Goal: Information Seeking & Learning: Learn about a topic

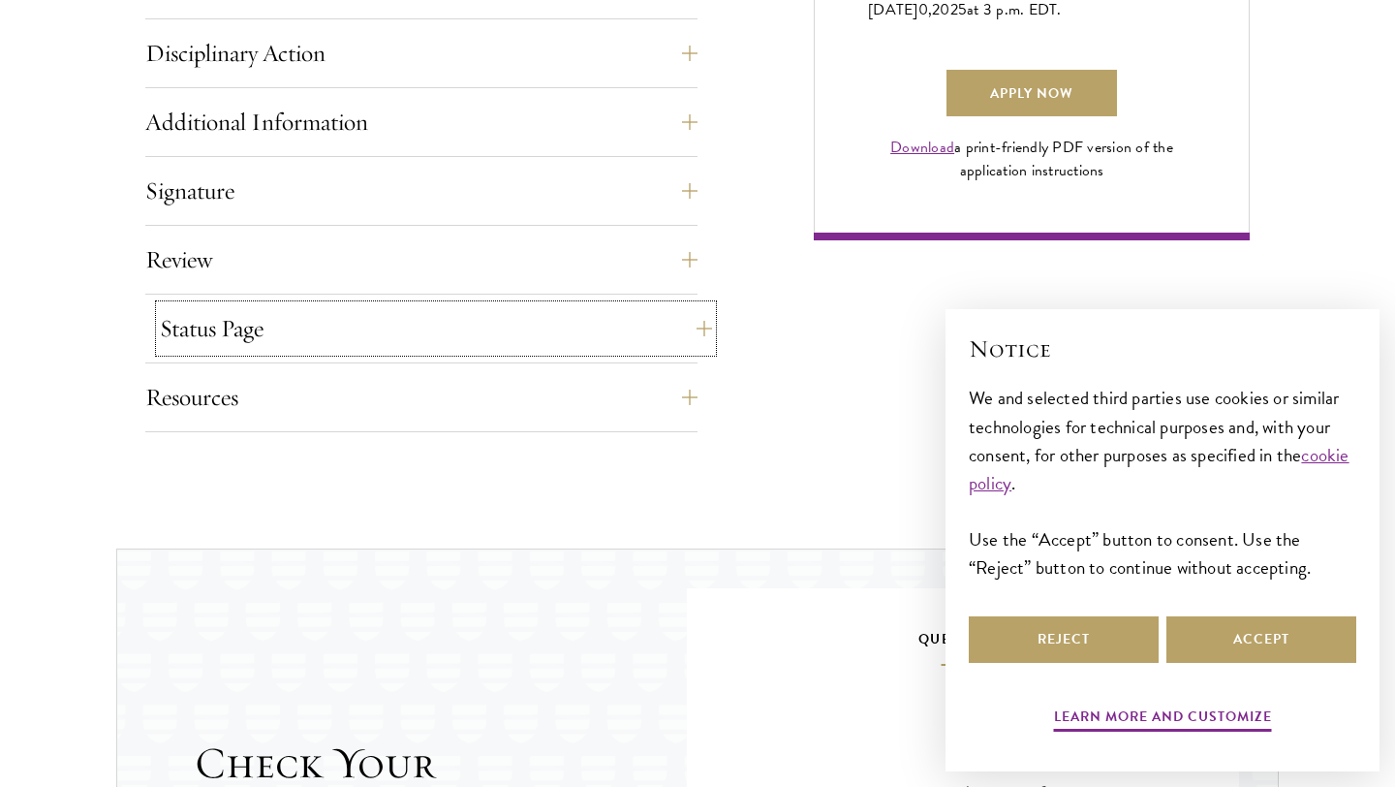
click at [622, 344] on button "Status Page" at bounding box center [436, 328] width 552 height 46
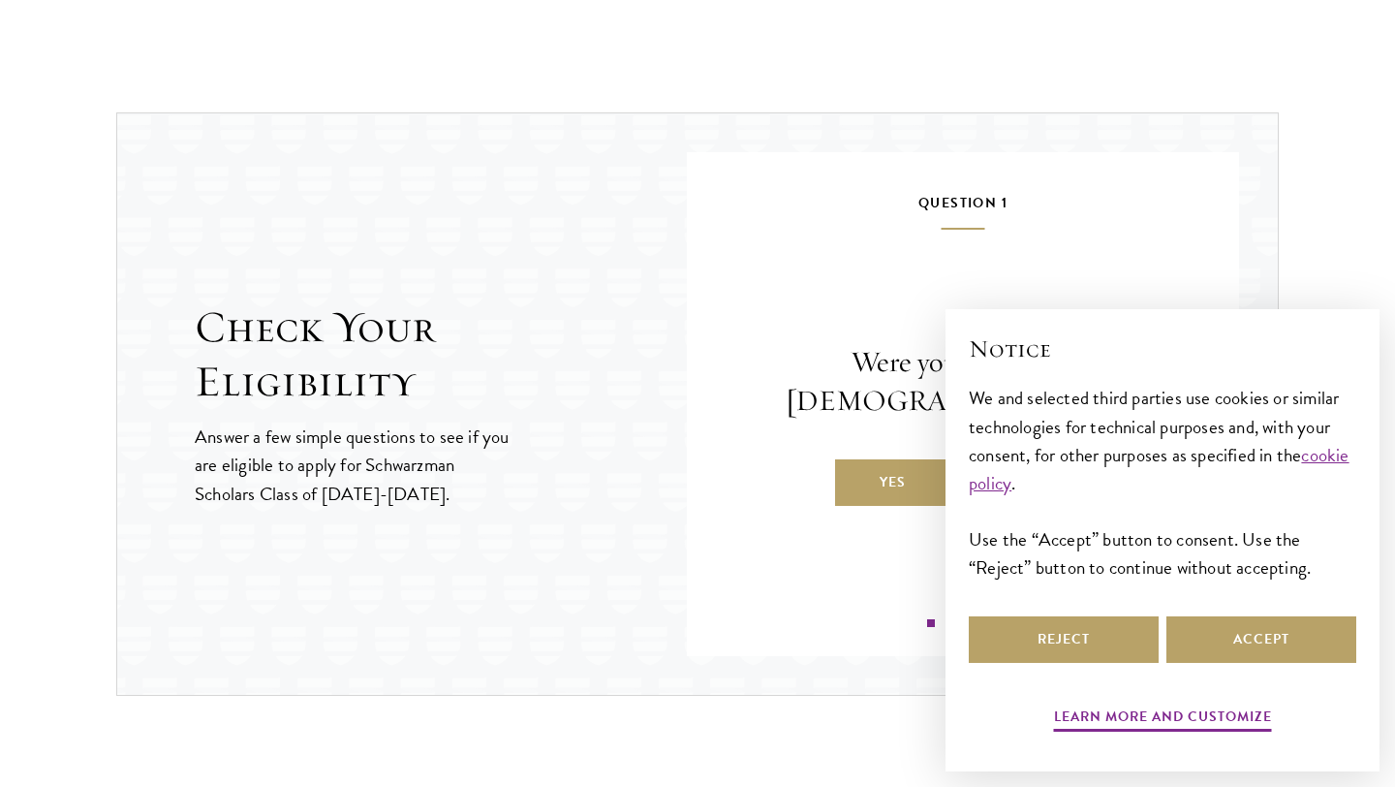
scroll to position [2454, 0]
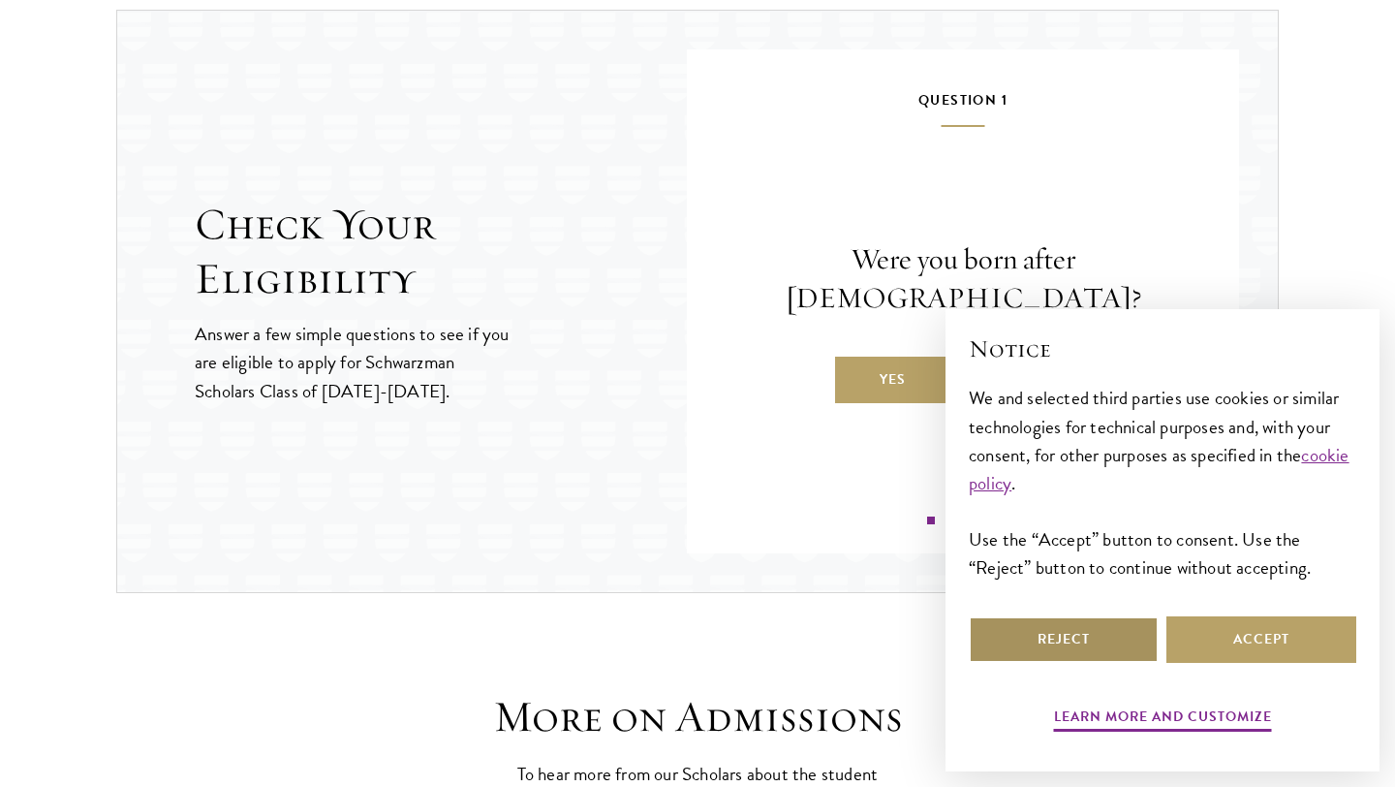
click at [1105, 641] on button "Reject" at bounding box center [1064, 639] width 190 height 46
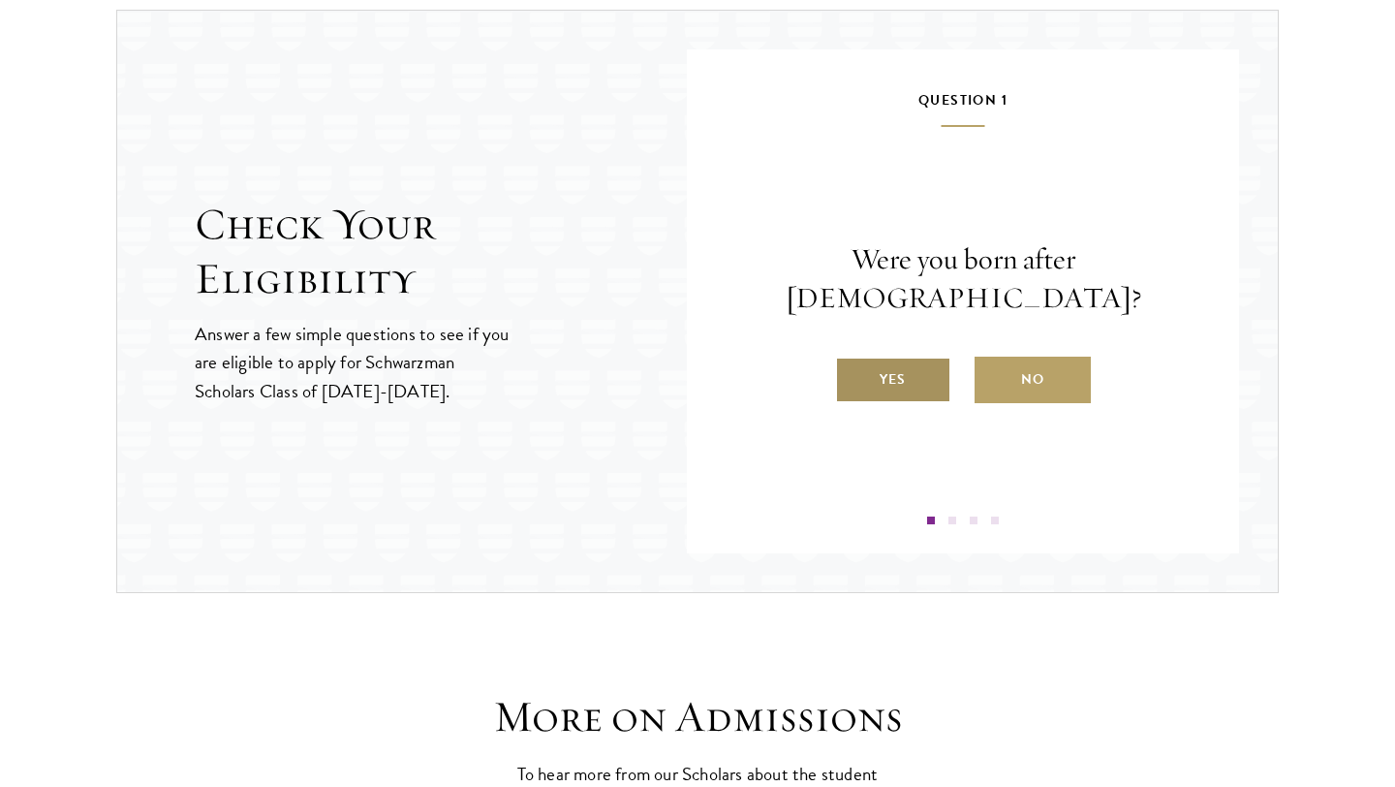
click at [931, 366] on label "Yes" at bounding box center [893, 379] width 116 height 46
click at [852, 366] on input "Yes" at bounding box center [843, 366] width 17 height 17
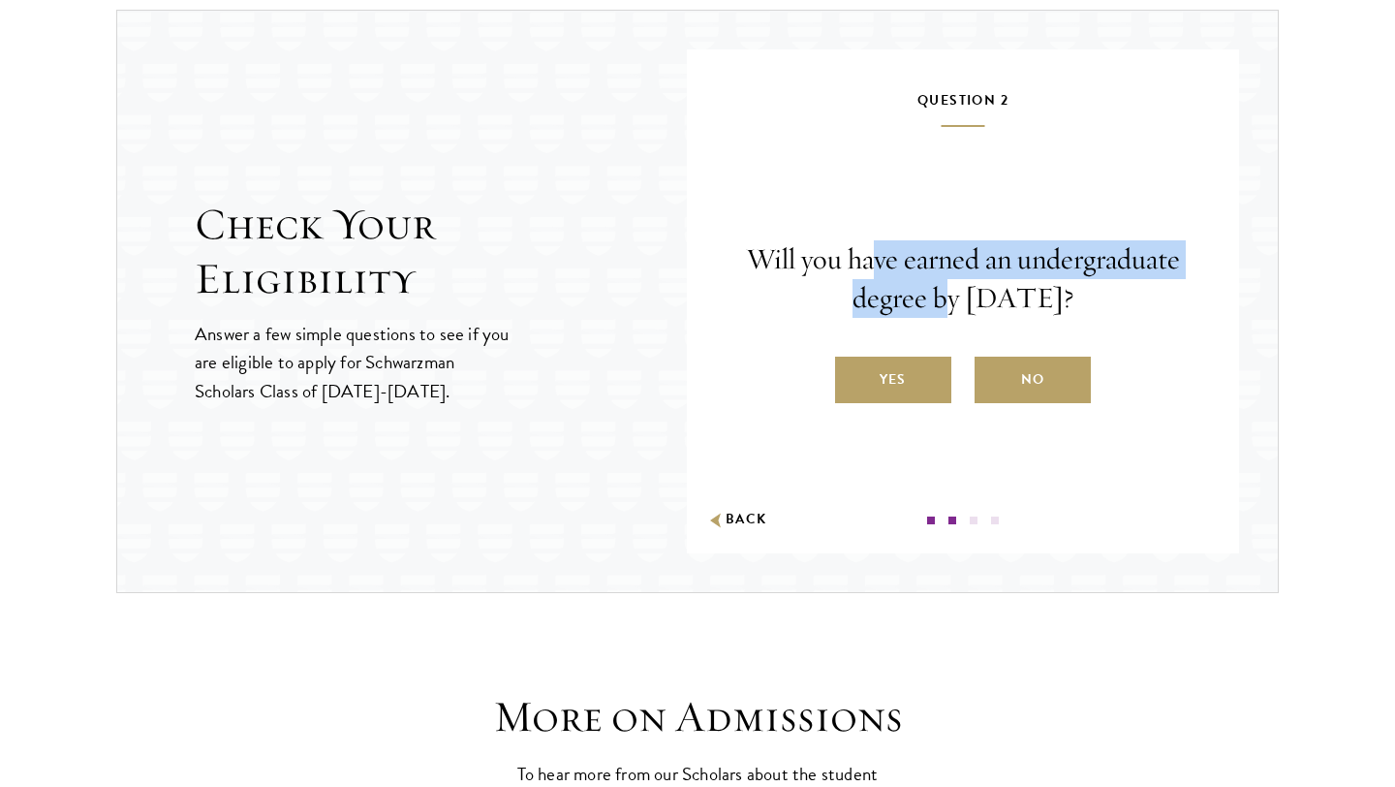
drag, startPoint x: 877, startPoint y: 264, endPoint x: 911, endPoint y: 300, distance: 50.0
click at [911, 300] on p "Will you have earned an undergraduate degree by [DATE]?" at bounding box center [963, 278] width 436 height 77
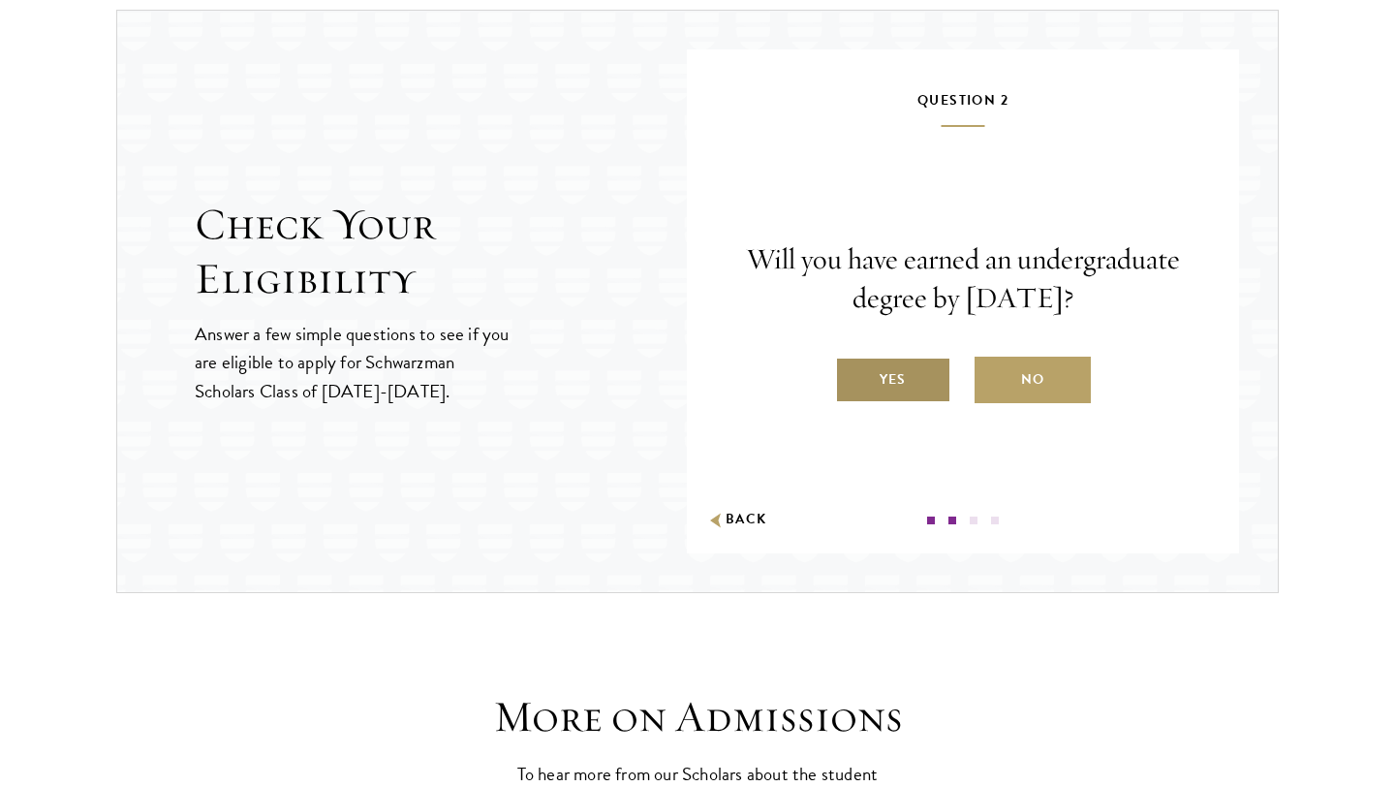
click at [928, 383] on label "Yes" at bounding box center [893, 379] width 116 height 46
click at [852, 376] on input "Yes" at bounding box center [843, 366] width 17 height 17
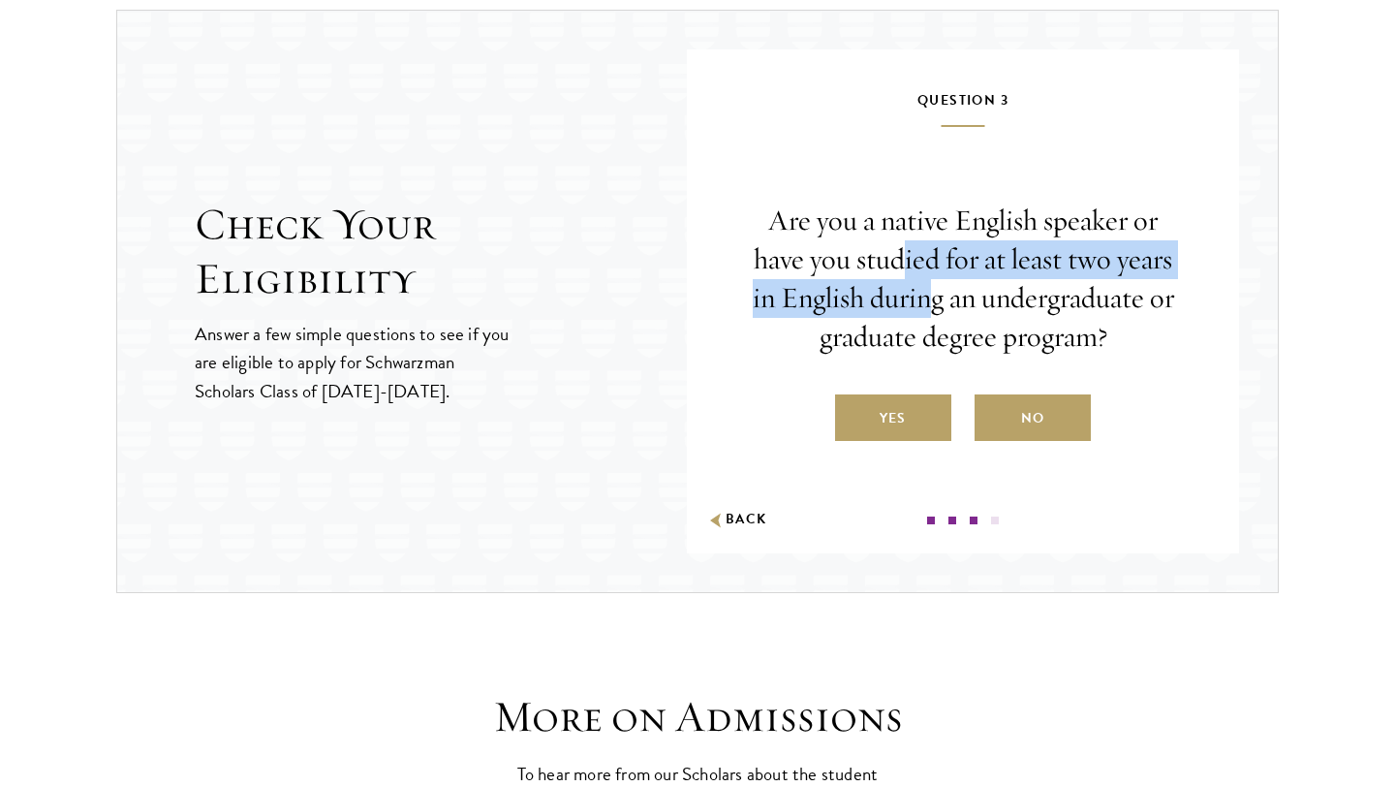
drag, startPoint x: 900, startPoint y: 255, endPoint x: 927, endPoint y: 308, distance: 59.8
click at [927, 308] on p "Are you a native English speaker or have you studied for at least two years in …" at bounding box center [963, 278] width 436 height 155
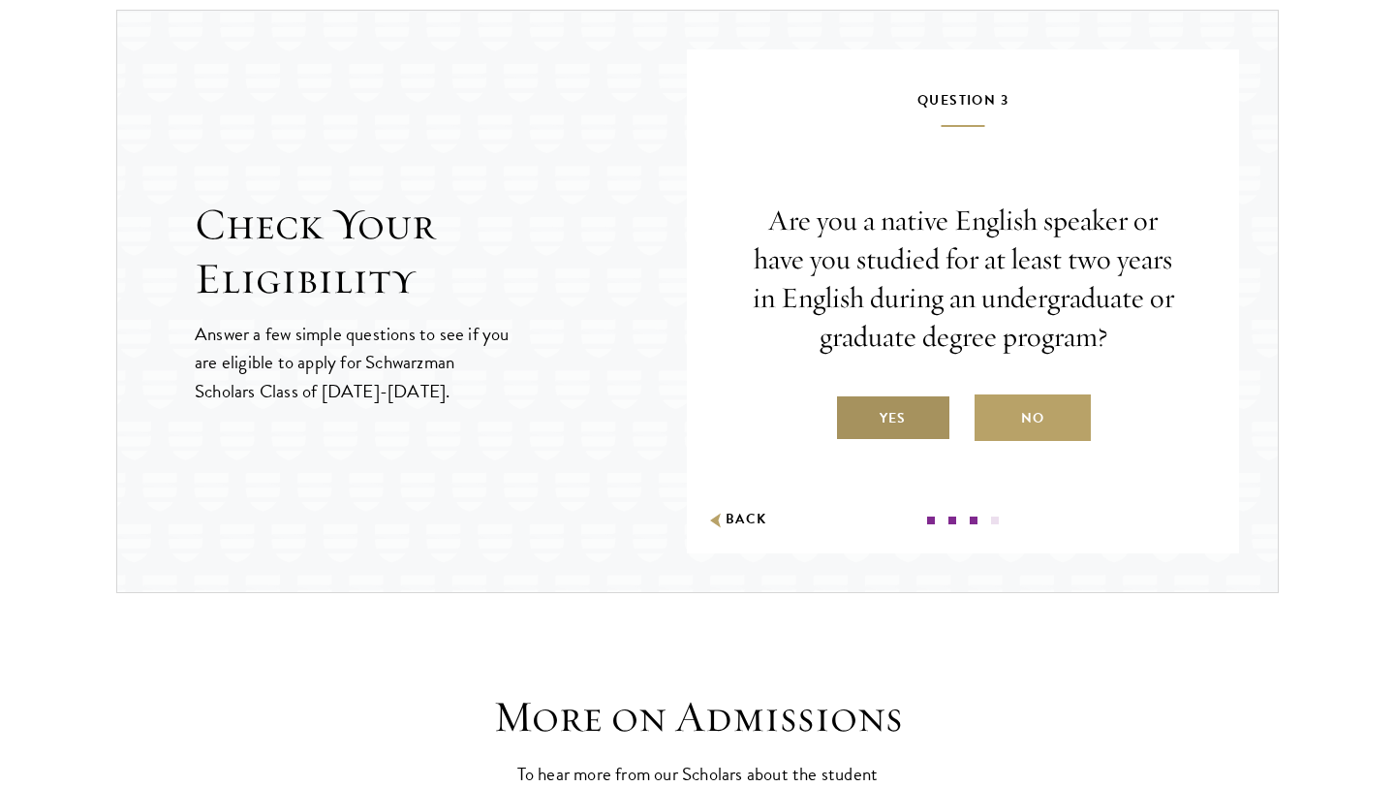
click at [901, 430] on label "Yes" at bounding box center [893, 417] width 116 height 46
click at [852, 415] on input "Yes" at bounding box center [843, 405] width 17 height 17
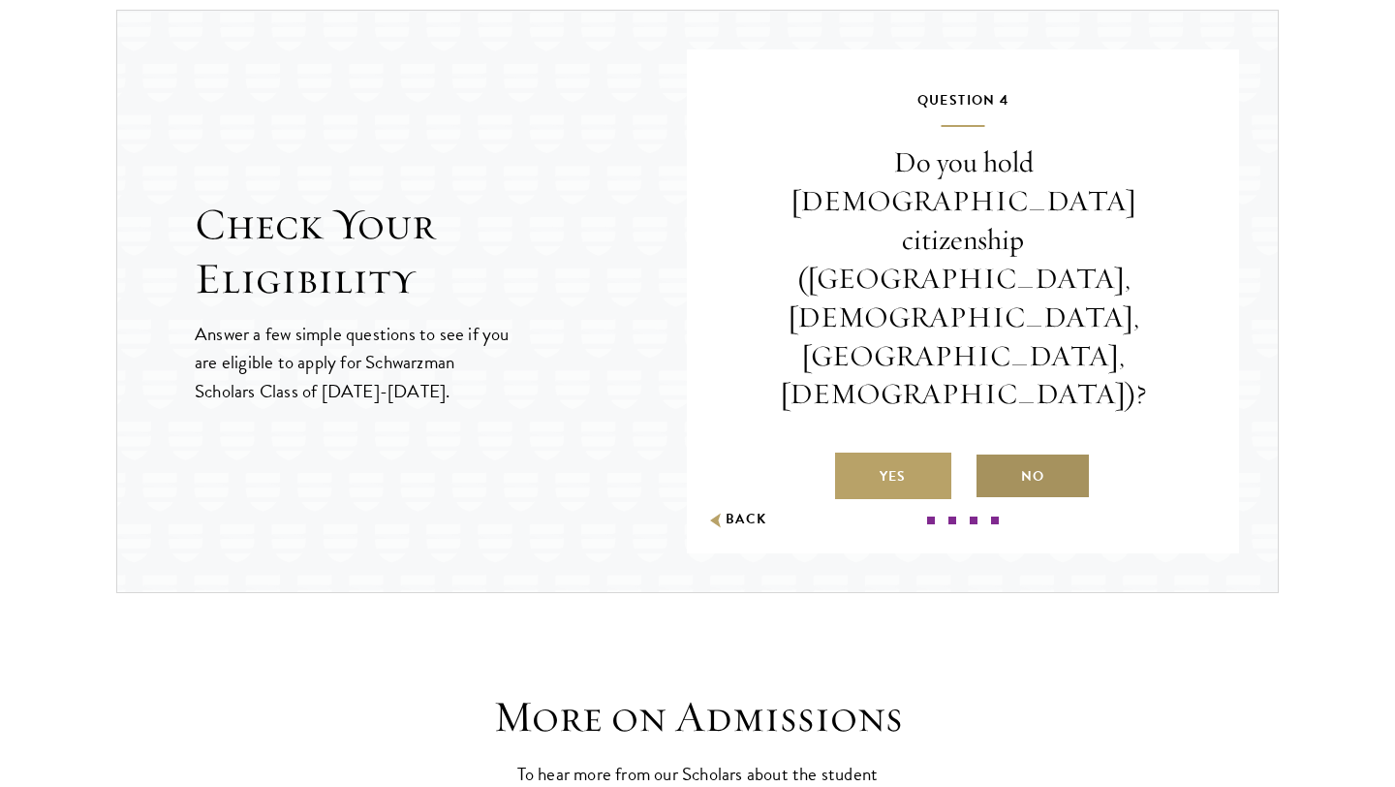
click at [1066, 452] on label "No" at bounding box center [1032, 475] width 116 height 46
click at [992, 455] on input "No" at bounding box center [982, 463] width 17 height 17
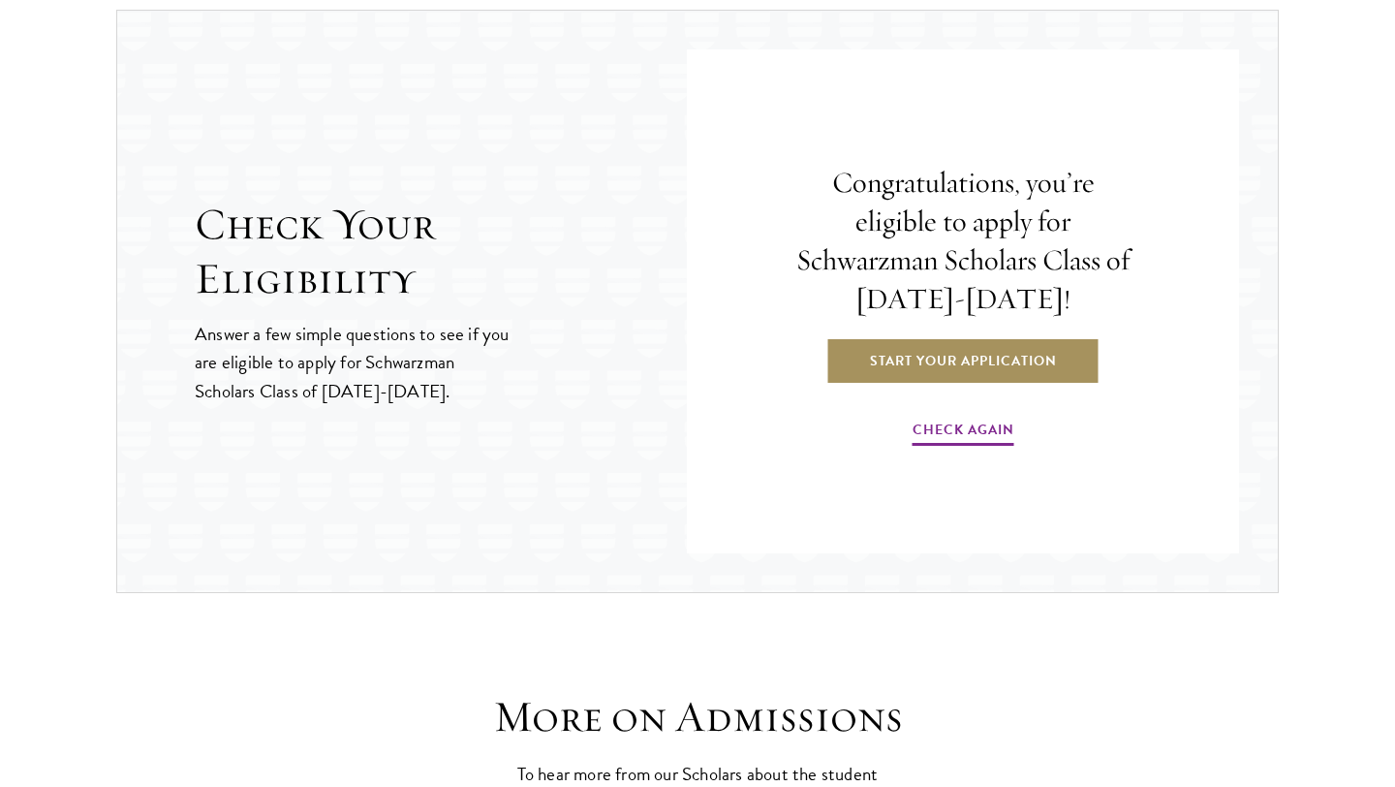
click at [986, 373] on link "Start Your Application" at bounding box center [963, 360] width 274 height 46
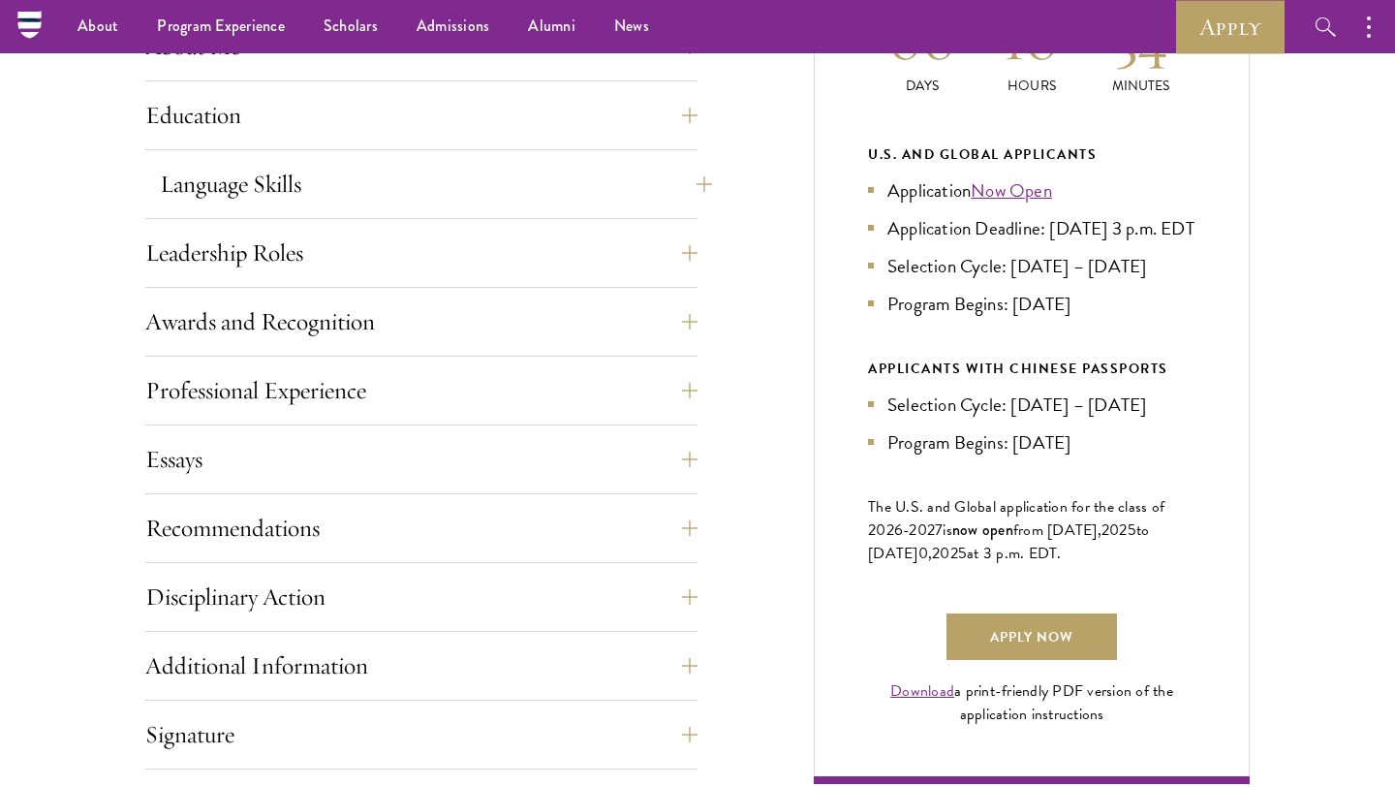
scroll to position [645, 0]
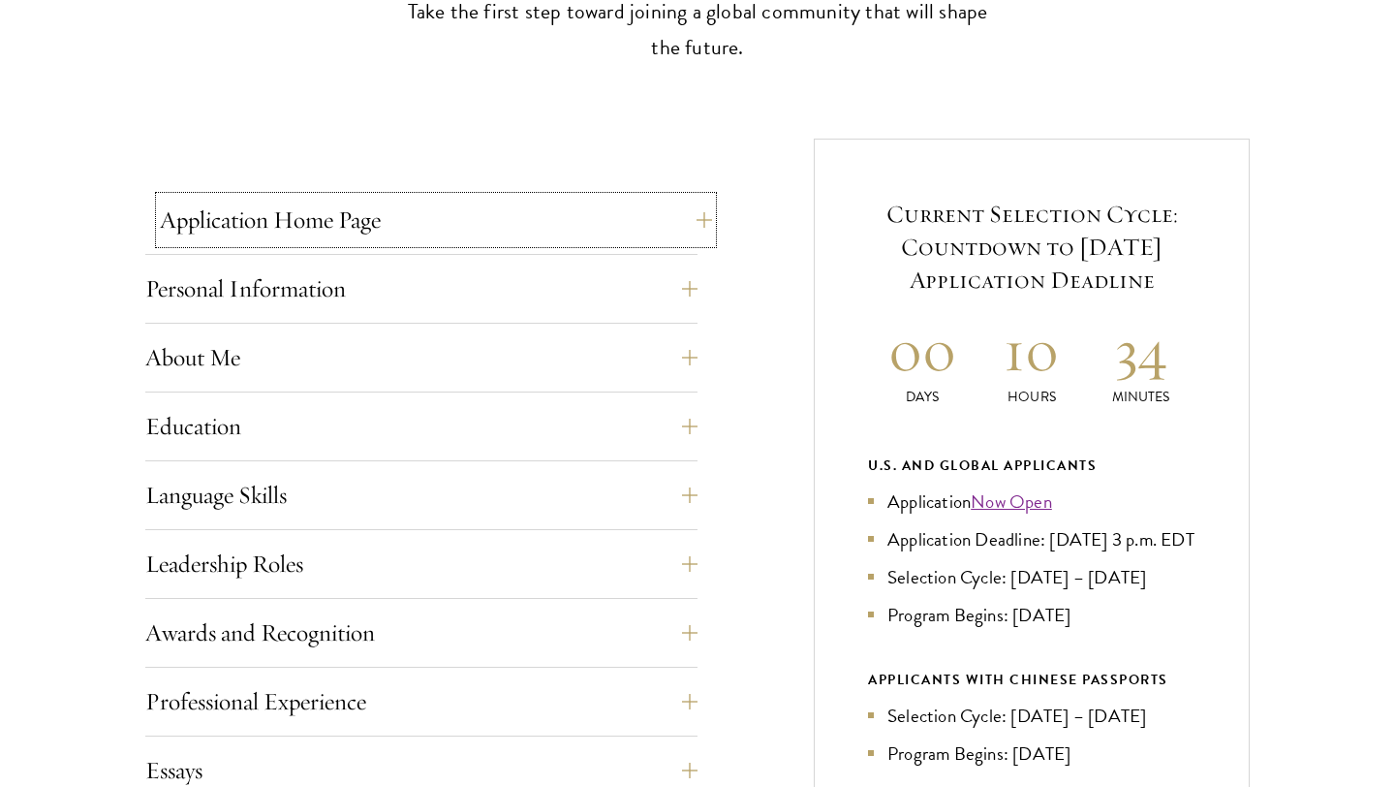
click at [440, 227] on button "Application Home Page" at bounding box center [436, 220] width 552 height 46
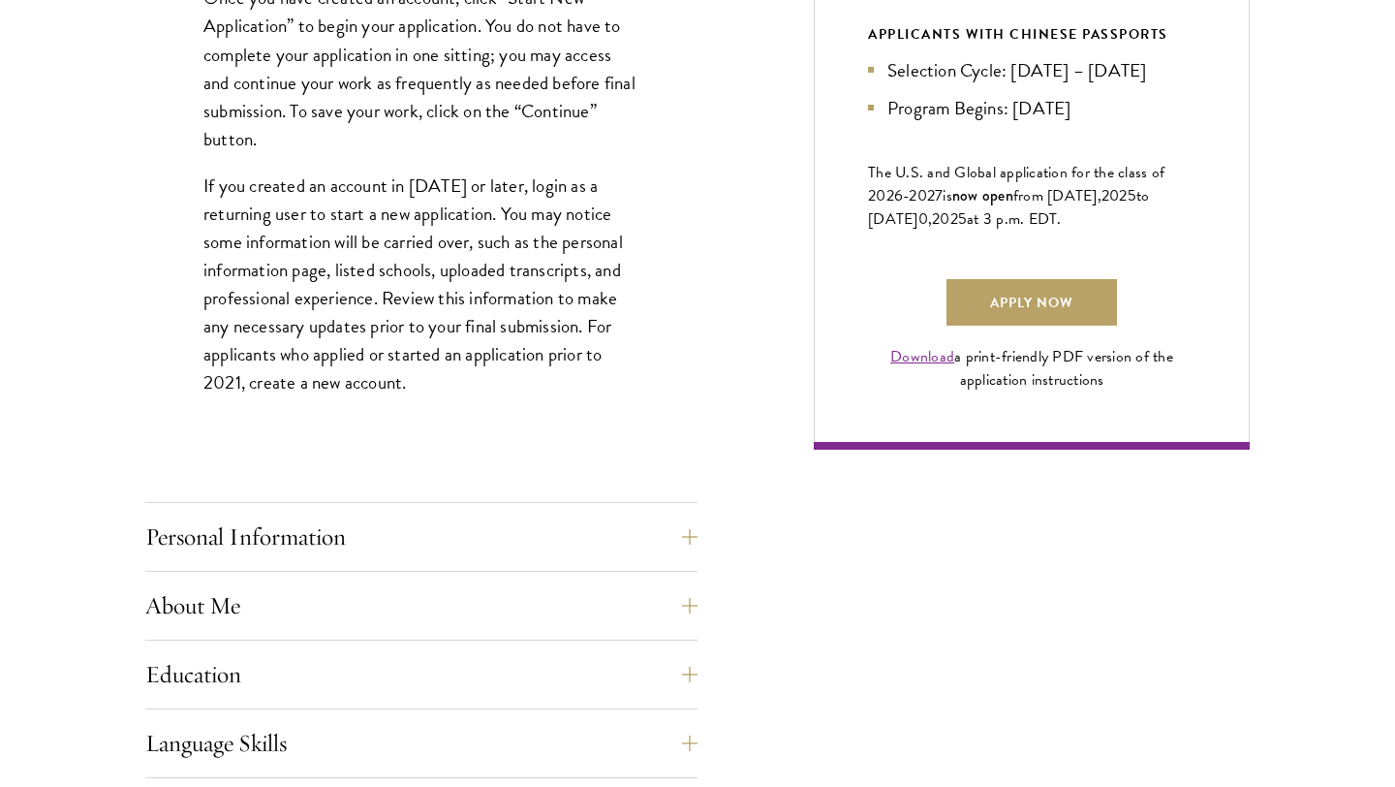
scroll to position [1291, 0]
click at [371, 531] on button "Personal Information" at bounding box center [436, 535] width 552 height 46
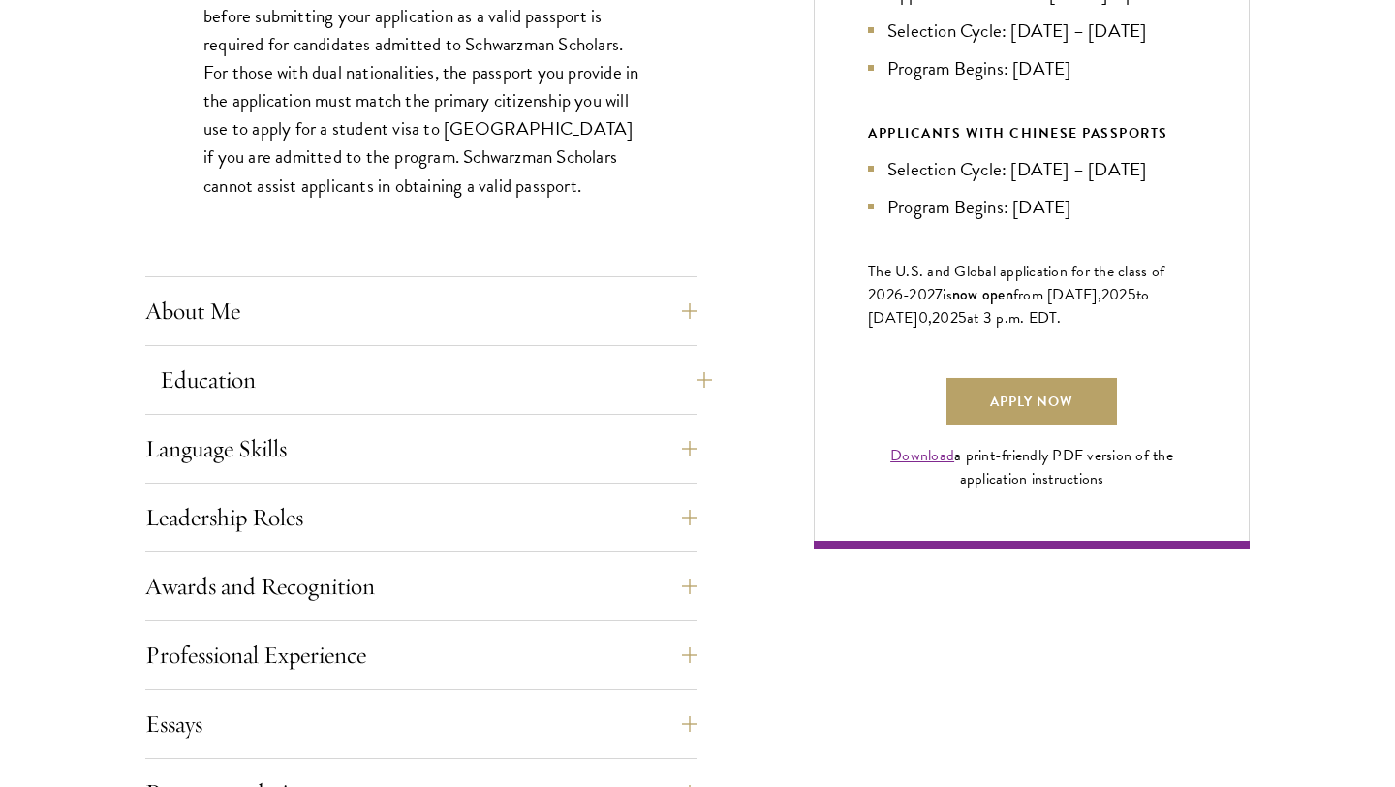
scroll to position [1205, 0]
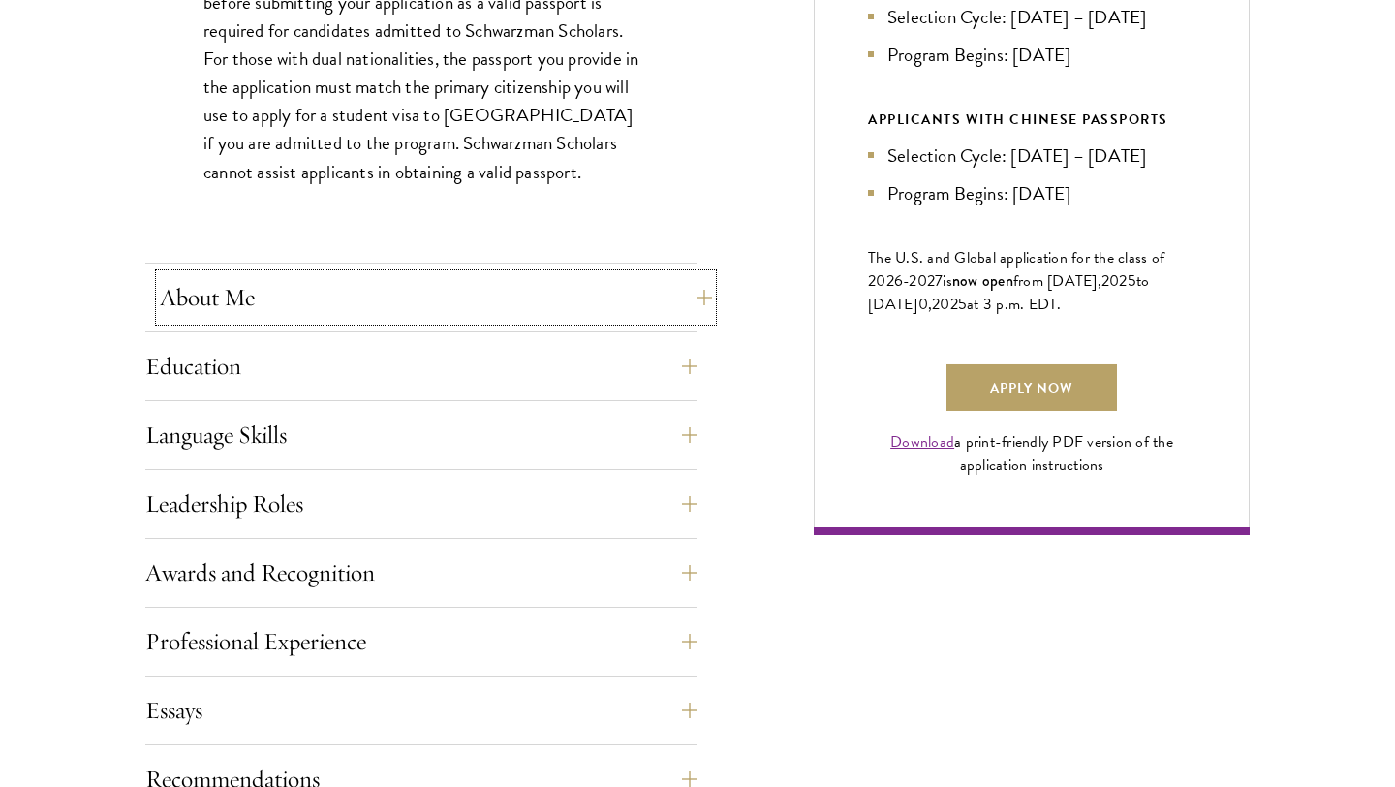
click at [395, 306] on button "About Me" at bounding box center [436, 297] width 552 height 46
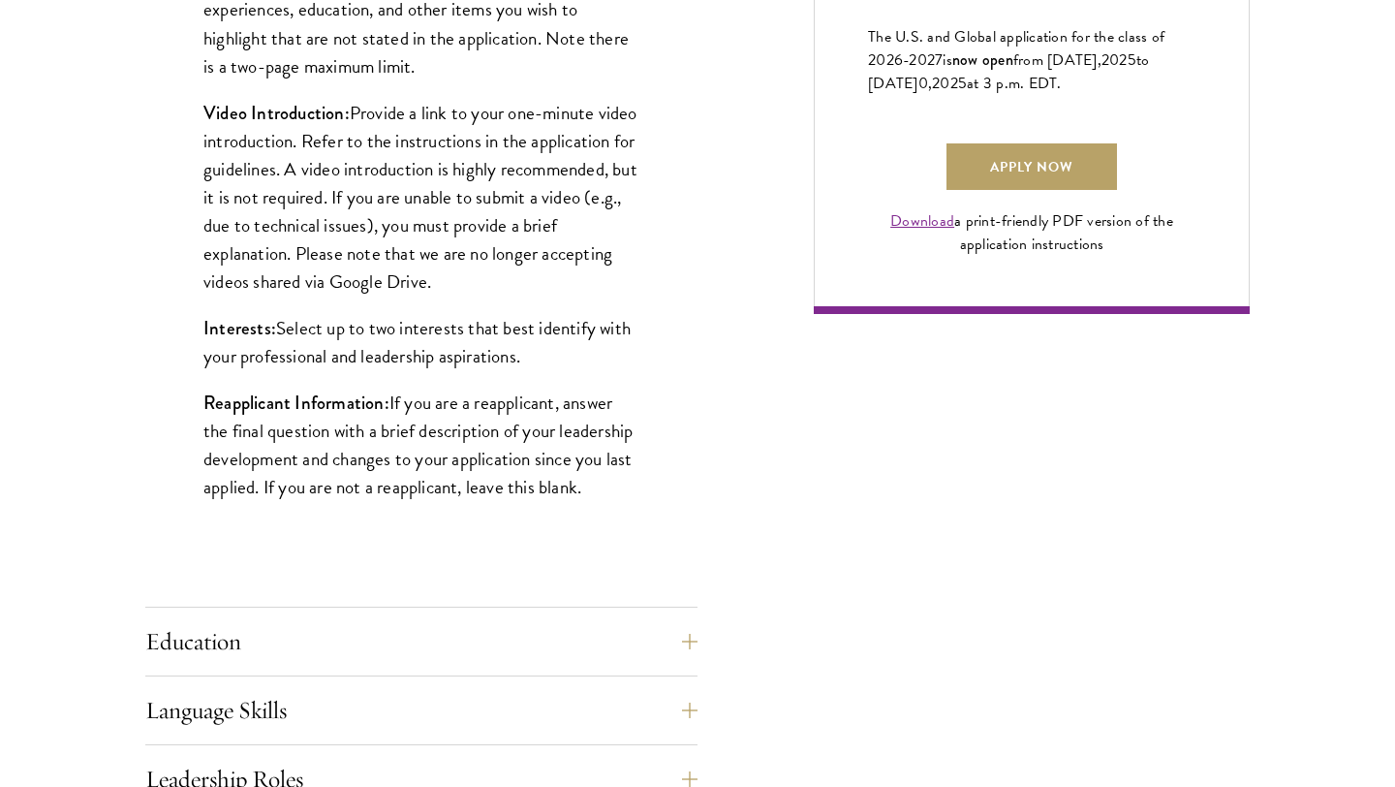
scroll to position [1428, 0]
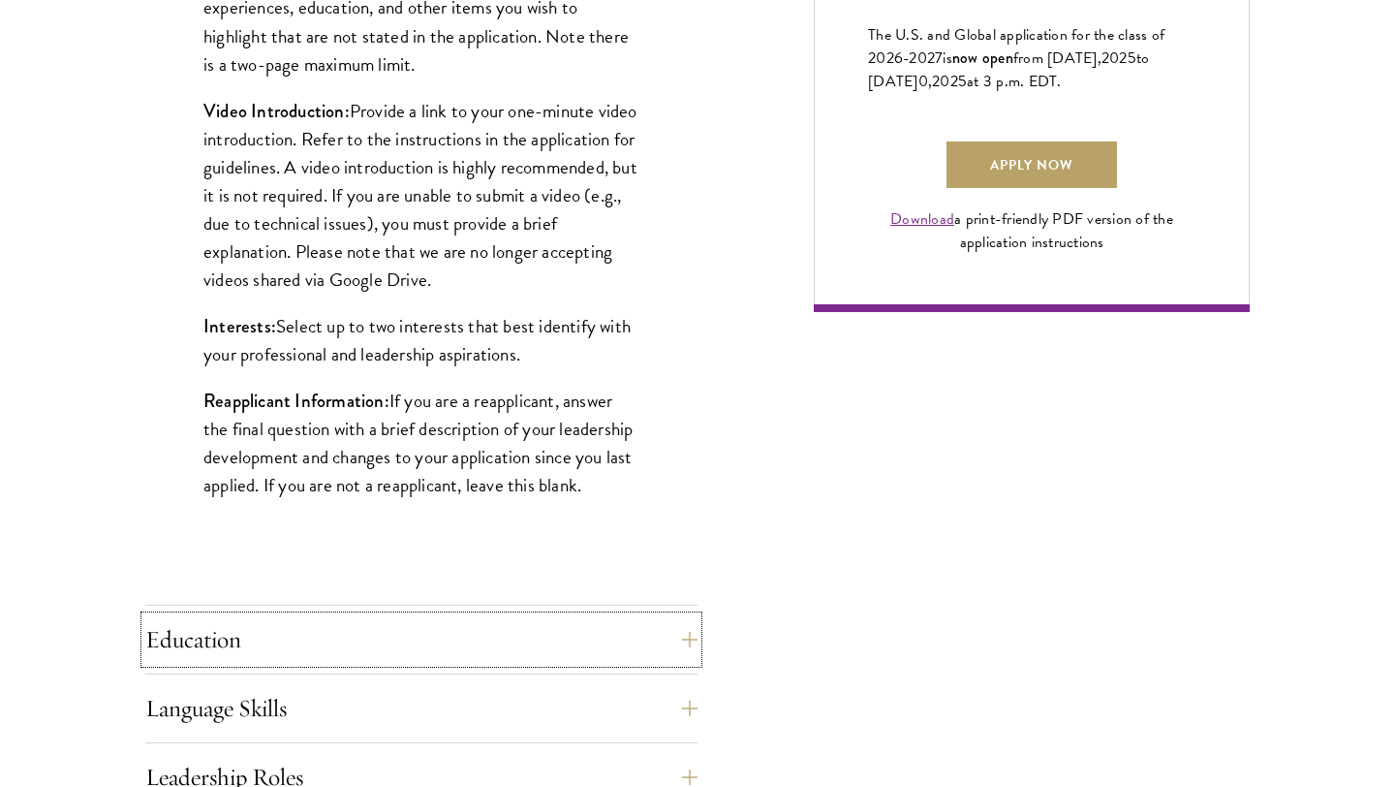
click at [386, 640] on button "Education" at bounding box center [421, 639] width 552 height 46
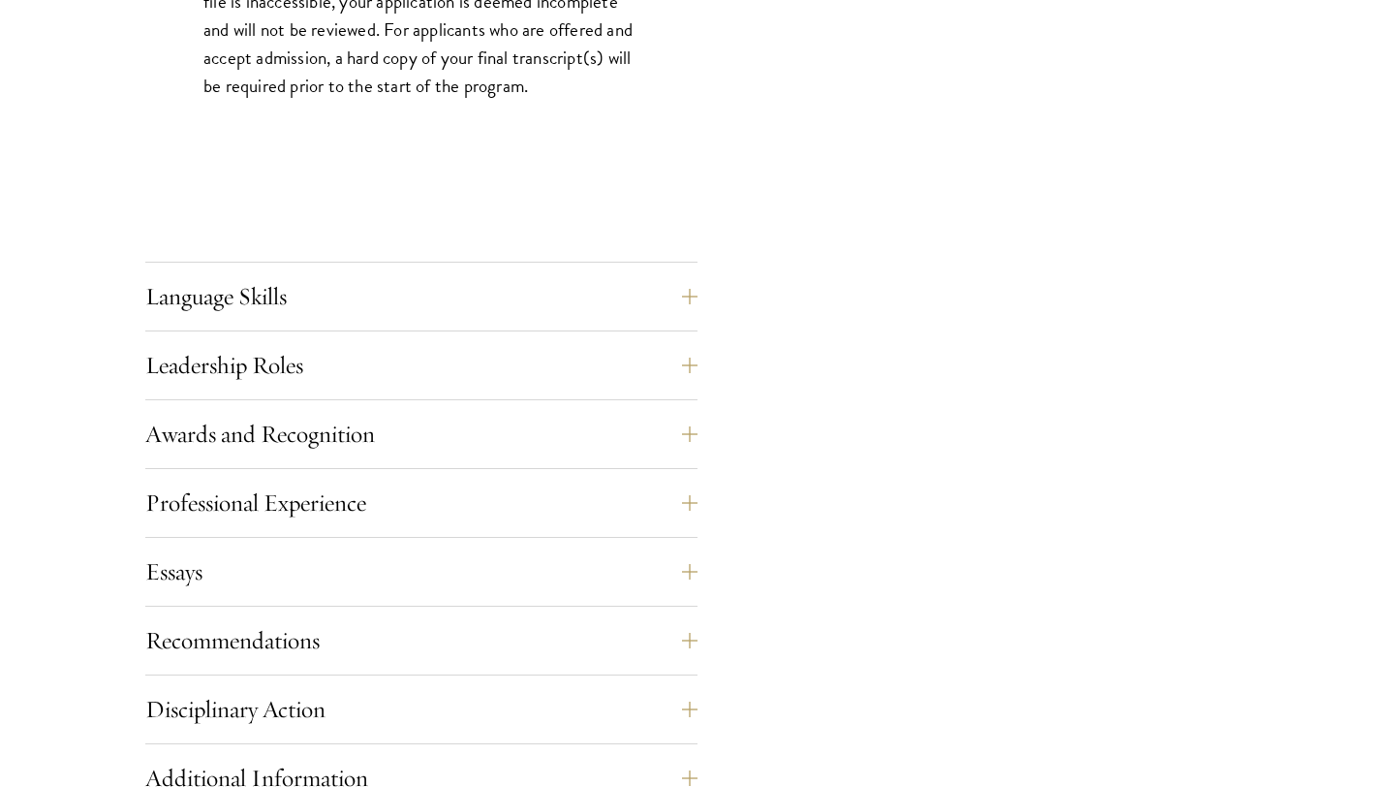
scroll to position [3238, 0]
click at [376, 301] on button "Language Skills" at bounding box center [436, 295] width 552 height 46
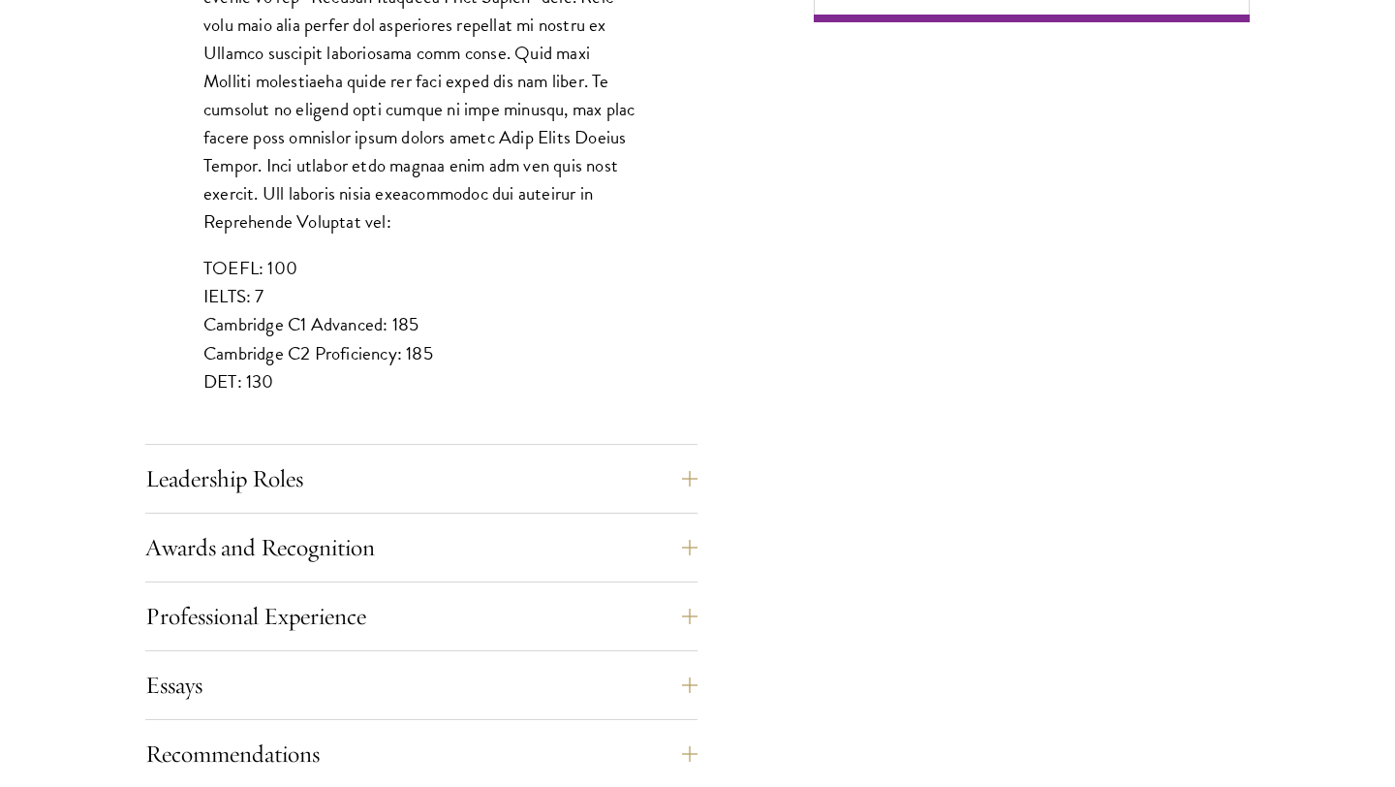
scroll to position [1734, 0]
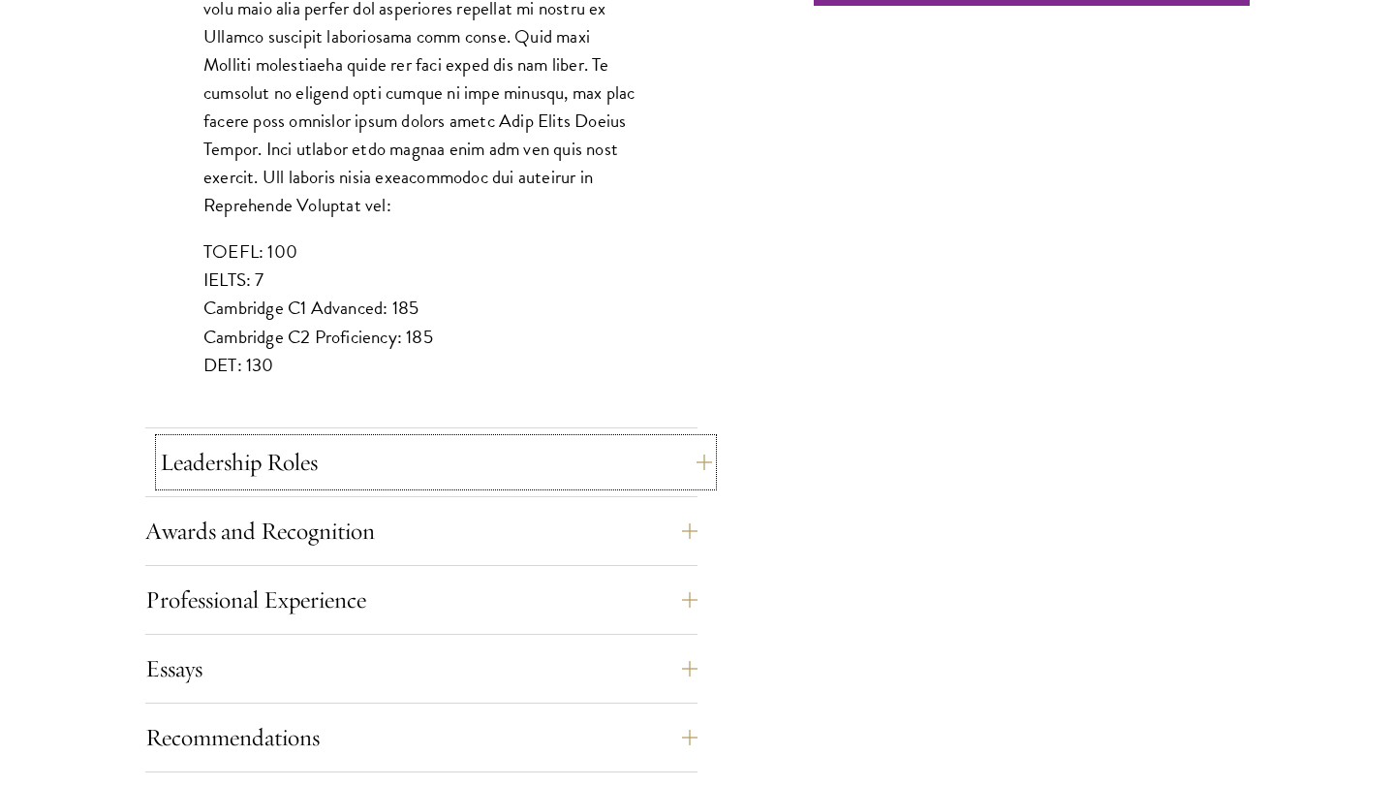
click at [338, 464] on button "Leadership Roles" at bounding box center [436, 462] width 552 height 46
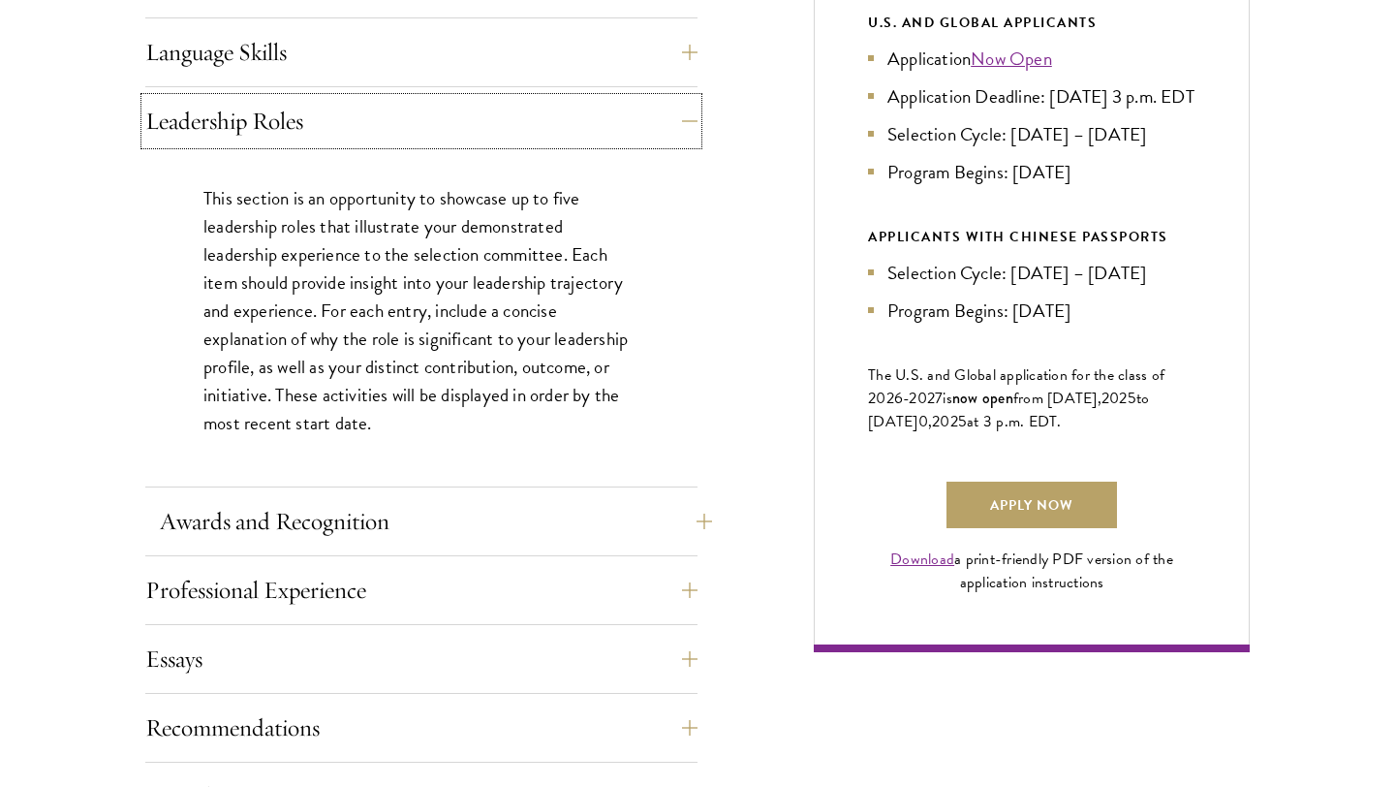
scroll to position [1109, 0]
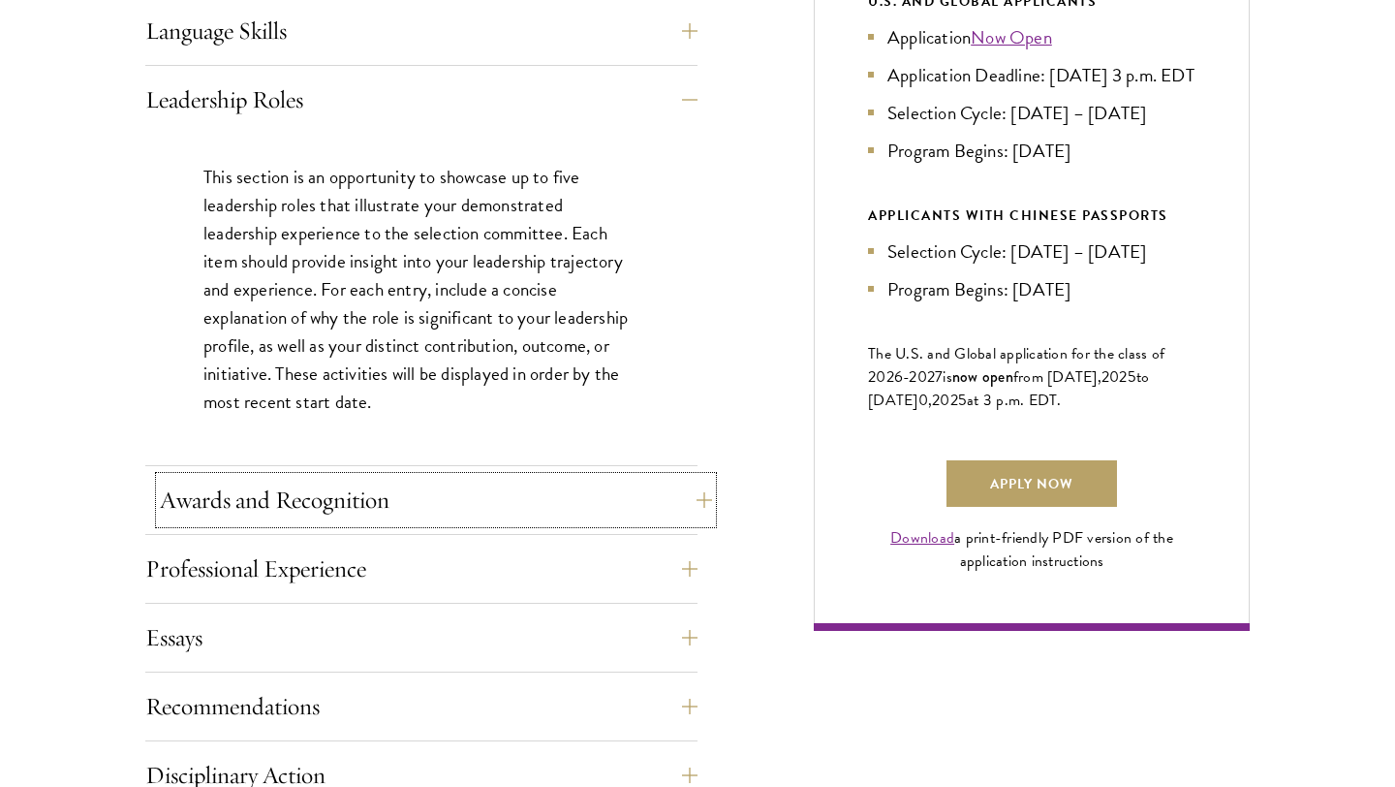
click at [373, 510] on button "Awards and Recognition" at bounding box center [436, 500] width 552 height 46
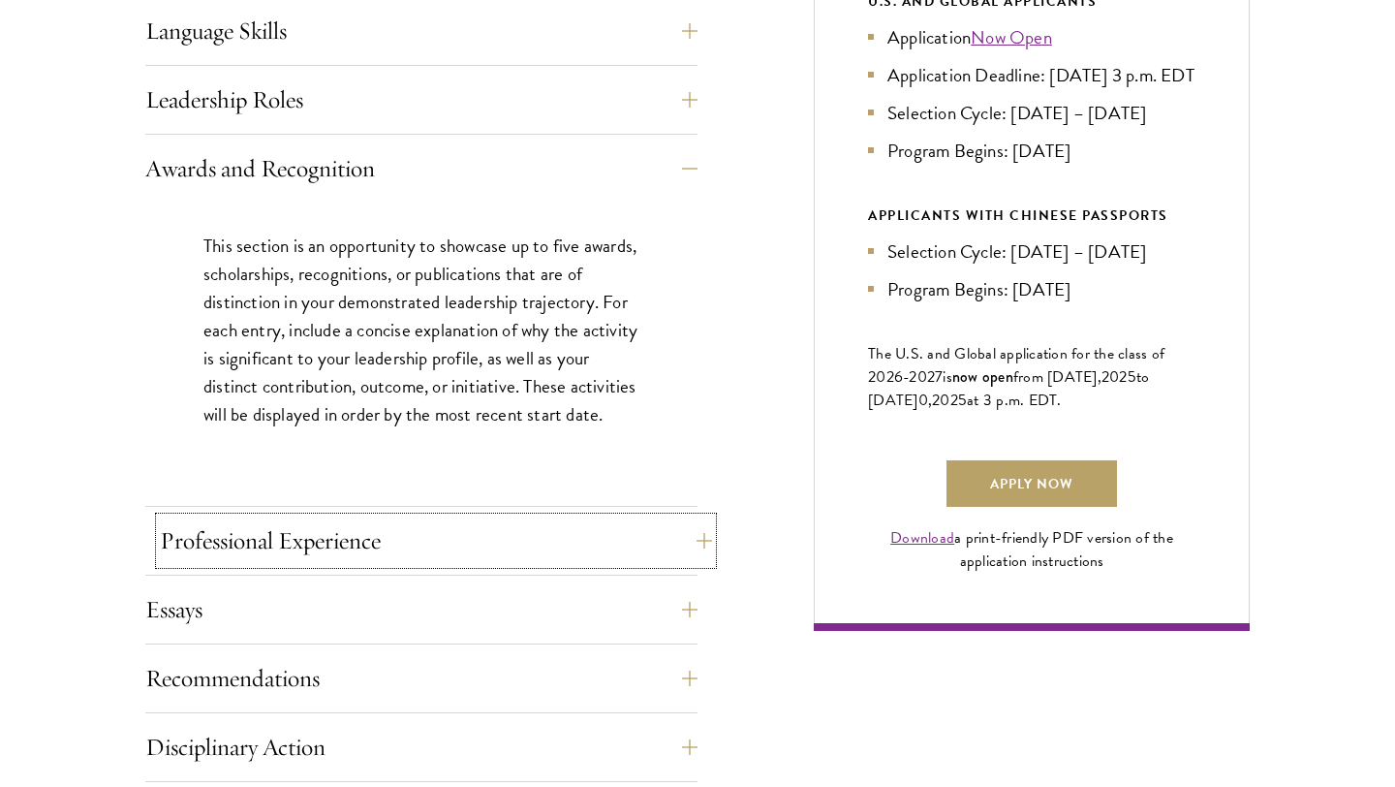
click at [456, 539] on button "Professional Experience" at bounding box center [436, 540] width 552 height 46
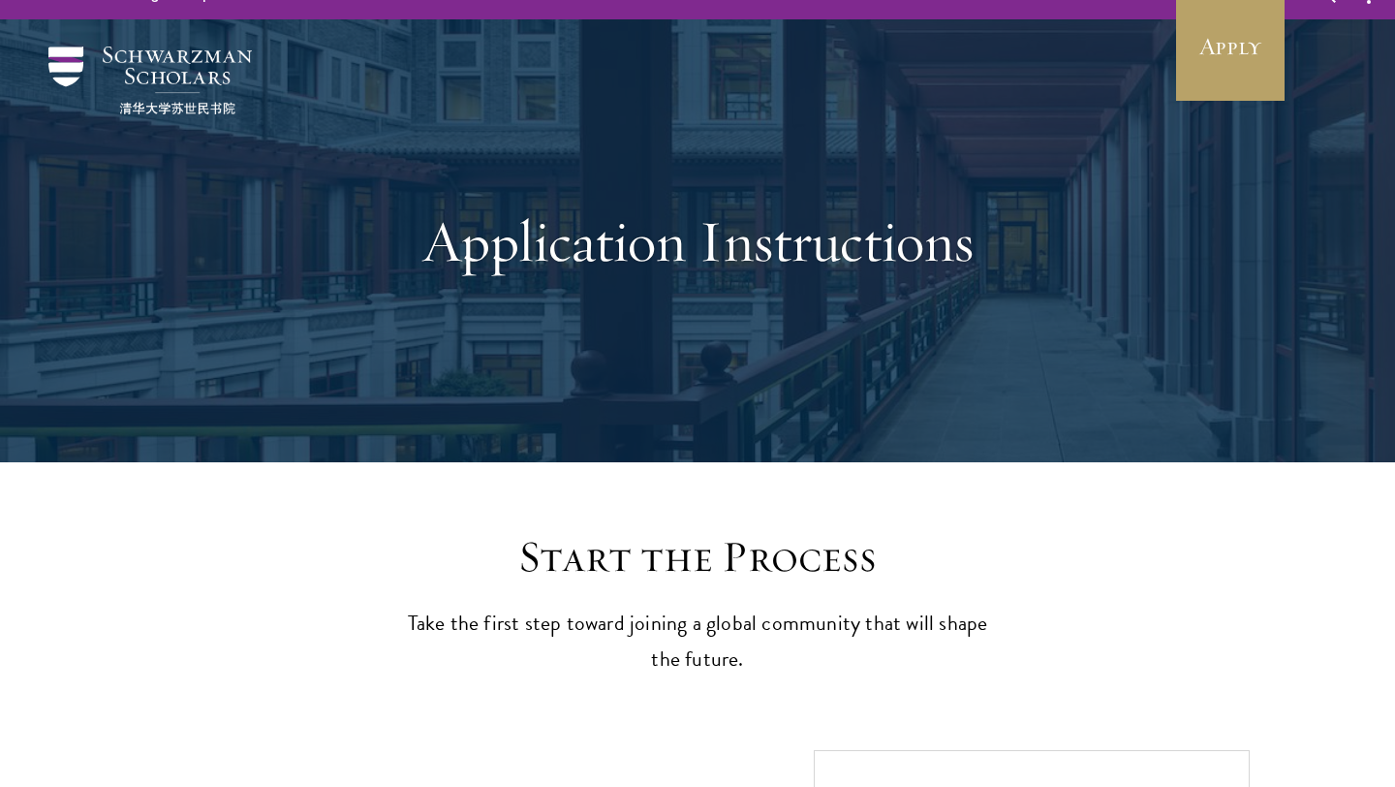
scroll to position [0, 0]
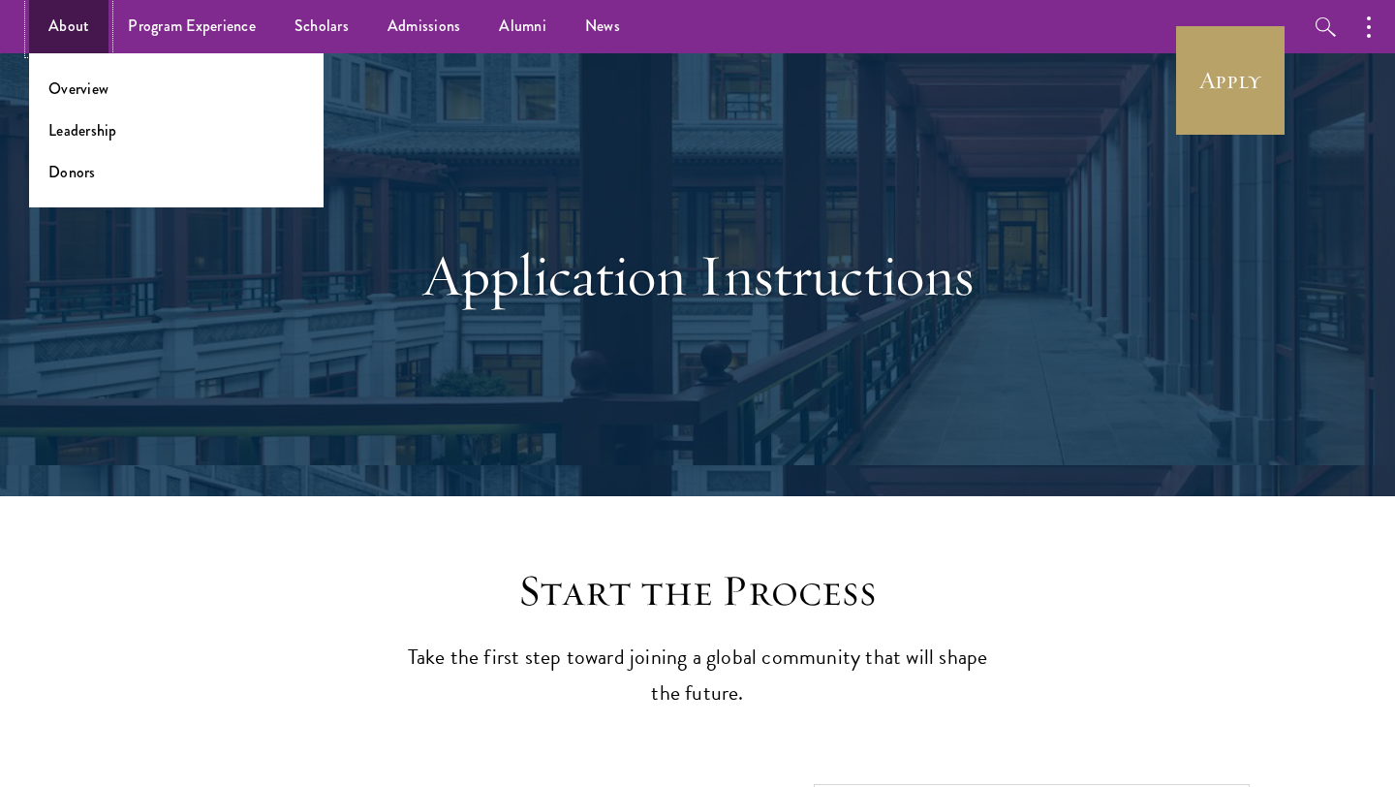
click at [62, 25] on link "About" at bounding box center [68, 26] width 79 height 53
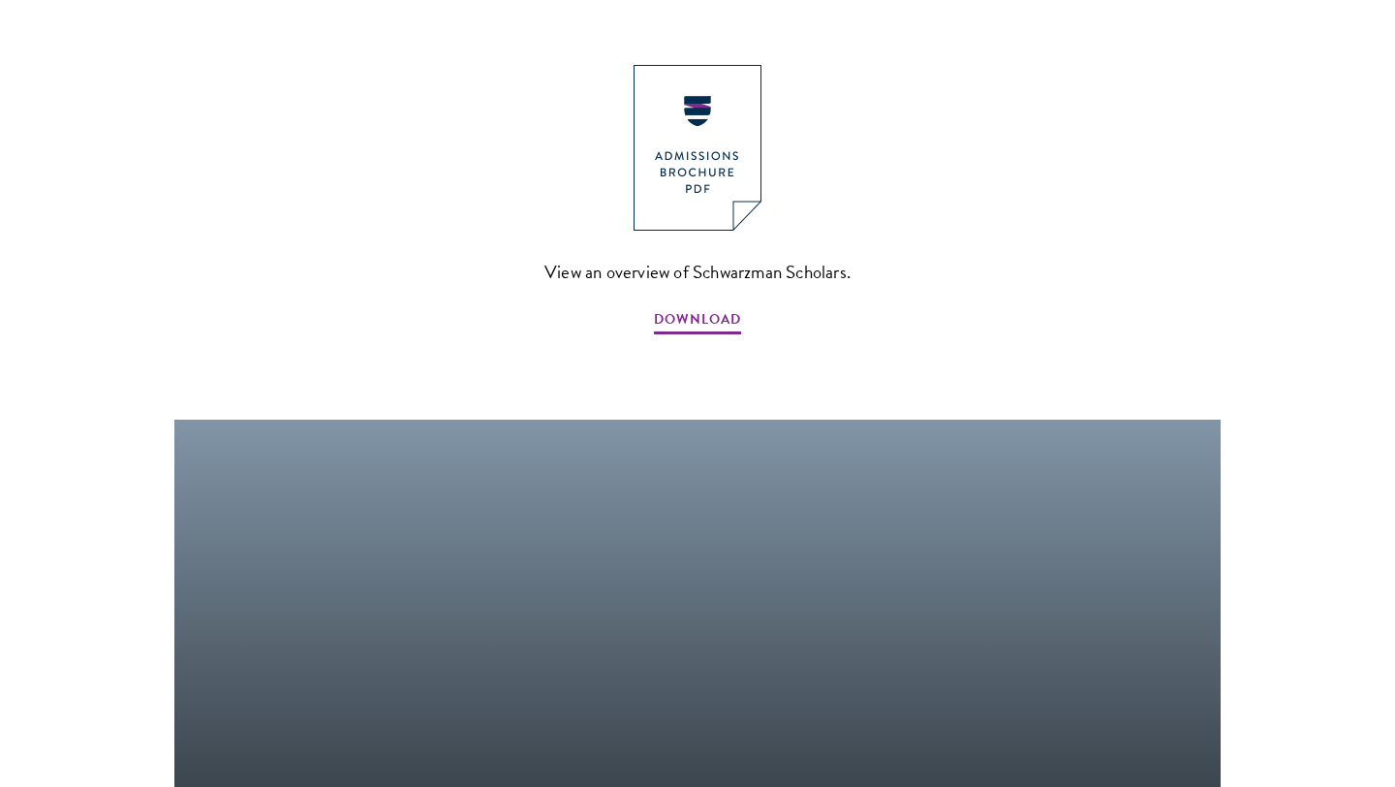
scroll to position [2231, 0]
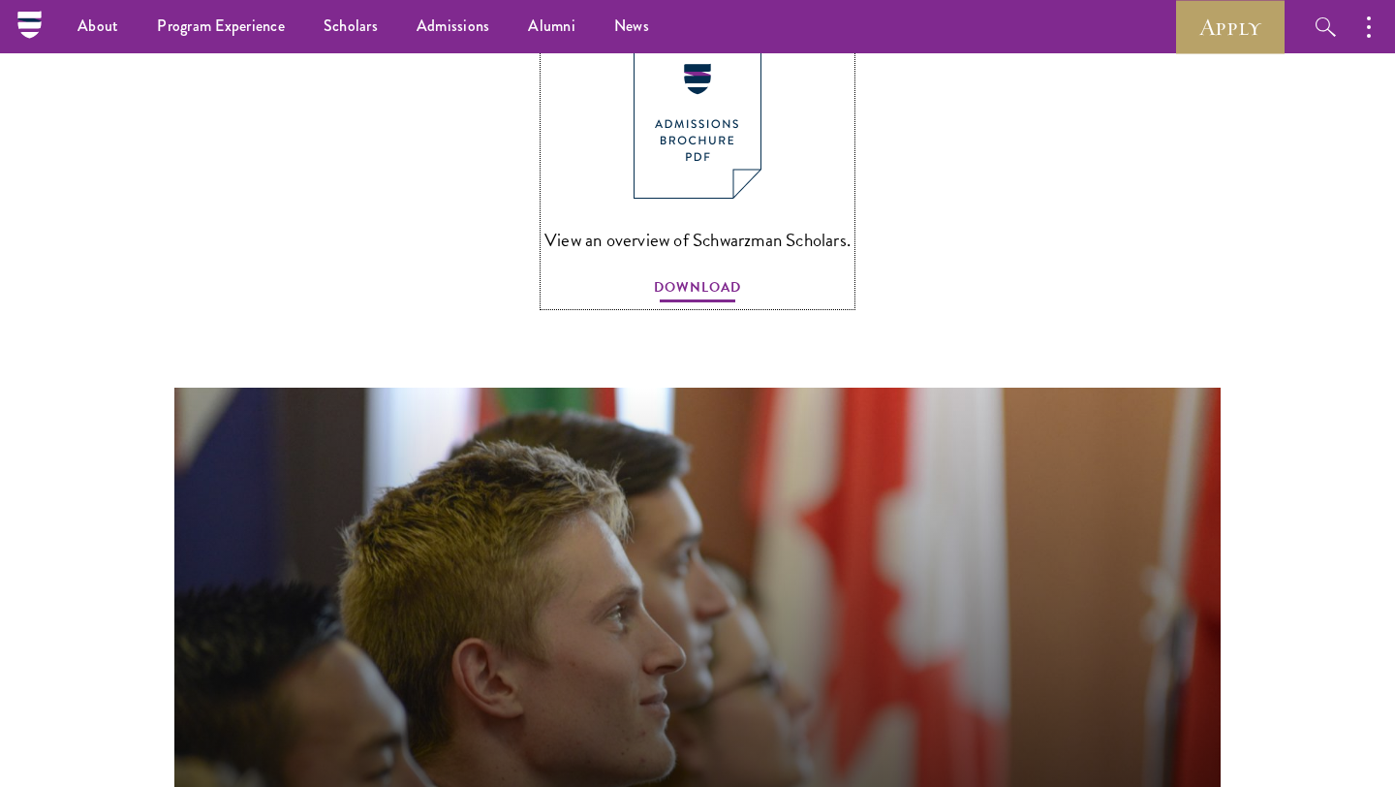
click at [682, 275] on span "DOWNLOAD" at bounding box center [697, 290] width 87 height 30
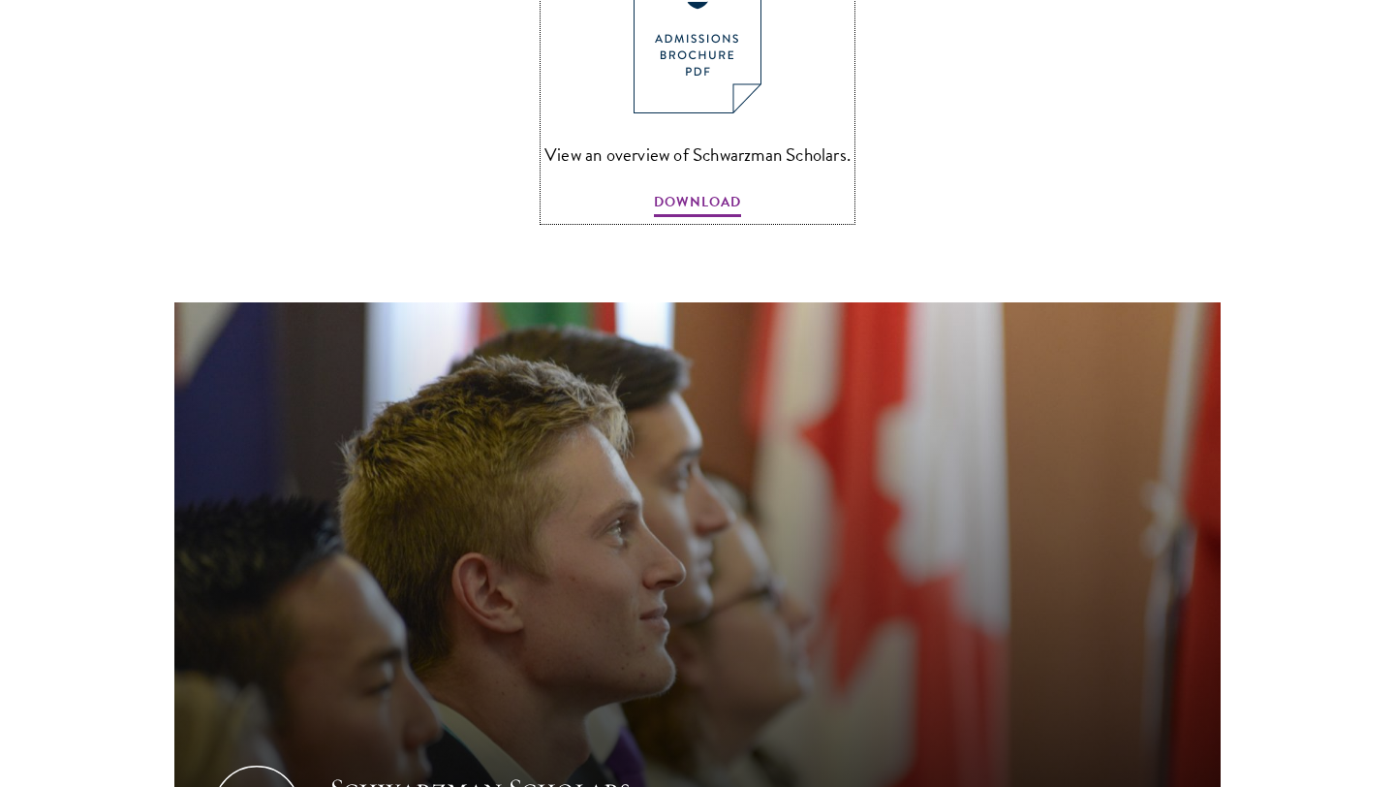
scroll to position [2315, 0]
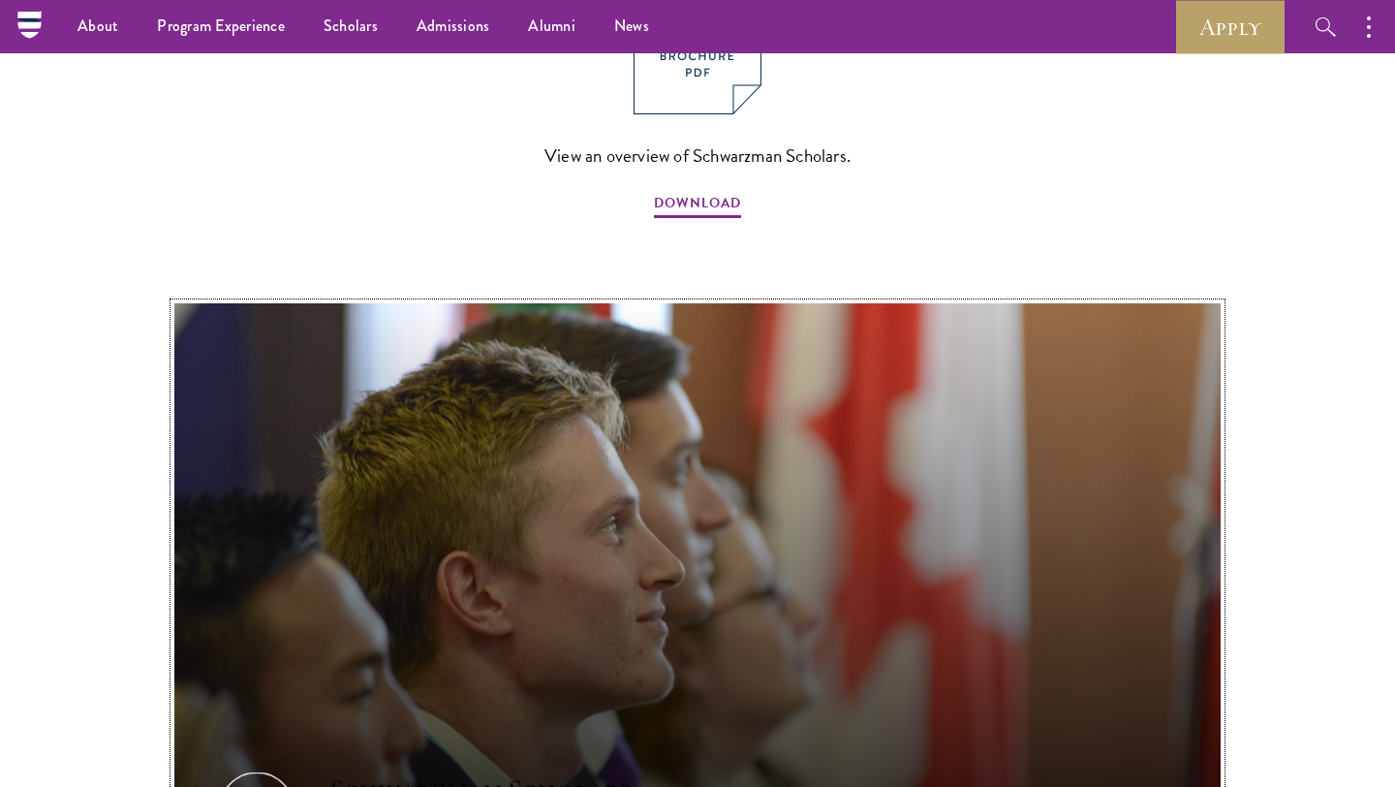
click at [624, 541] on button "Schwarzman Scholars: The Founding Story" at bounding box center [697, 597] width 1046 height 589
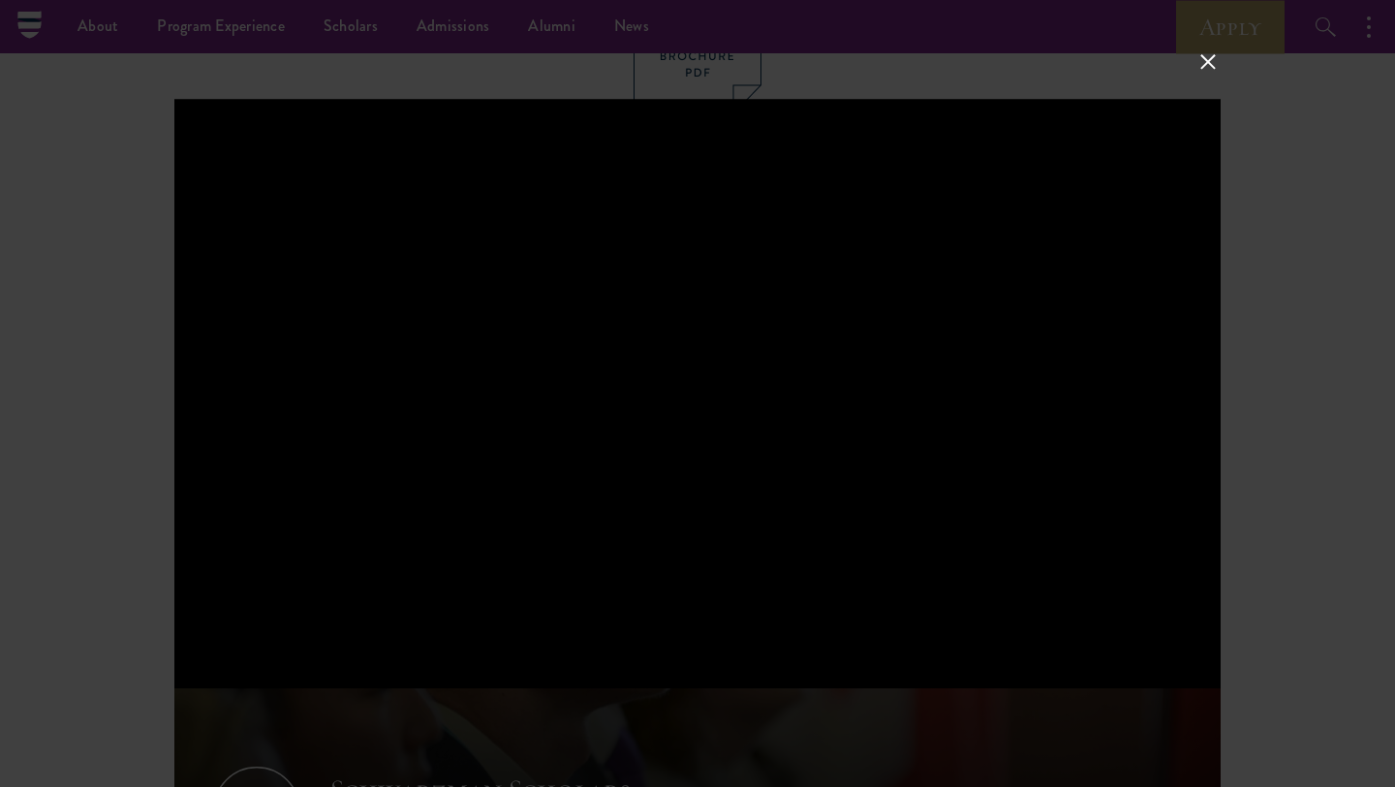
click at [1289, 183] on div at bounding box center [697, 393] width 1395 height 787
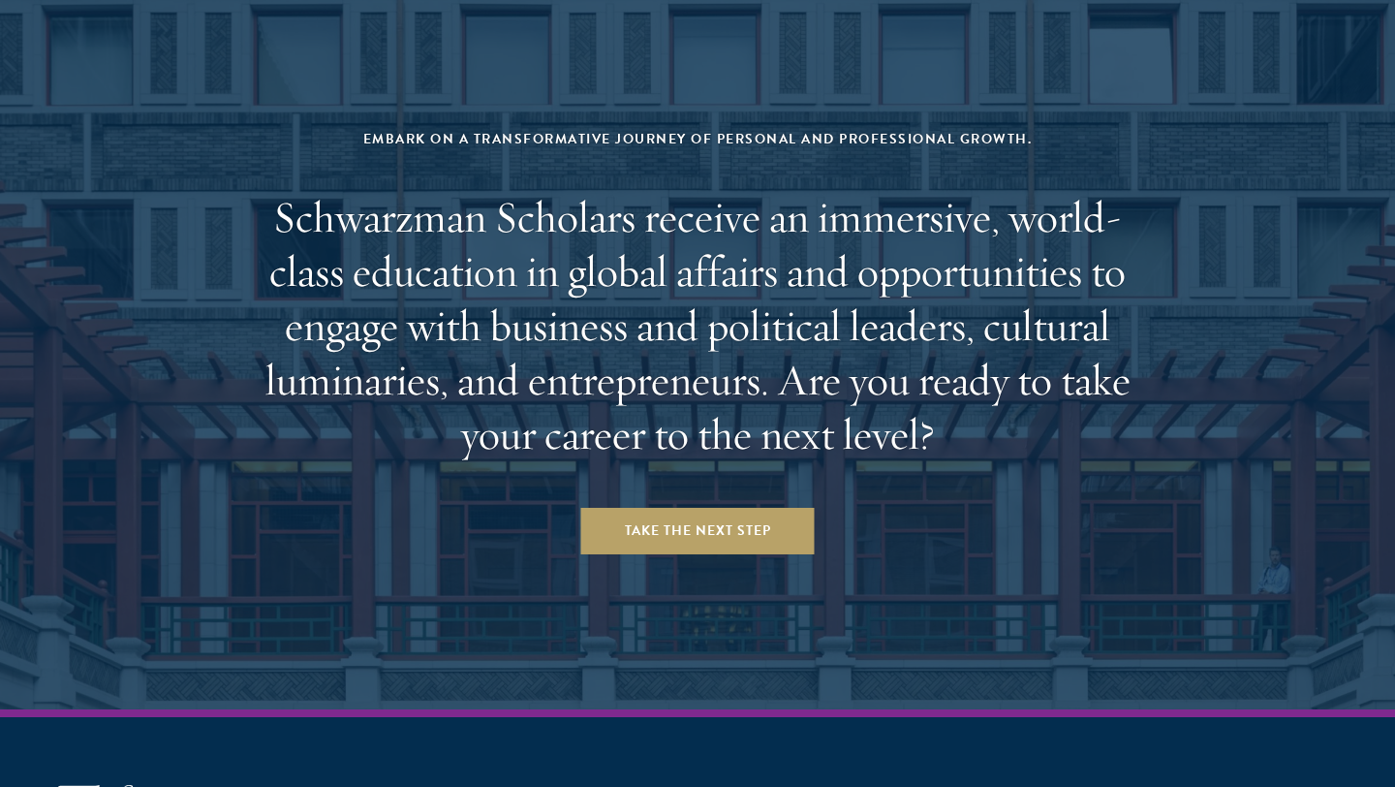
scroll to position [7951, 0]
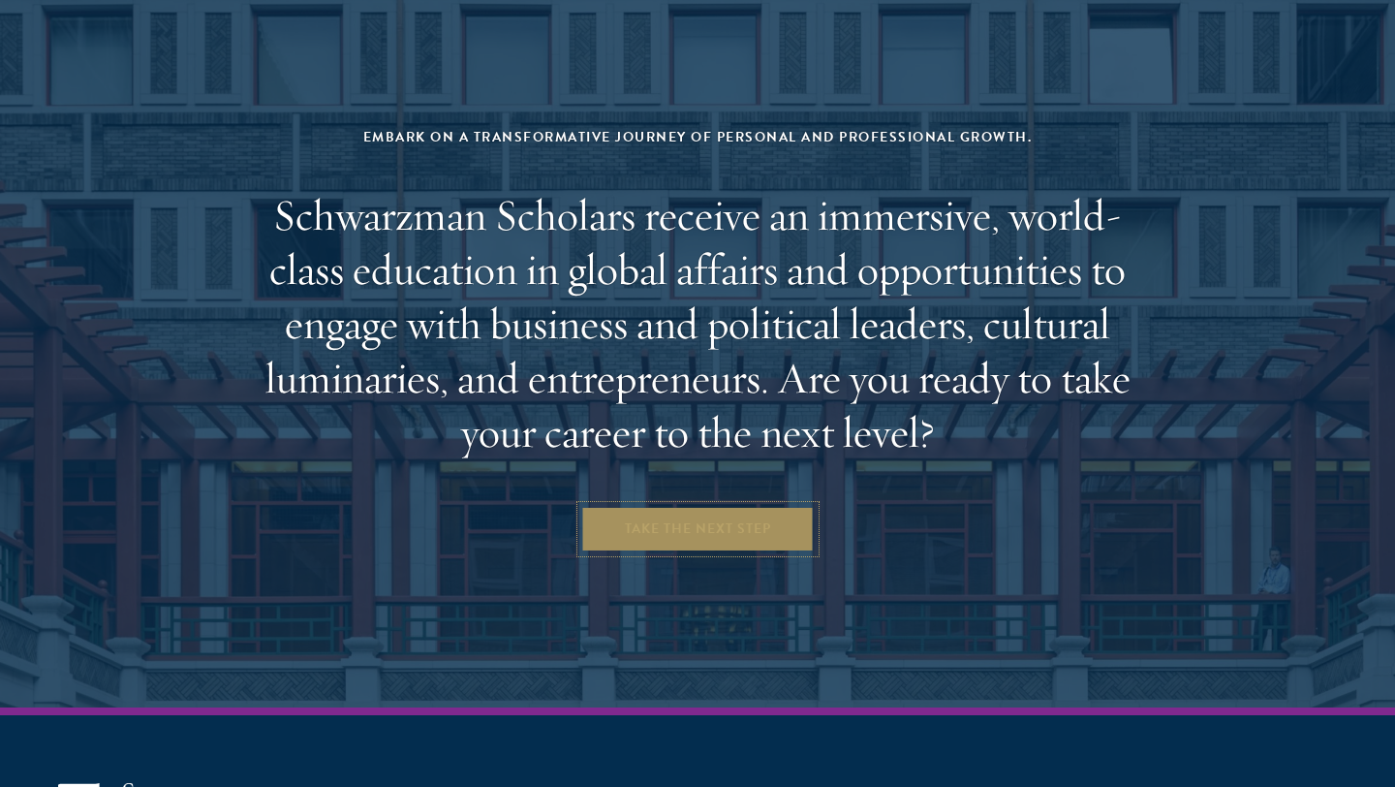
click at [756, 506] on link "Take the Next Step" at bounding box center [697, 529] width 233 height 46
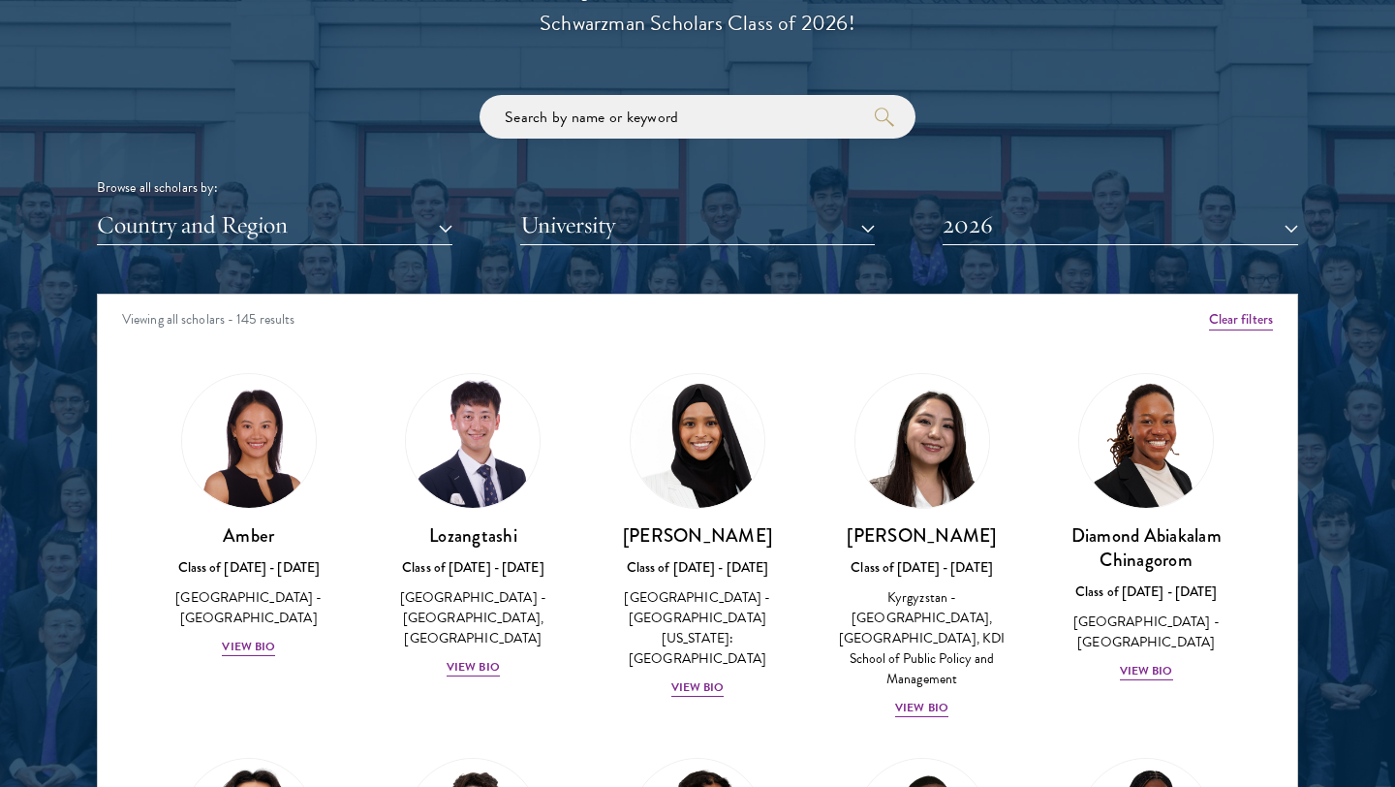
scroll to position [2279, 0]
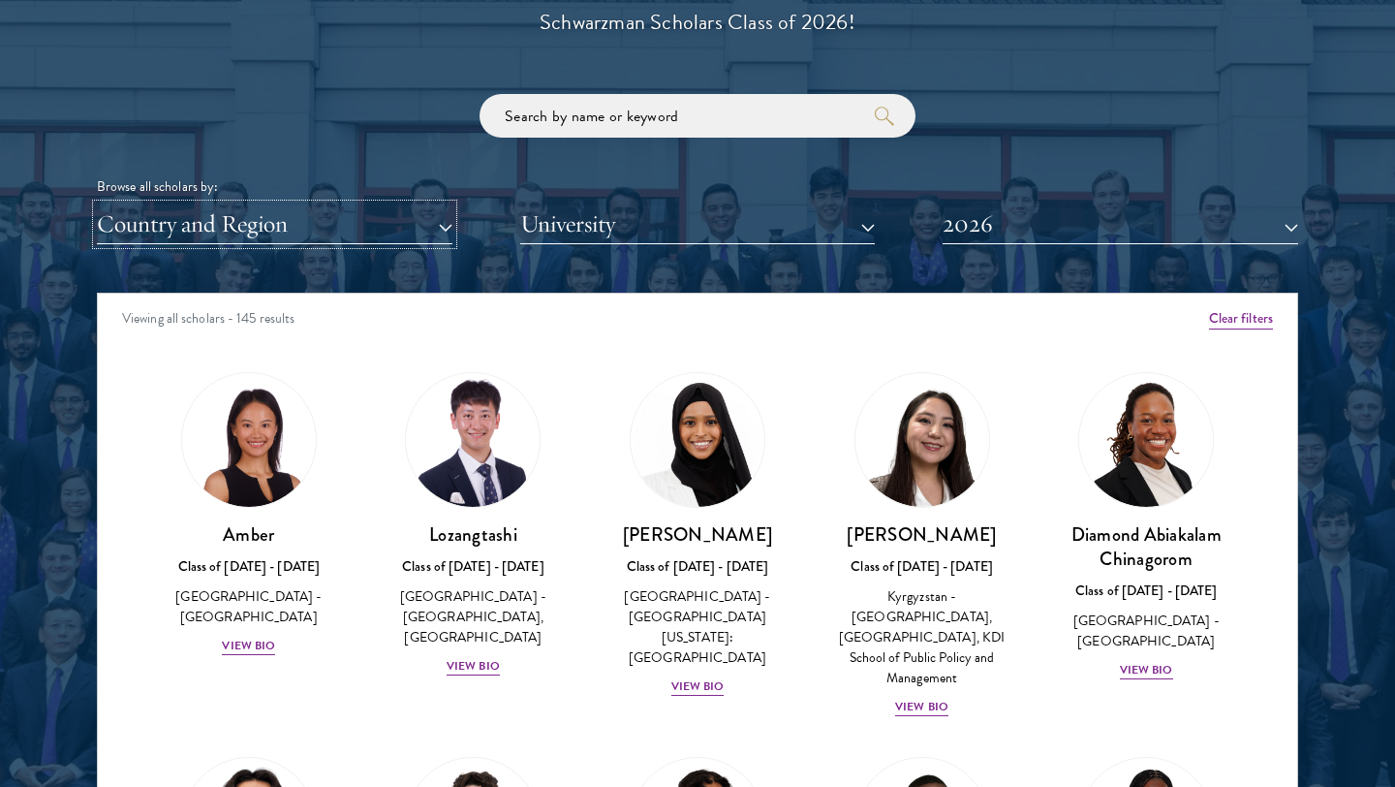
click at [389, 220] on button "Country and Region" at bounding box center [274, 224] width 355 height 40
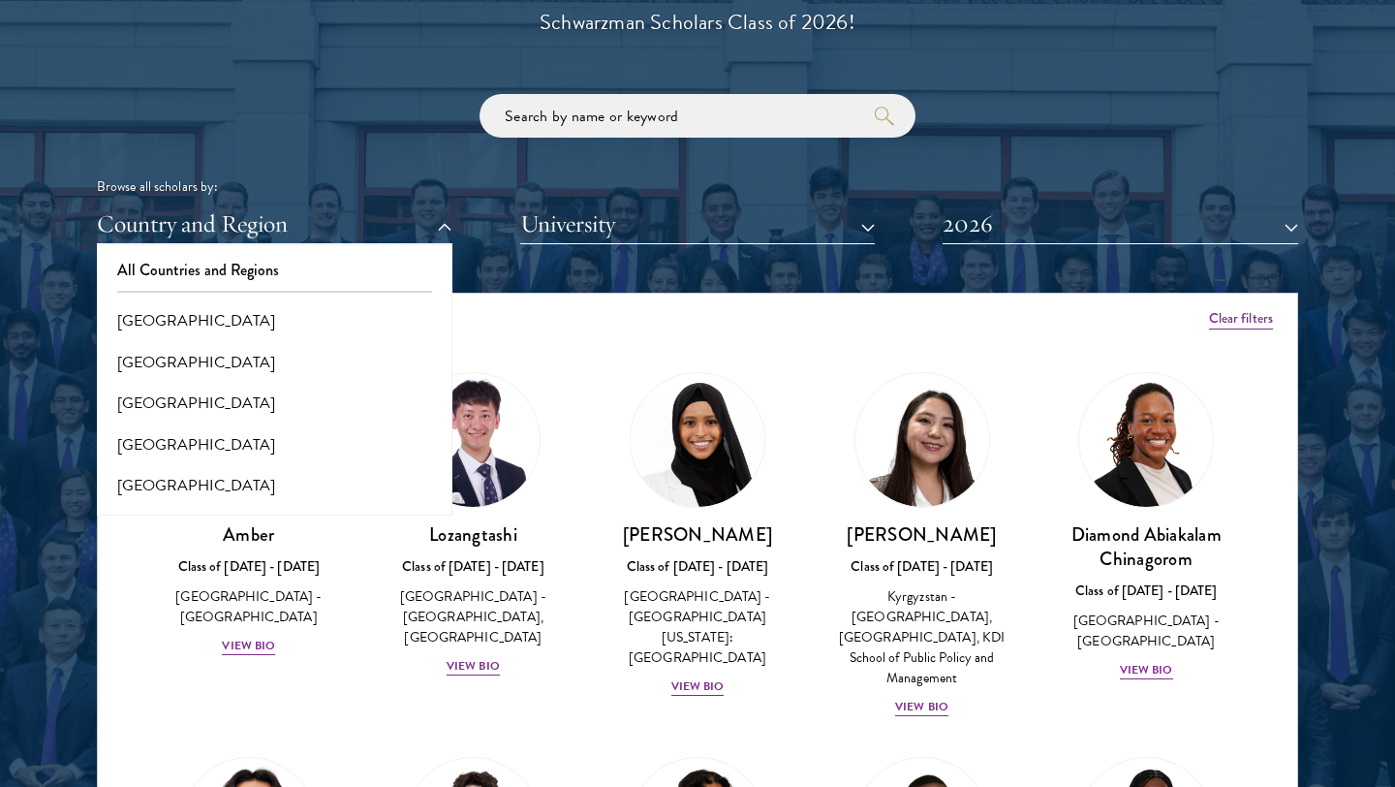
click at [394, 143] on div "Browse all scholars by: Country and Region All Countries and Regions Afghanista…" at bounding box center [697, 169] width 1201 height 150
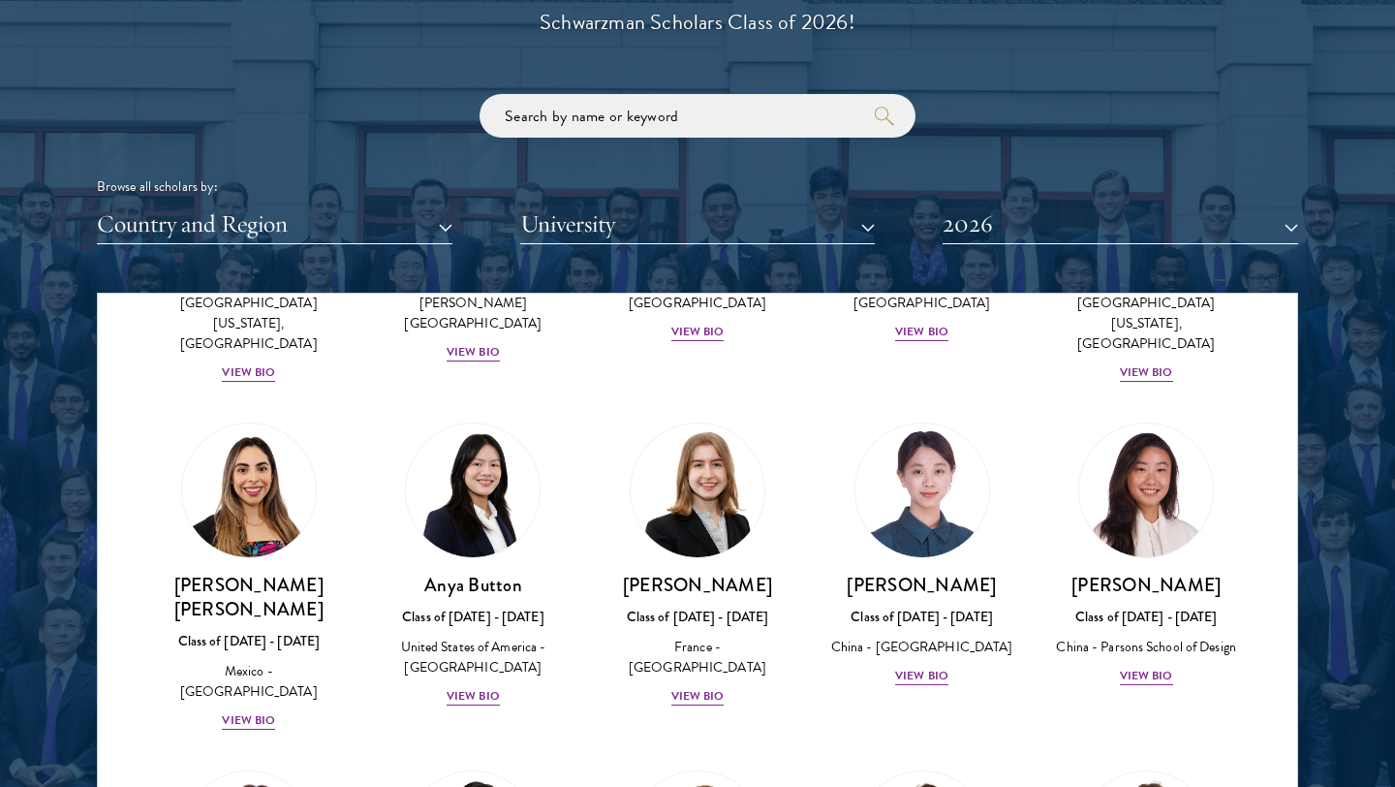
scroll to position [1426, 0]
click at [293, 239] on button "Country and Region" at bounding box center [274, 224] width 355 height 40
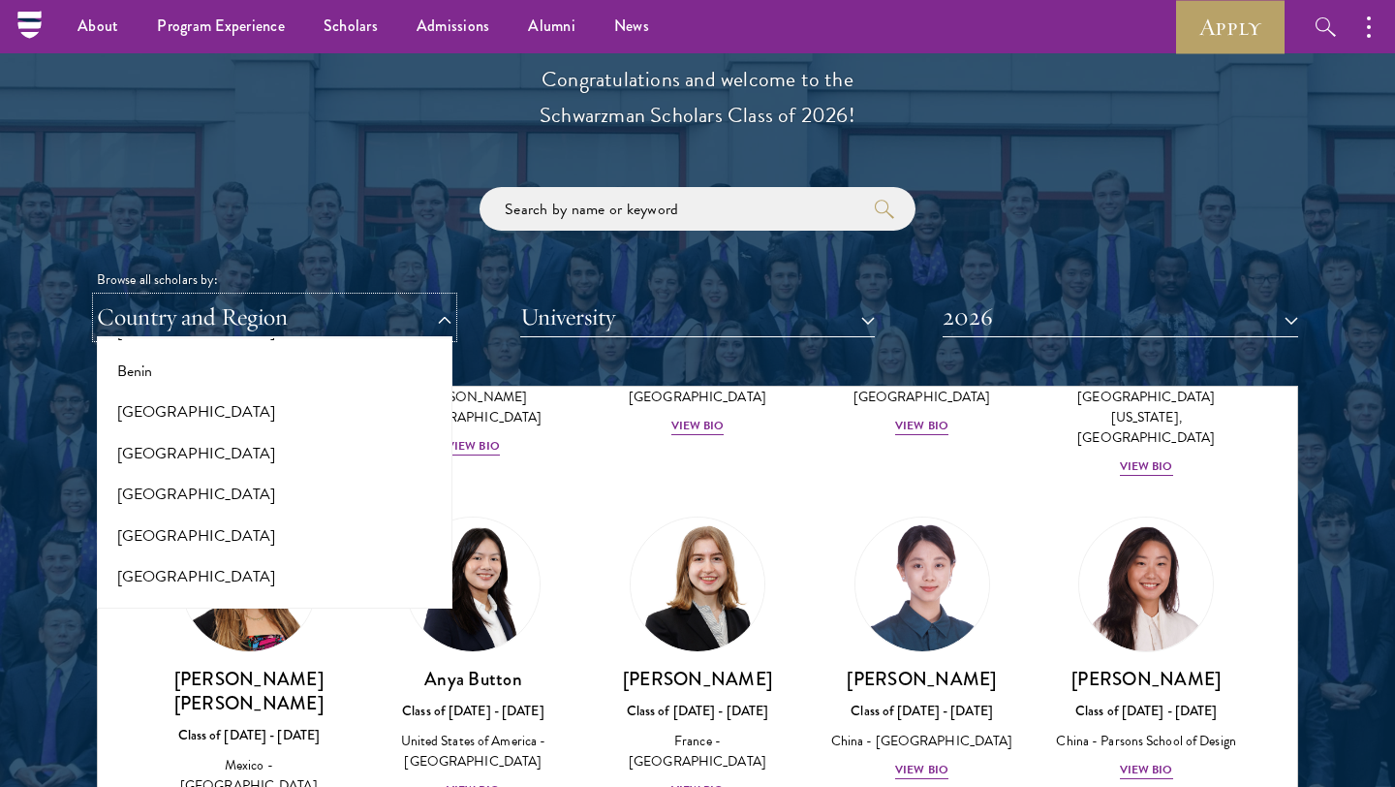
scroll to position [482, 0]
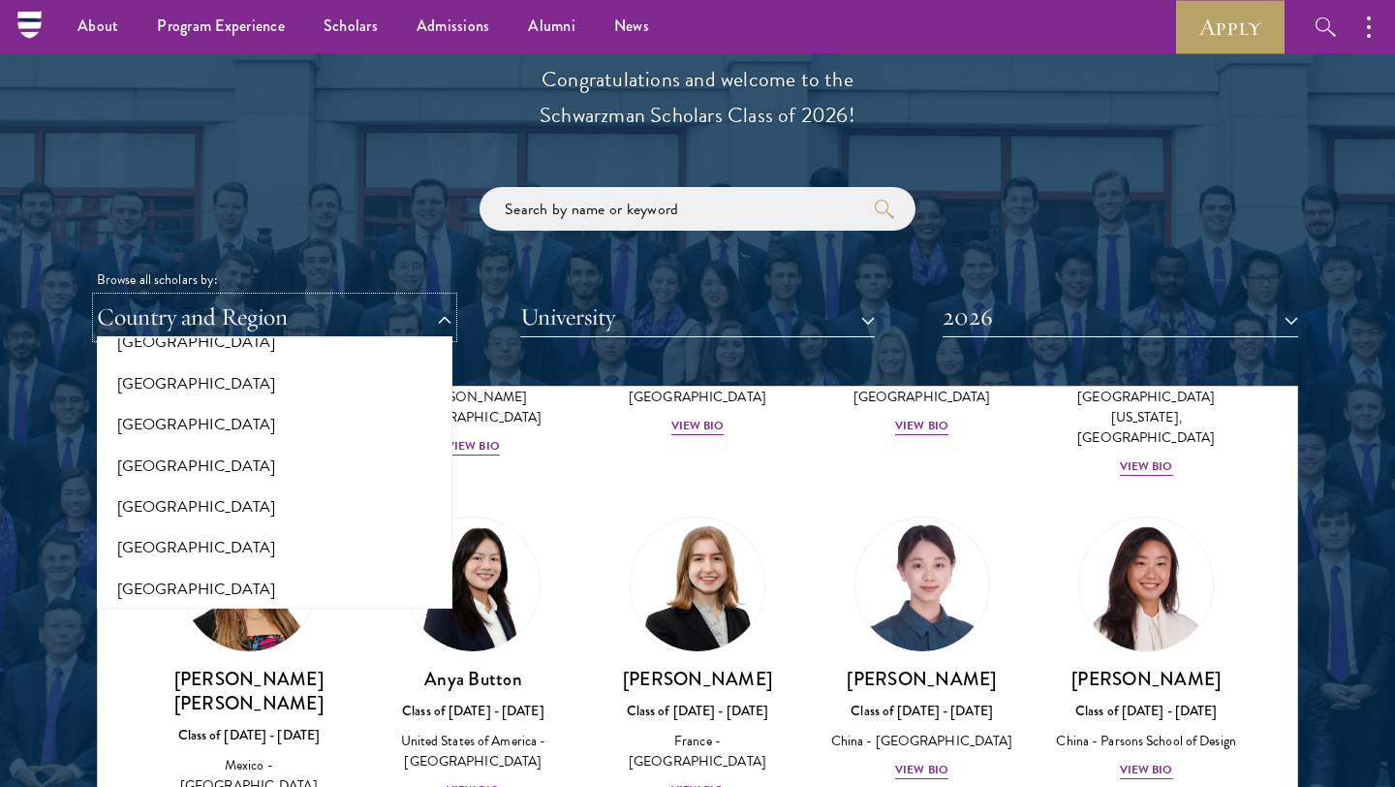
click at [287, 312] on button "Country and Region" at bounding box center [274, 317] width 355 height 40
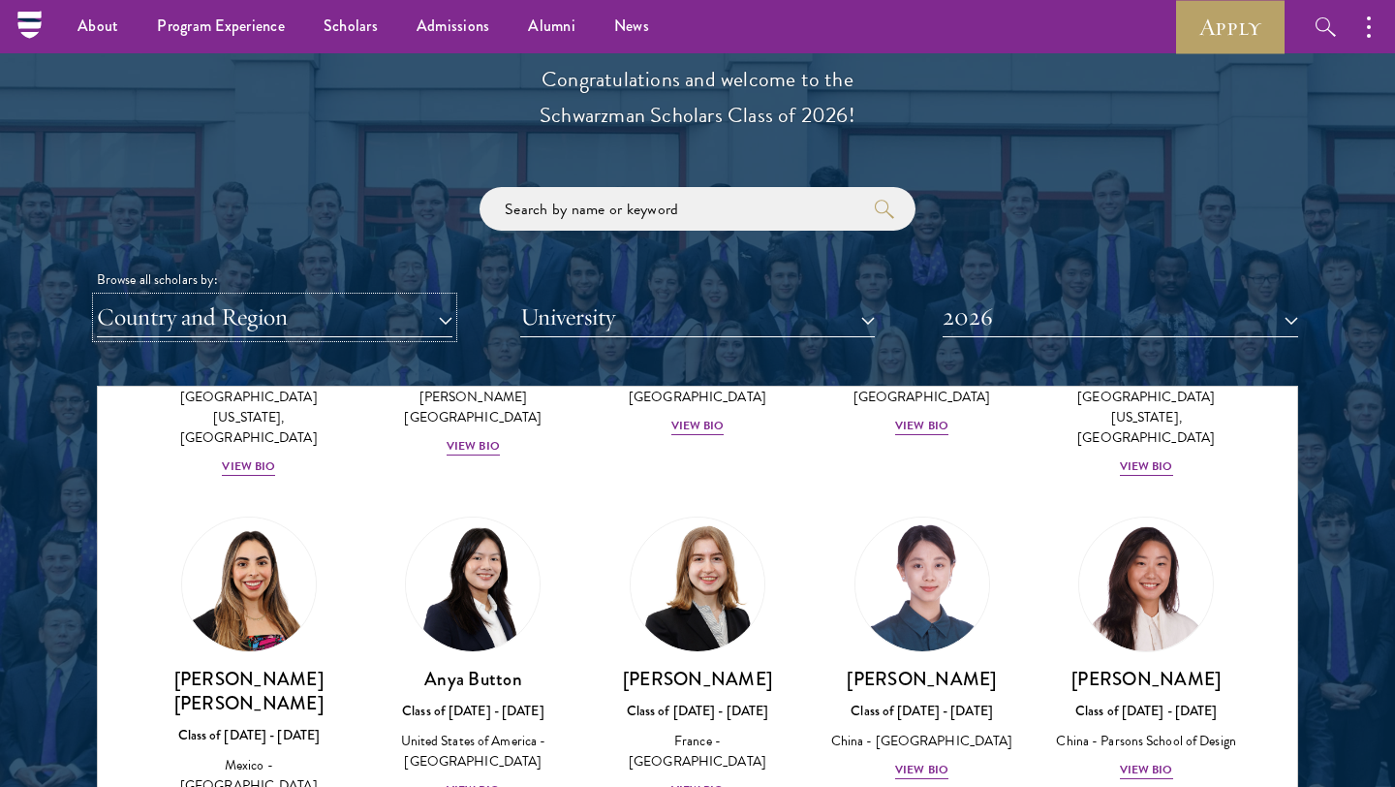
click at [263, 320] on button "Country and Region" at bounding box center [274, 317] width 355 height 40
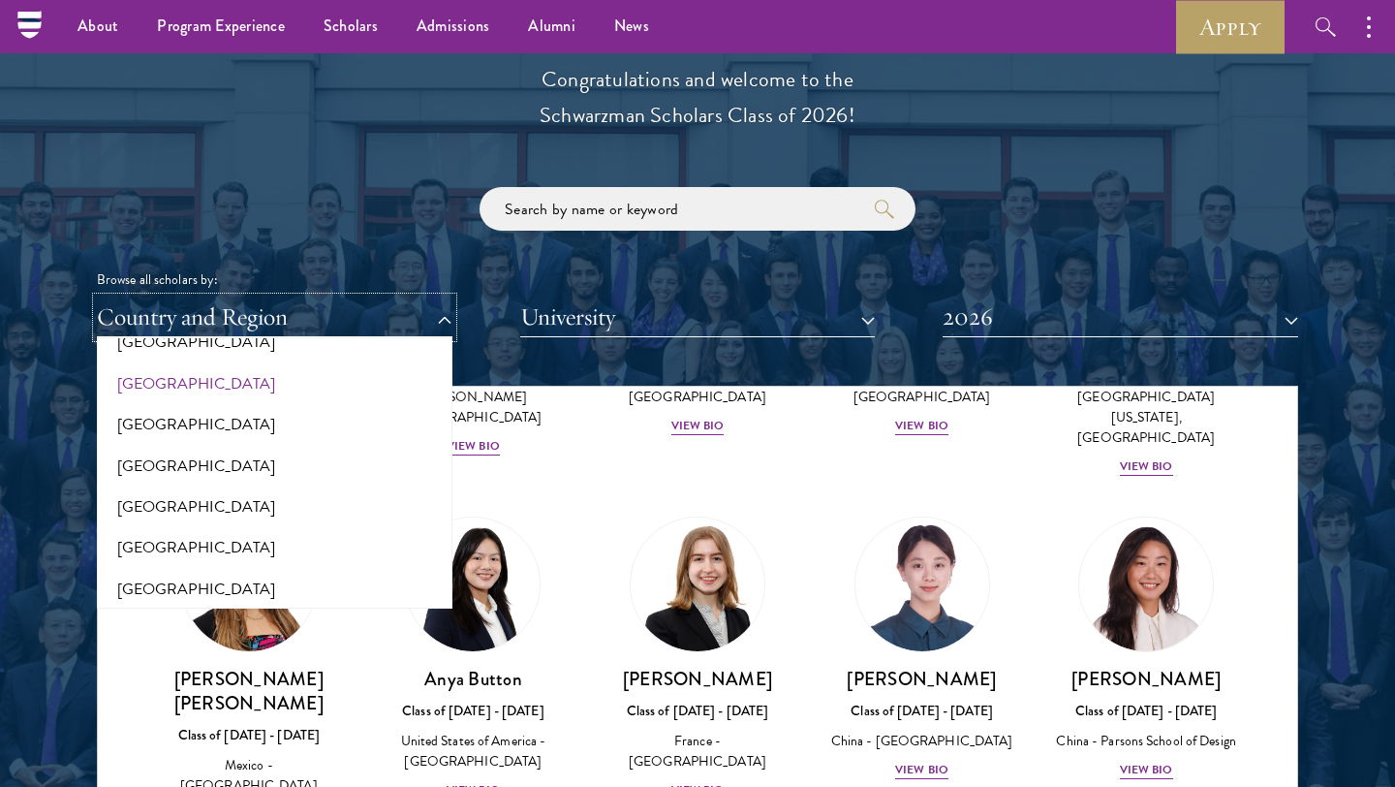
scroll to position [0, 0]
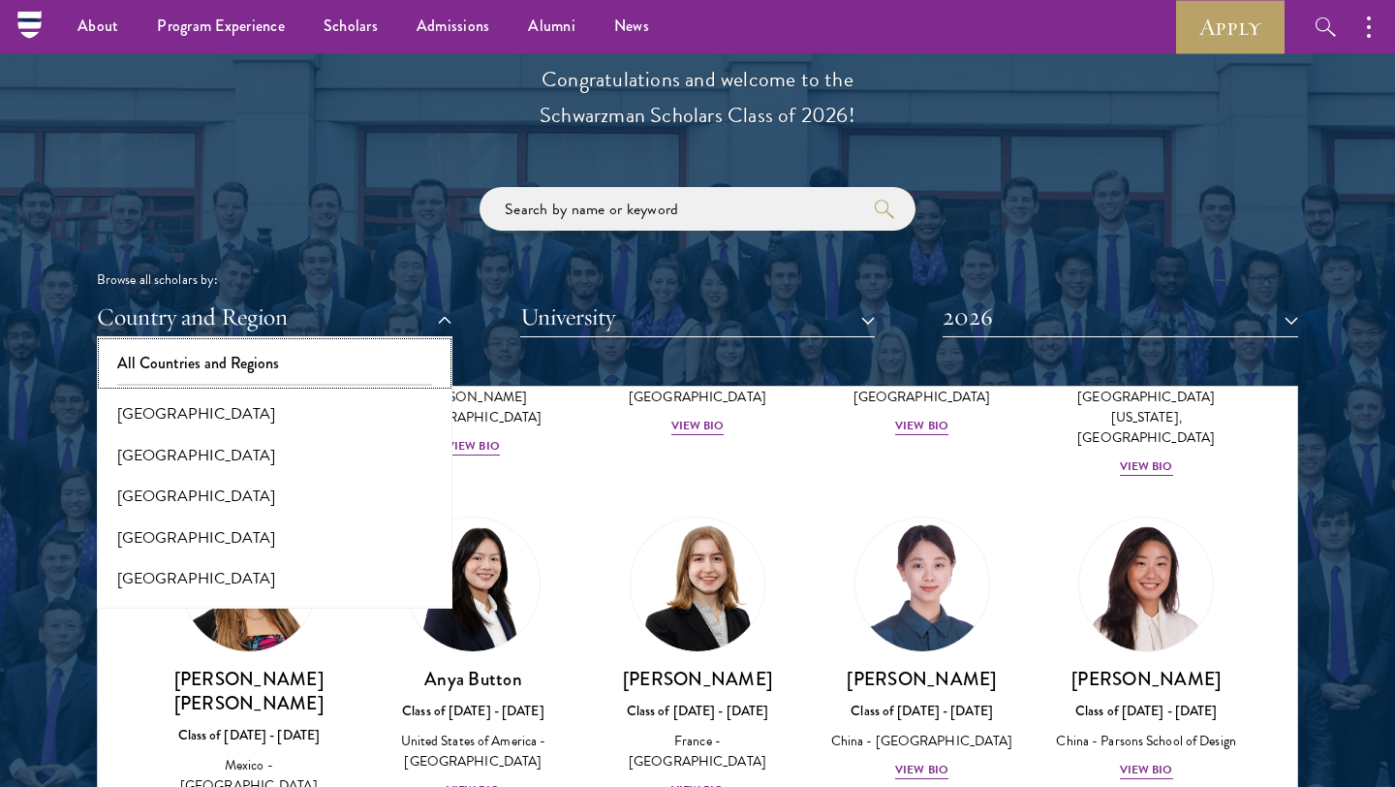
click at [250, 365] on button "All Countries and Regions" at bounding box center [275, 363] width 344 height 41
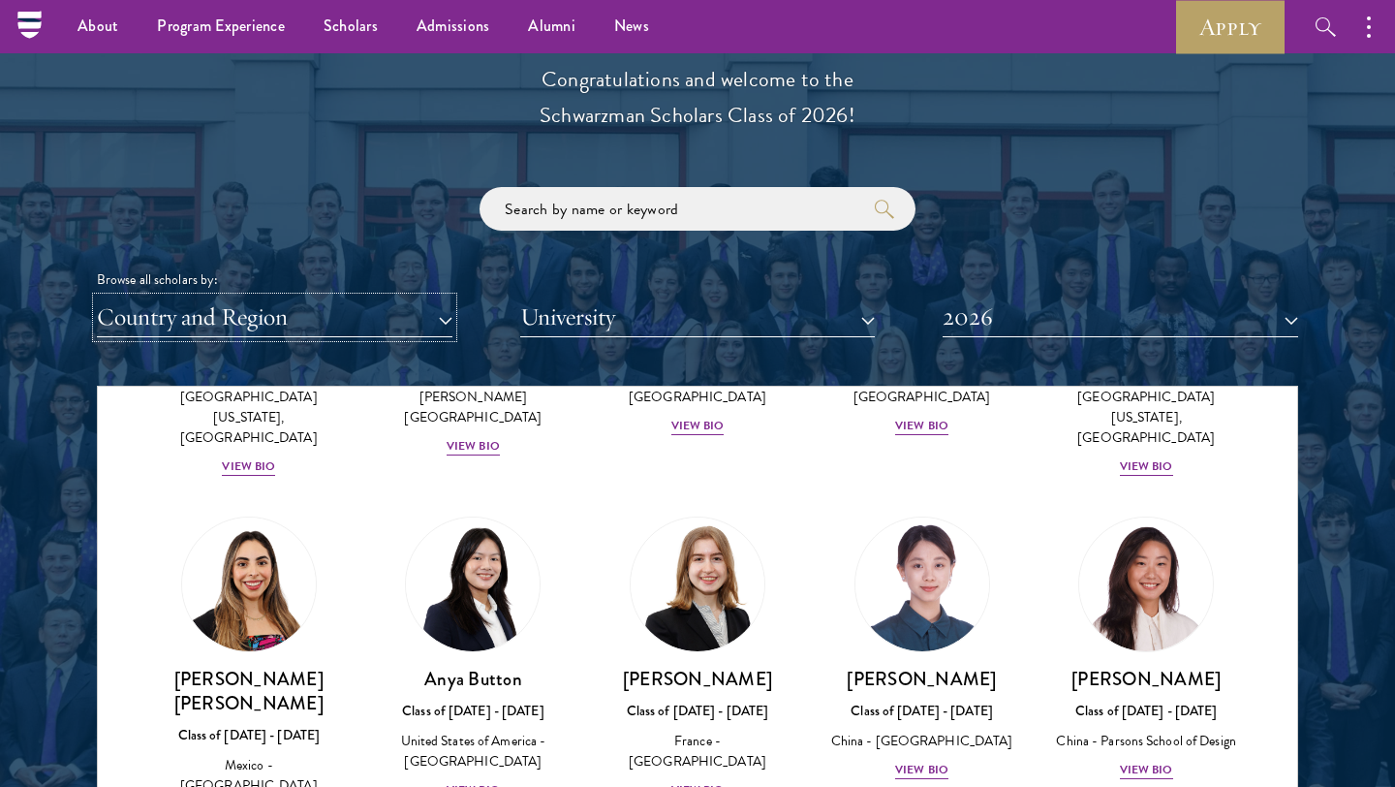
click at [259, 315] on button "Country and Region" at bounding box center [274, 317] width 355 height 40
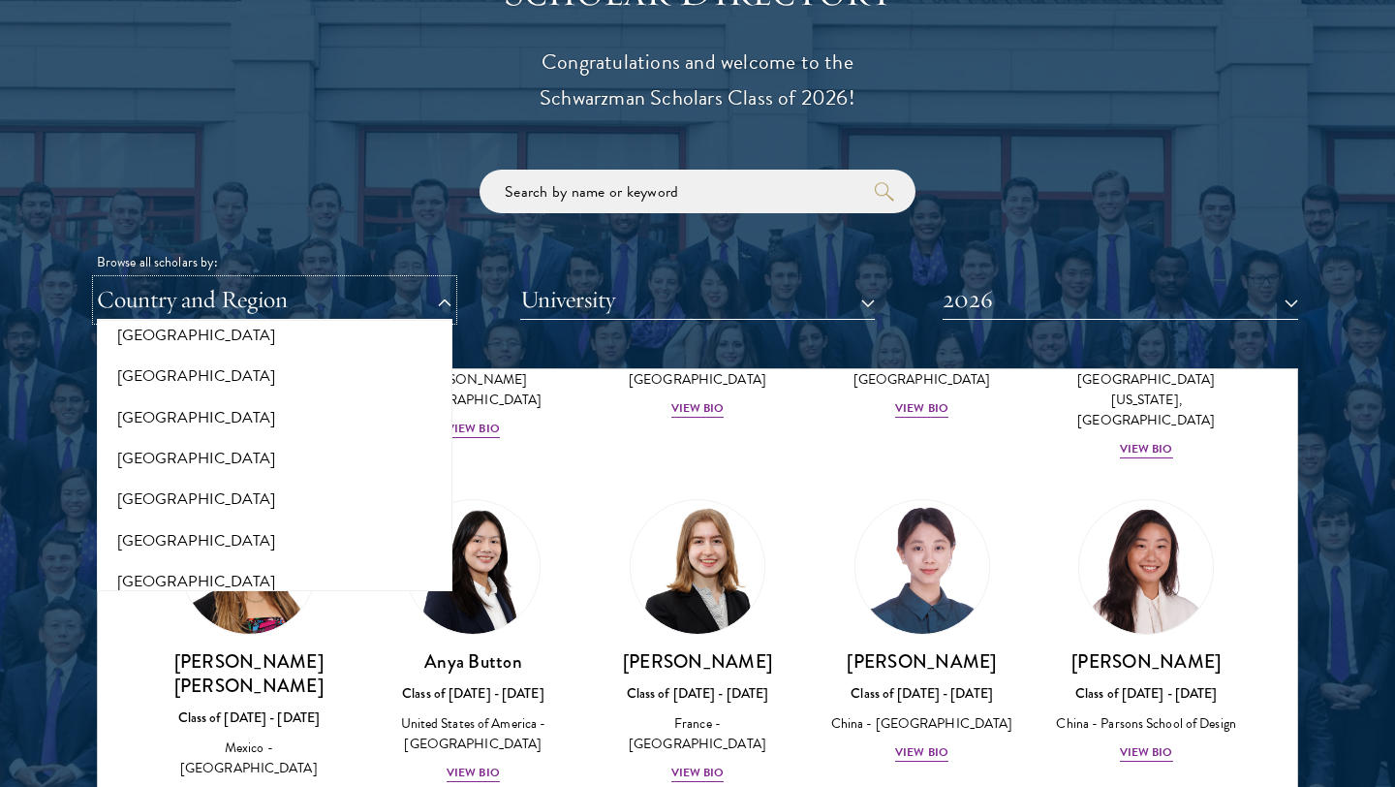
scroll to position [2206, 0]
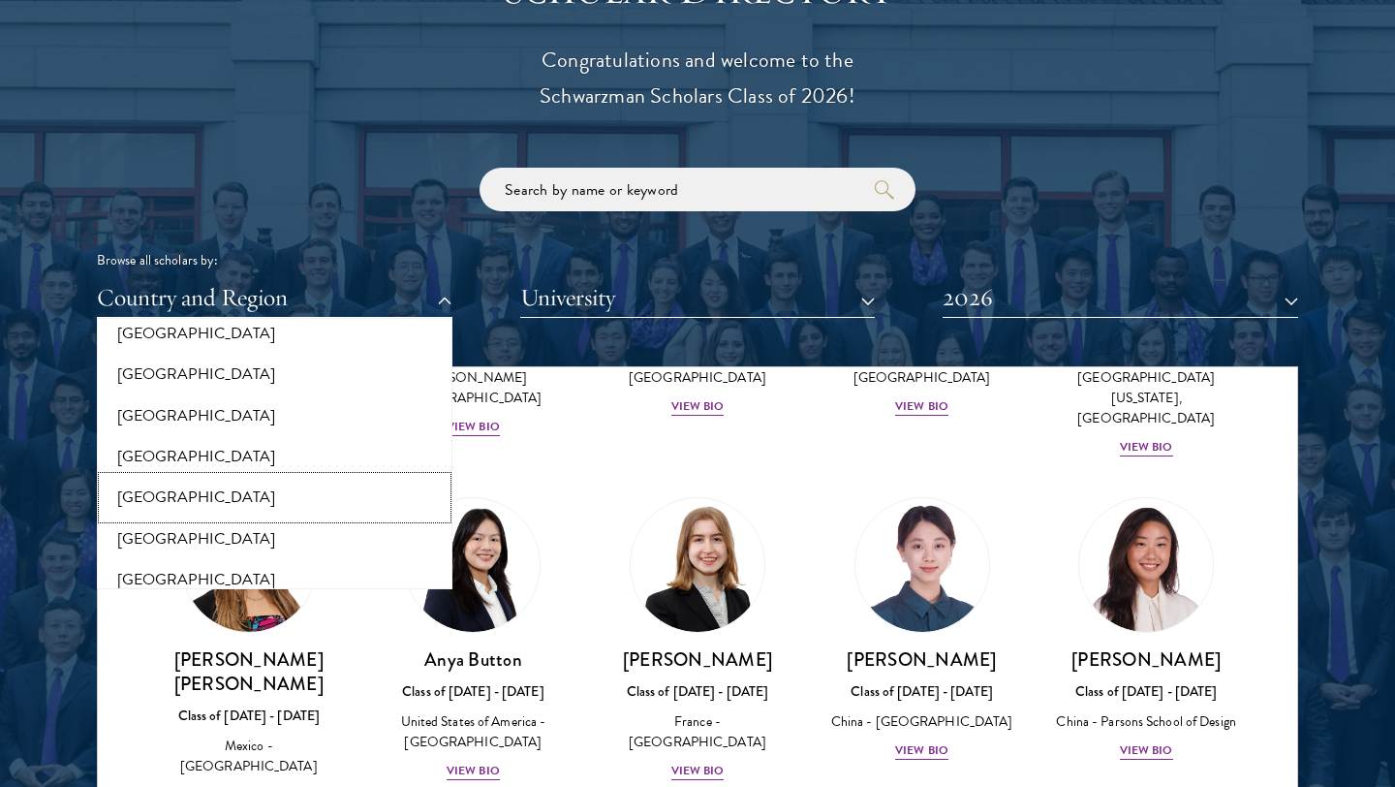
click at [142, 487] on button "[GEOGRAPHIC_DATA]" at bounding box center [275, 497] width 344 height 41
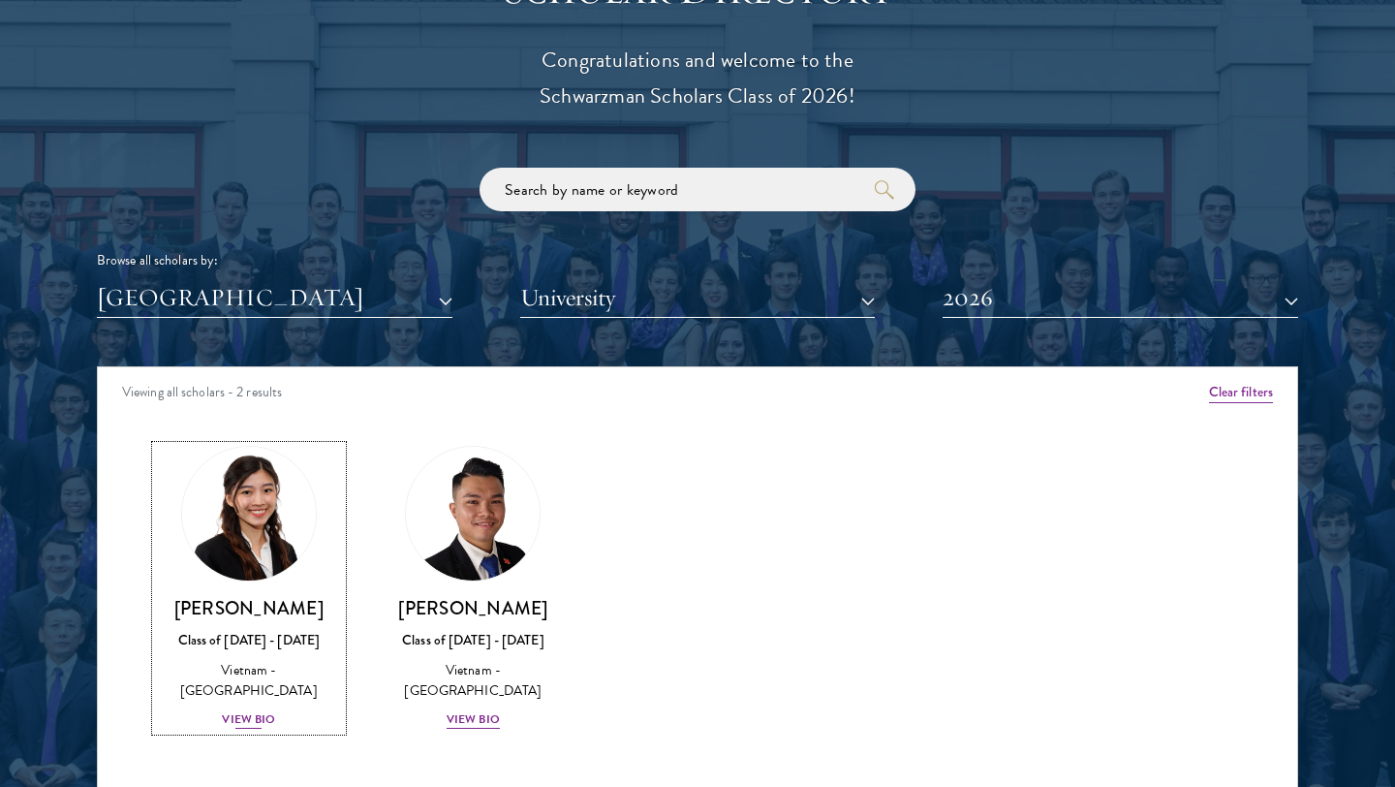
click at [252, 723] on div "View Bio" at bounding box center [248, 719] width 53 height 18
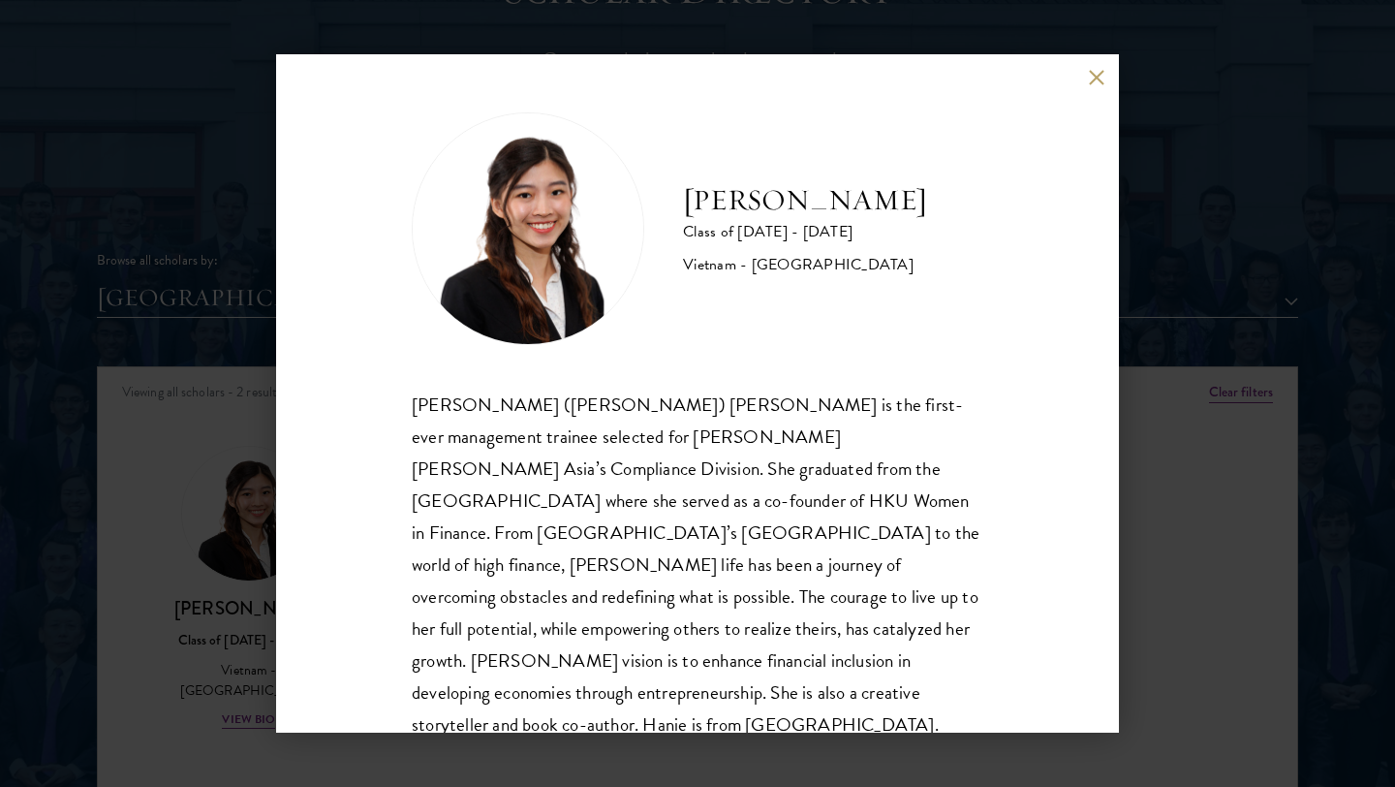
scroll to position [2, 0]
click at [1170, 538] on div "Hanie Luong Class of 2025 - 2026 Vietnam - University of Hong Kong Minh Hanh (H…" at bounding box center [697, 393] width 1395 height 787
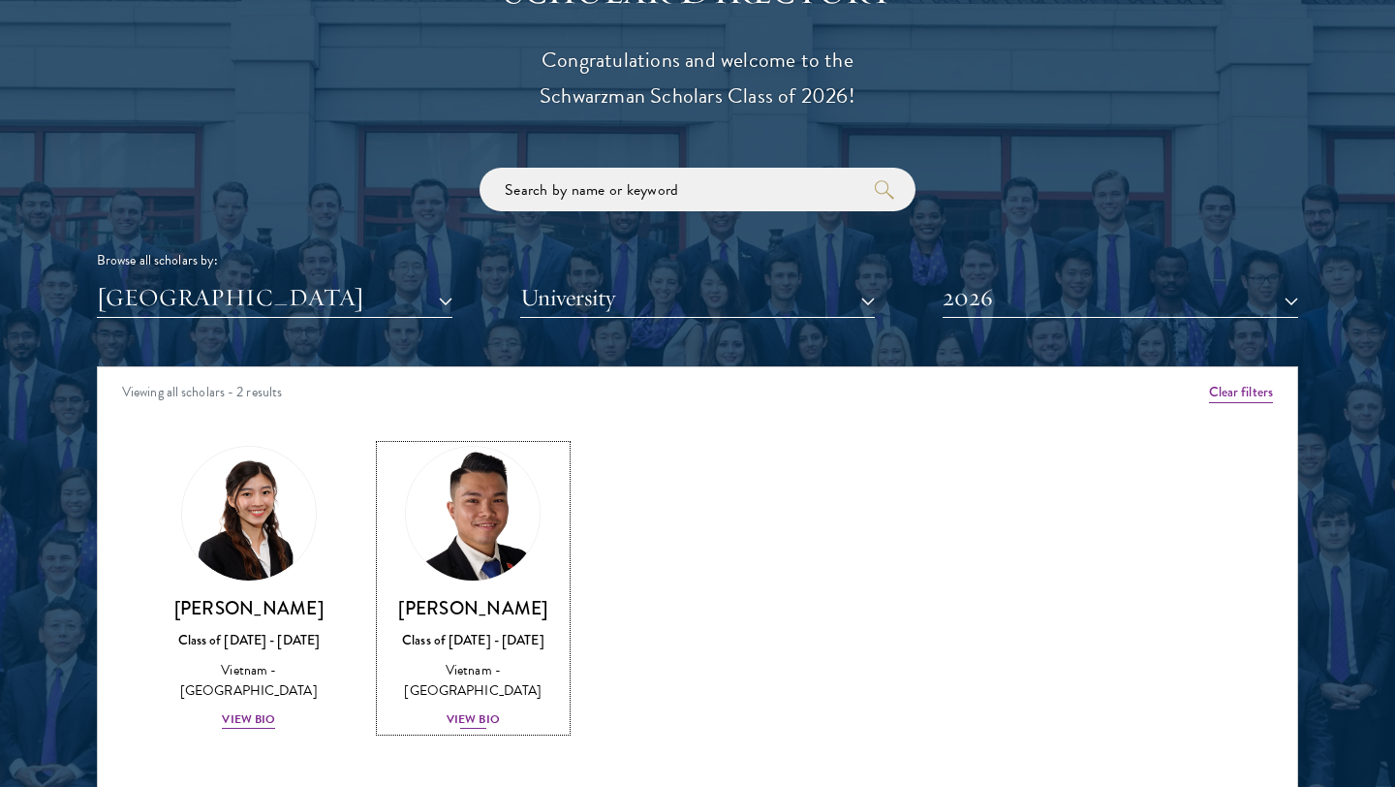
click at [467, 710] on div "View Bio" at bounding box center [473, 719] width 53 height 18
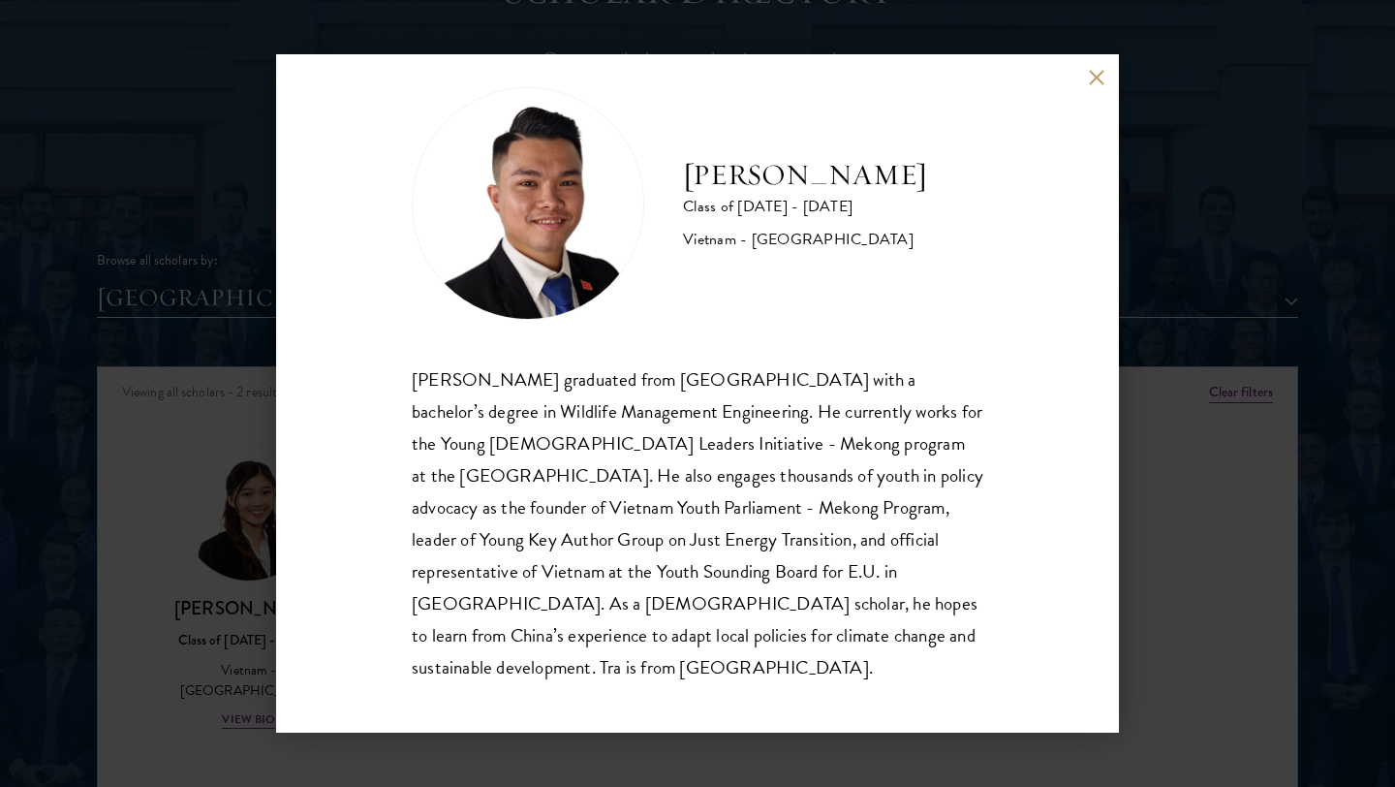
scroll to position [34, 0]
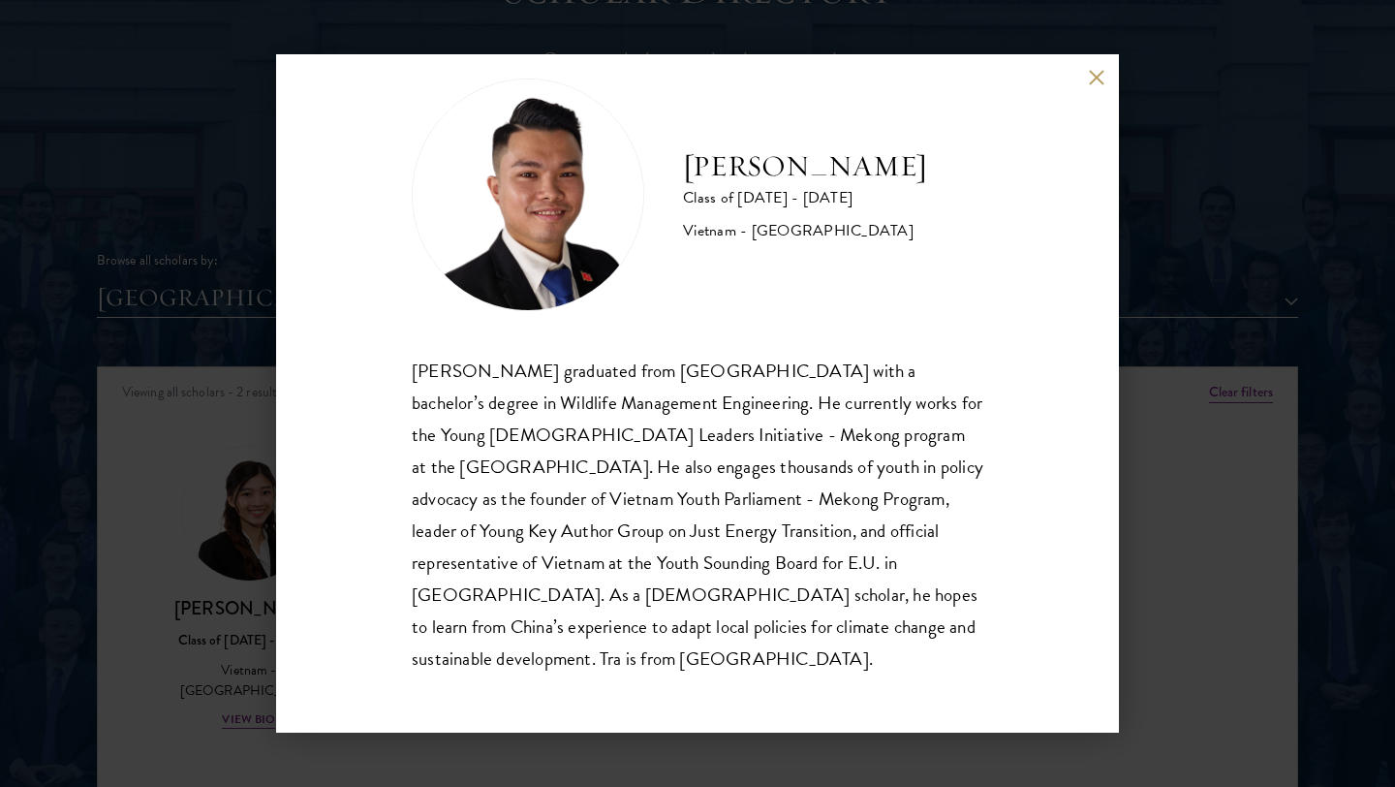
click at [1195, 540] on div "Tra Nguyen Class of 2025 - 2026 Vietnam - Szent Istvan University Tra Nguyen gr…" at bounding box center [697, 393] width 1395 height 787
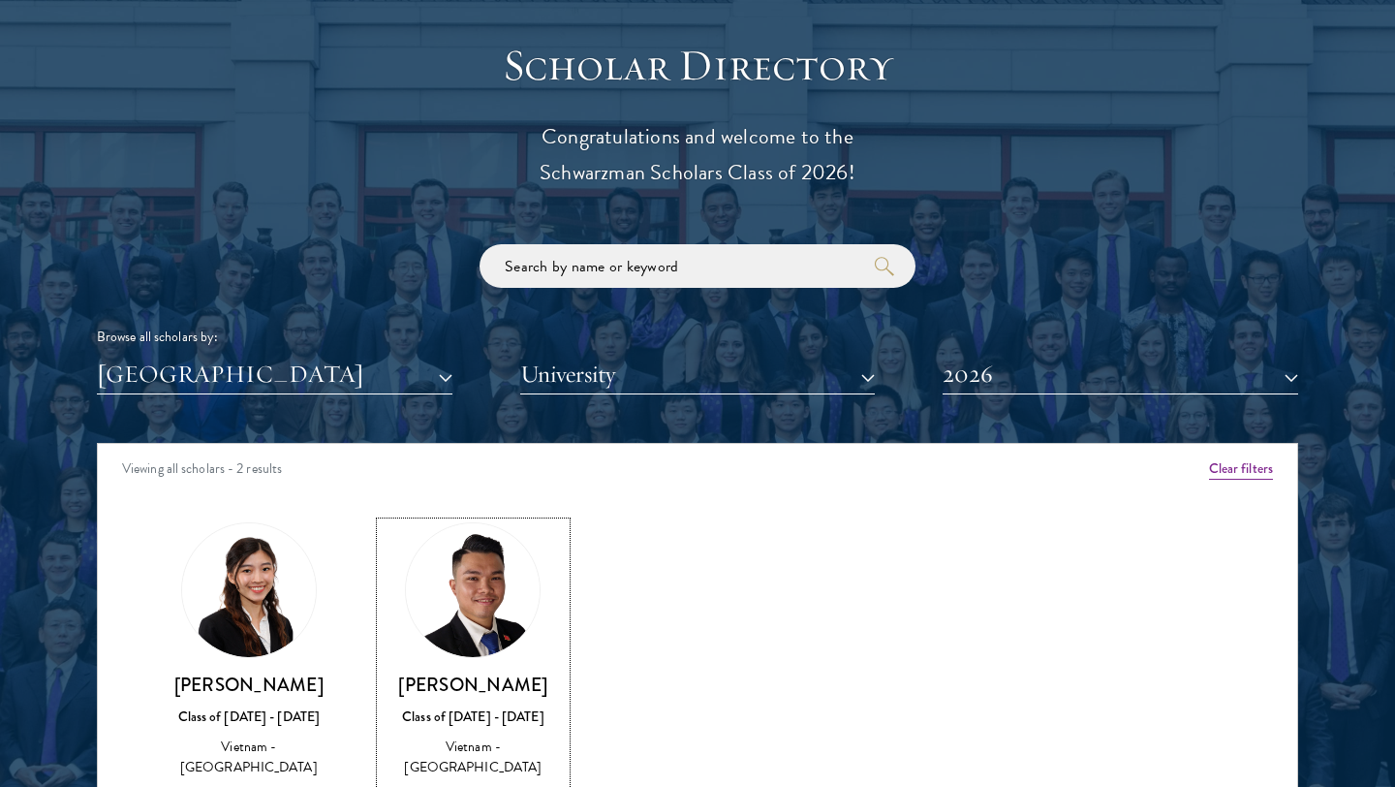
scroll to position [2158, 0]
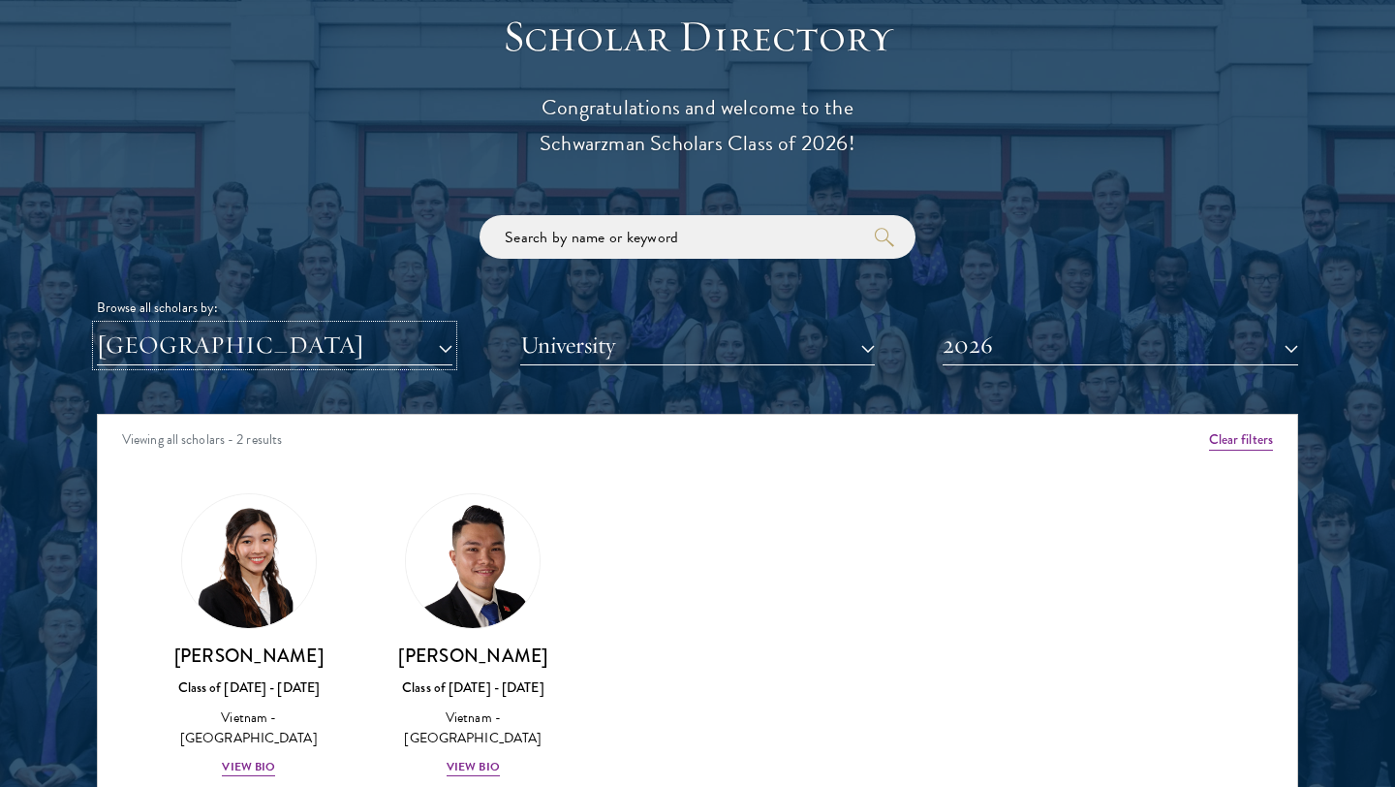
click at [287, 348] on button "[GEOGRAPHIC_DATA]" at bounding box center [274, 345] width 355 height 40
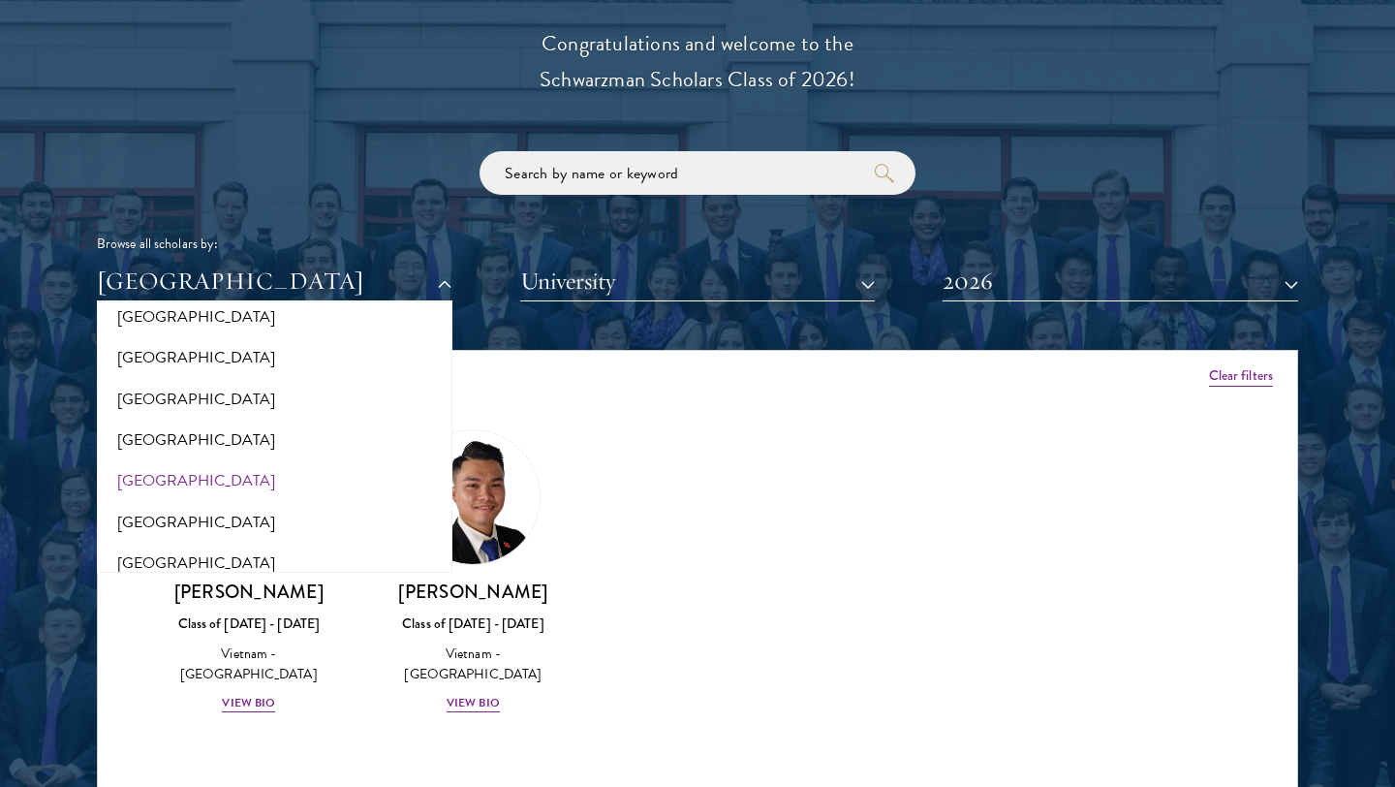
click at [724, 493] on div "Amber Class of 2025 - 2026 China - Peking University View Bio Cirenquji Class o…" at bounding box center [697, 588] width 1199 height 367
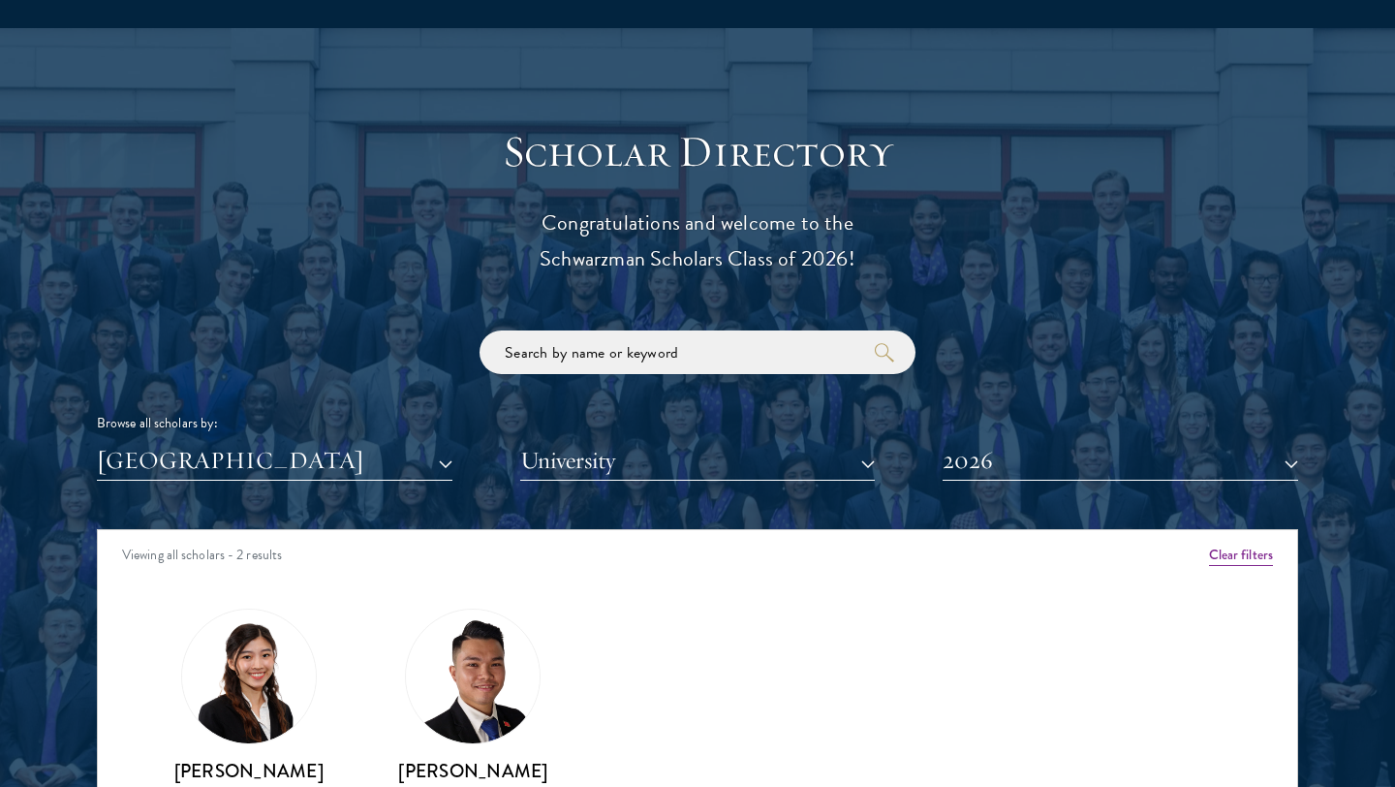
scroll to position [2076, 0]
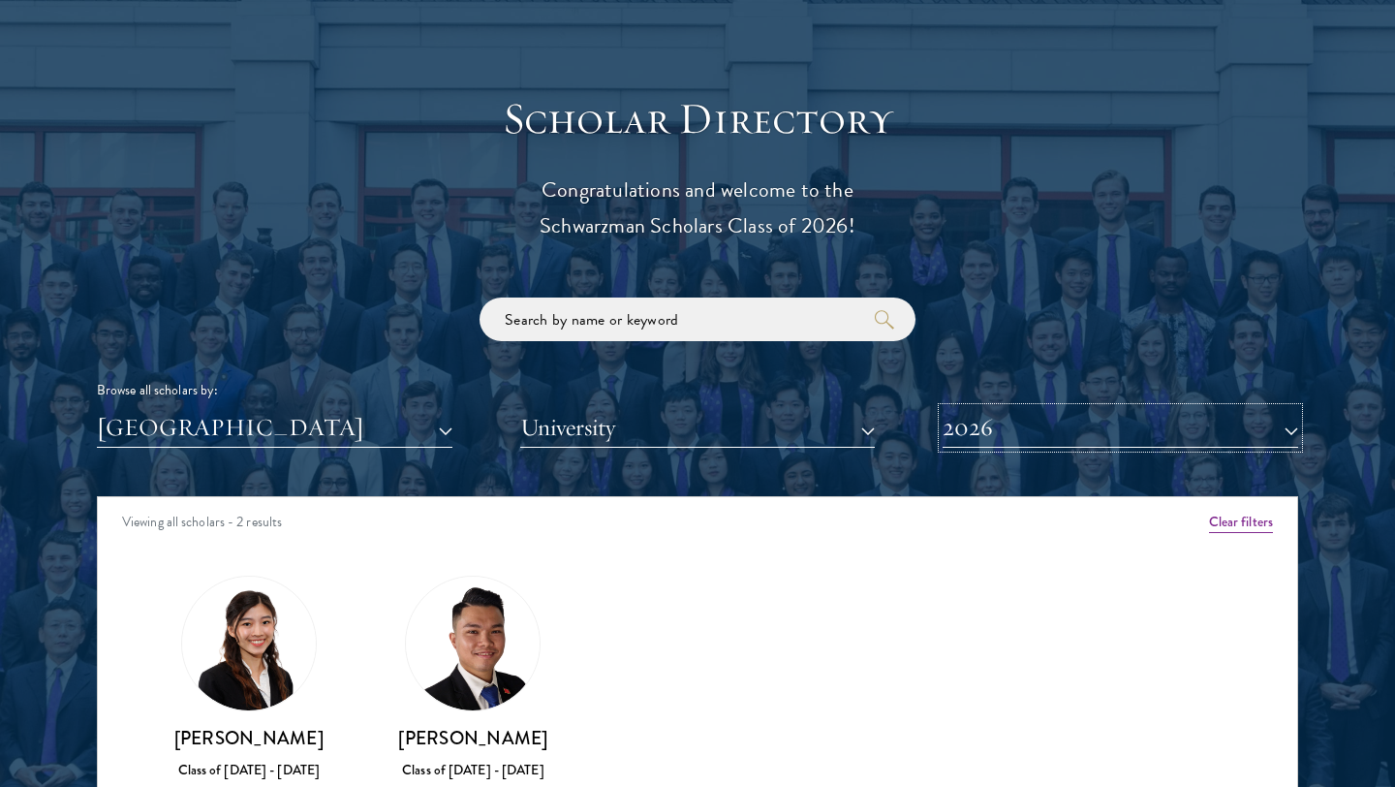
click at [1082, 410] on button "2026" at bounding box center [1119, 428] width 355 height 40
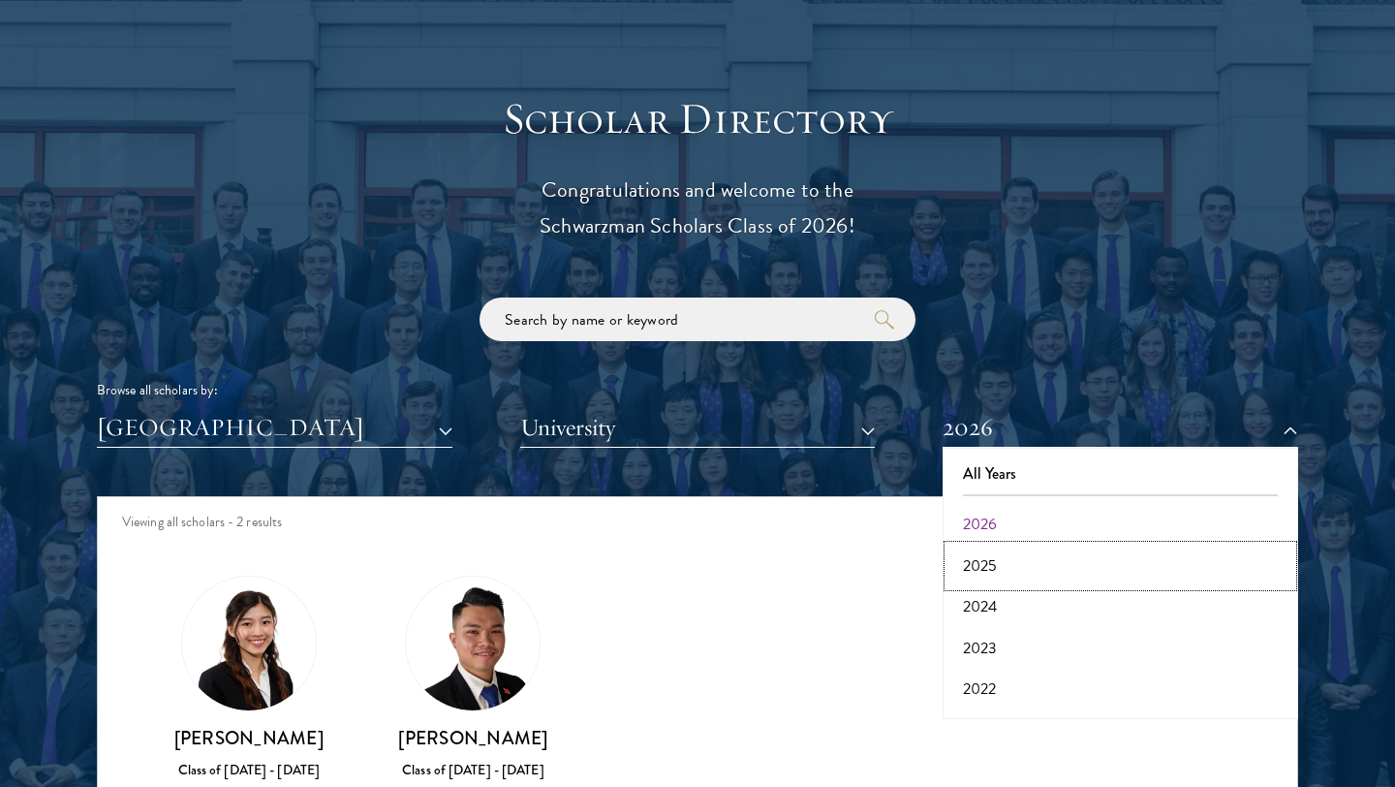
click at [992, 572] on button "2025" at bounding box center [1120, 565] width 344 height 41
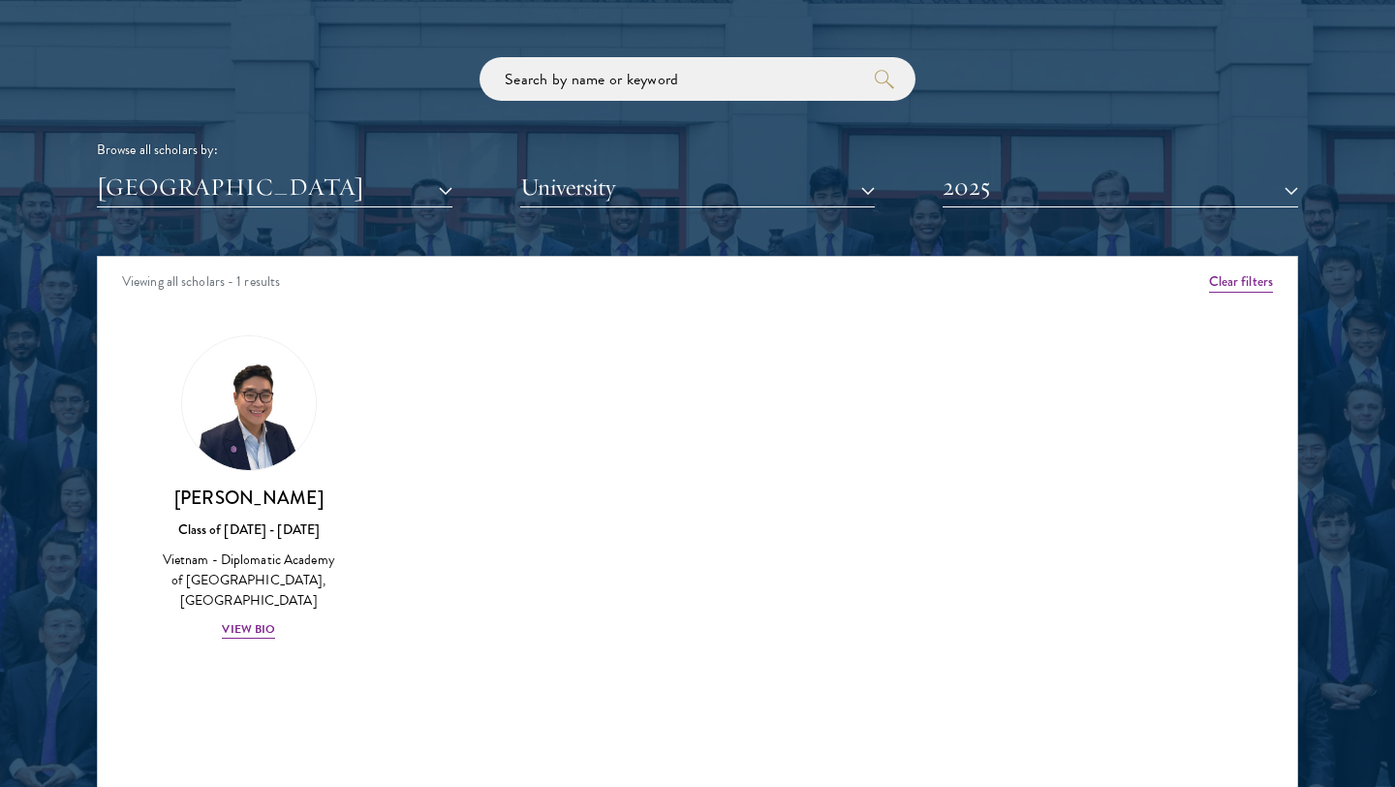
scroll to position [2342, 0]
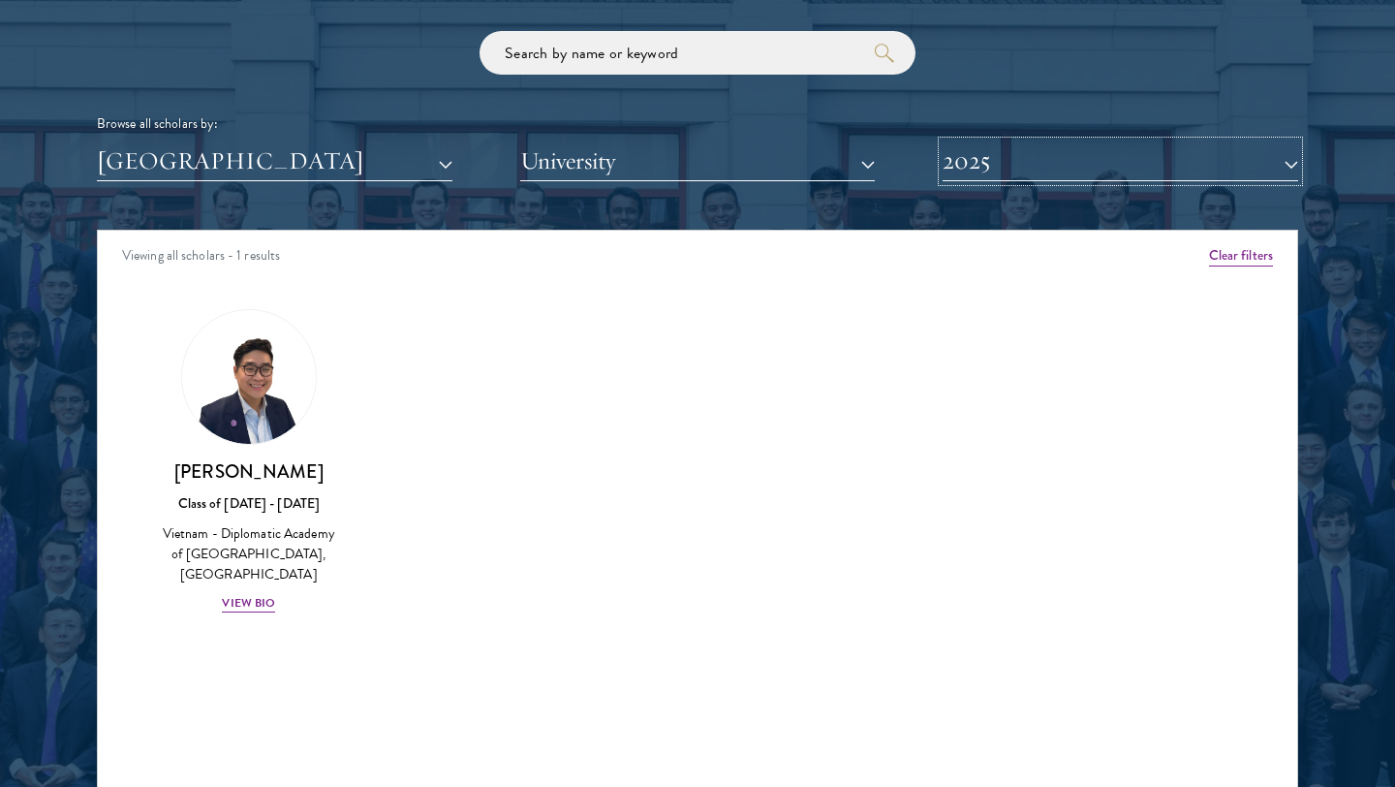
click at [977, 175] on button "2025" at bounding box center [1119, 161] width 355 height 40
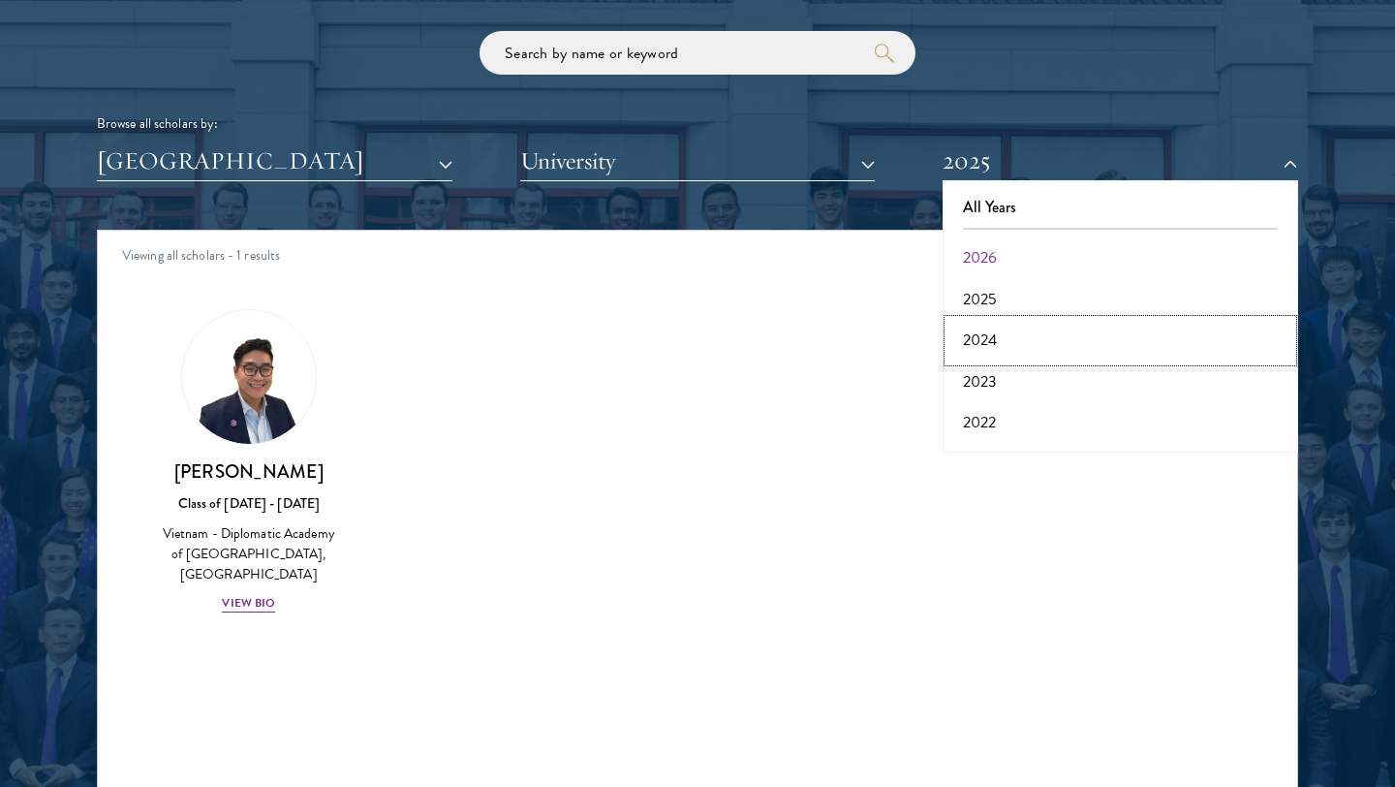
click at [993, 345] on button "2024" at bounding box center [1120, 340] width 344 height 41
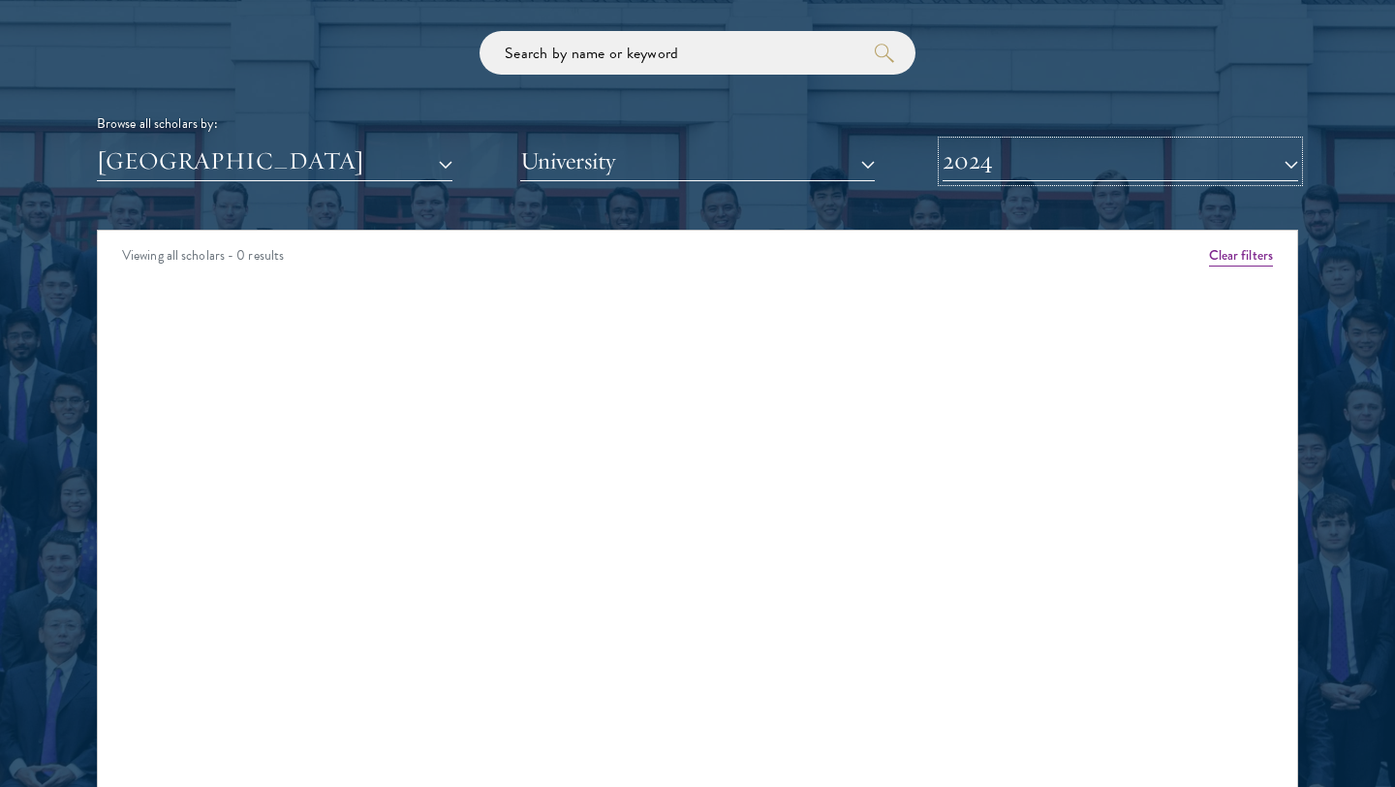
click at [995, 170] on button "2024" at bounding box center [1119, 161] width 355 height 40
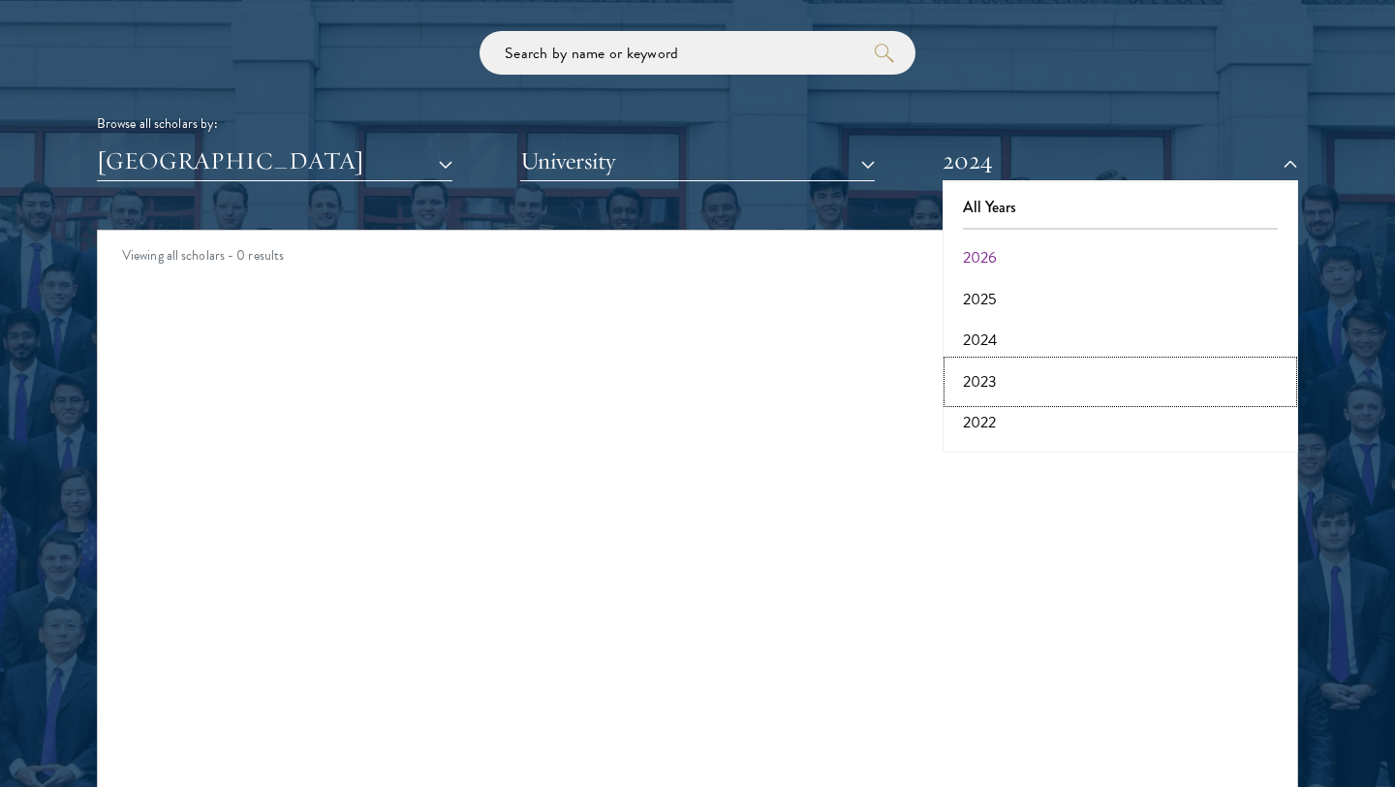
click at [984, 369] on button "2023" at bounding box center [1120, 381] width 344 height 41
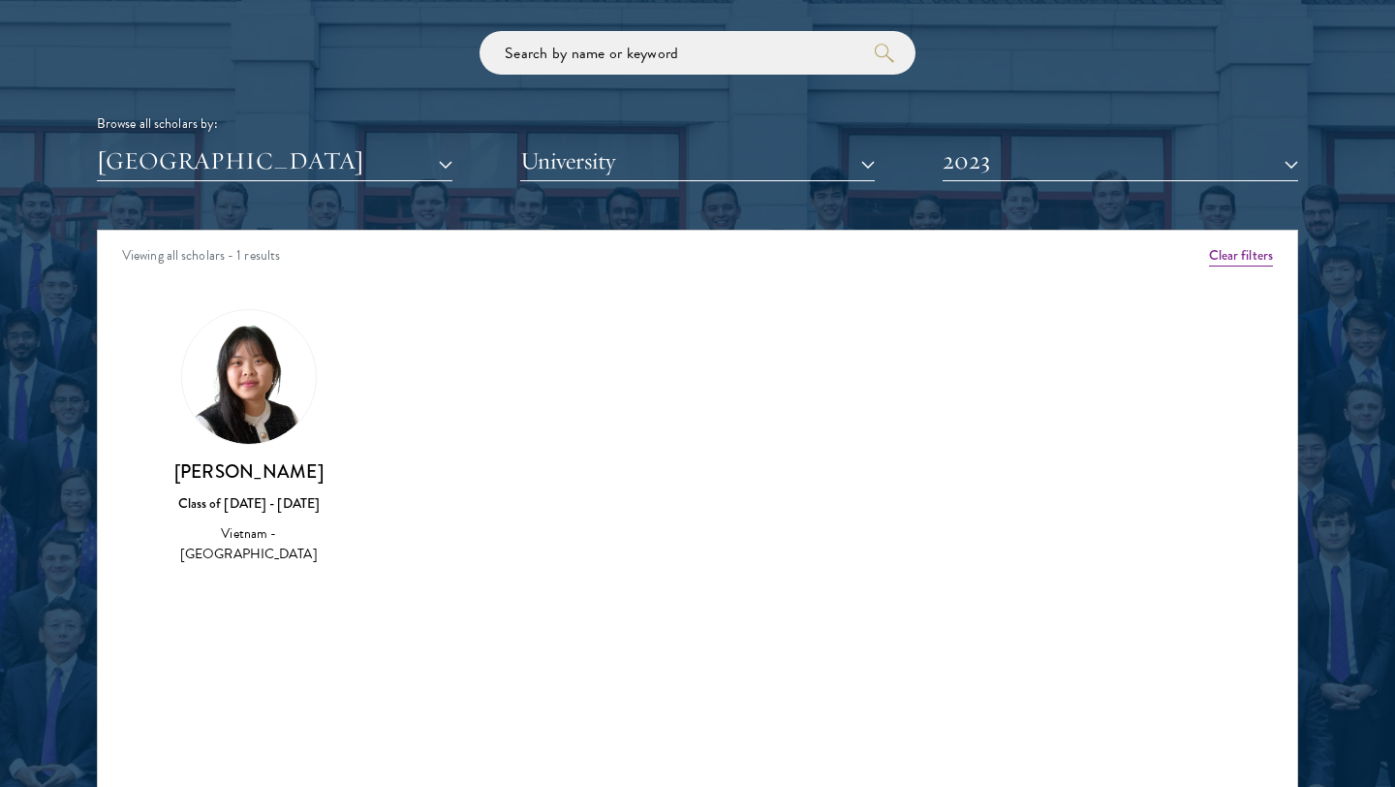
click at [231, 499] on div "Class of 2022 - 2023" at bounding box center [249, 503] width 186 height 20
click at [259, 374] on img at bounding box center [249, 377] width 134 height 134
click at [1205, 184] on div "Scholar Directory Congratulations and welcome to the Schwarzman Scholars Class …" at bounding box center [697, 318] width 1201 height 985
click at [1195, 165] on button "2023" at bounding box center [1119, 161] width 355 height 40
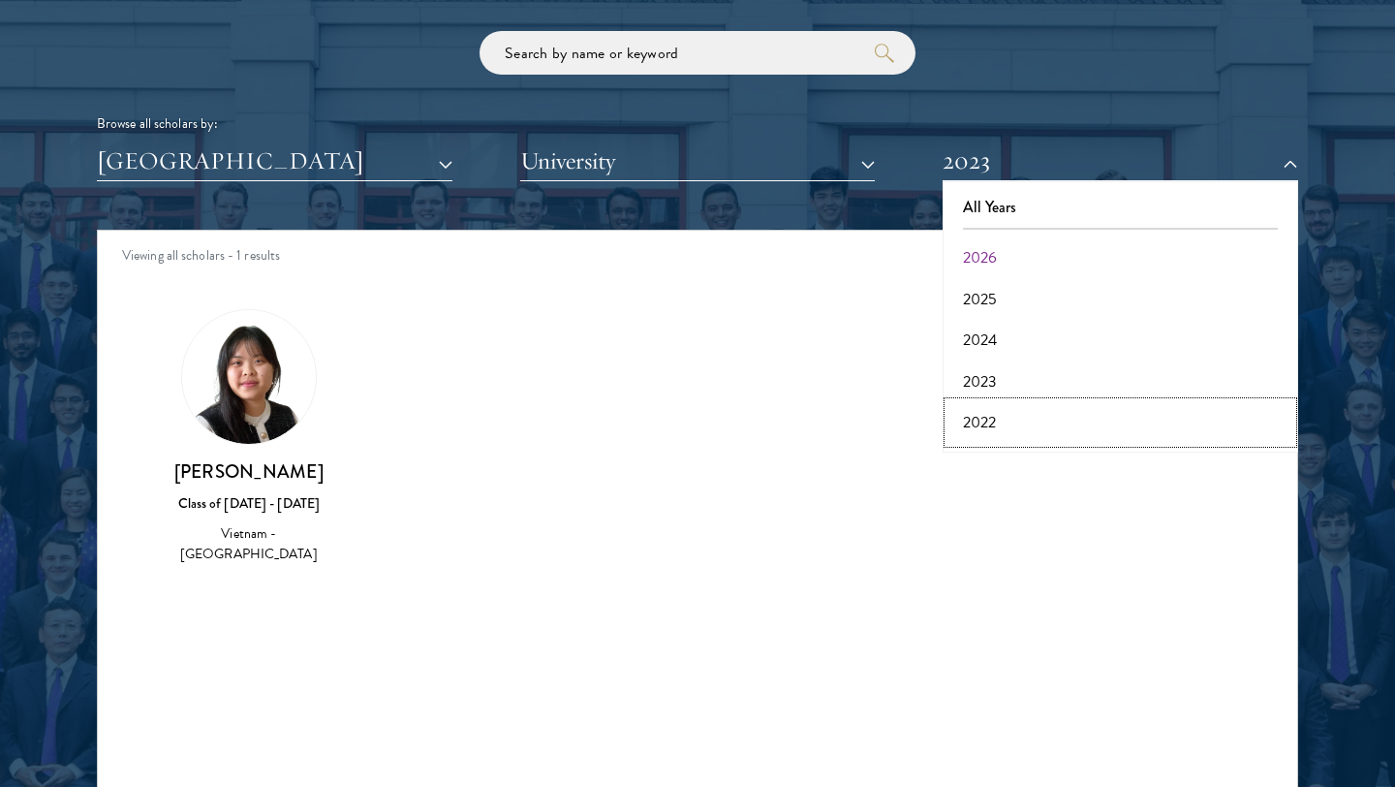
click at [977, 418] on button "2022" at bounding box center [1120, 422] width 344 height 41
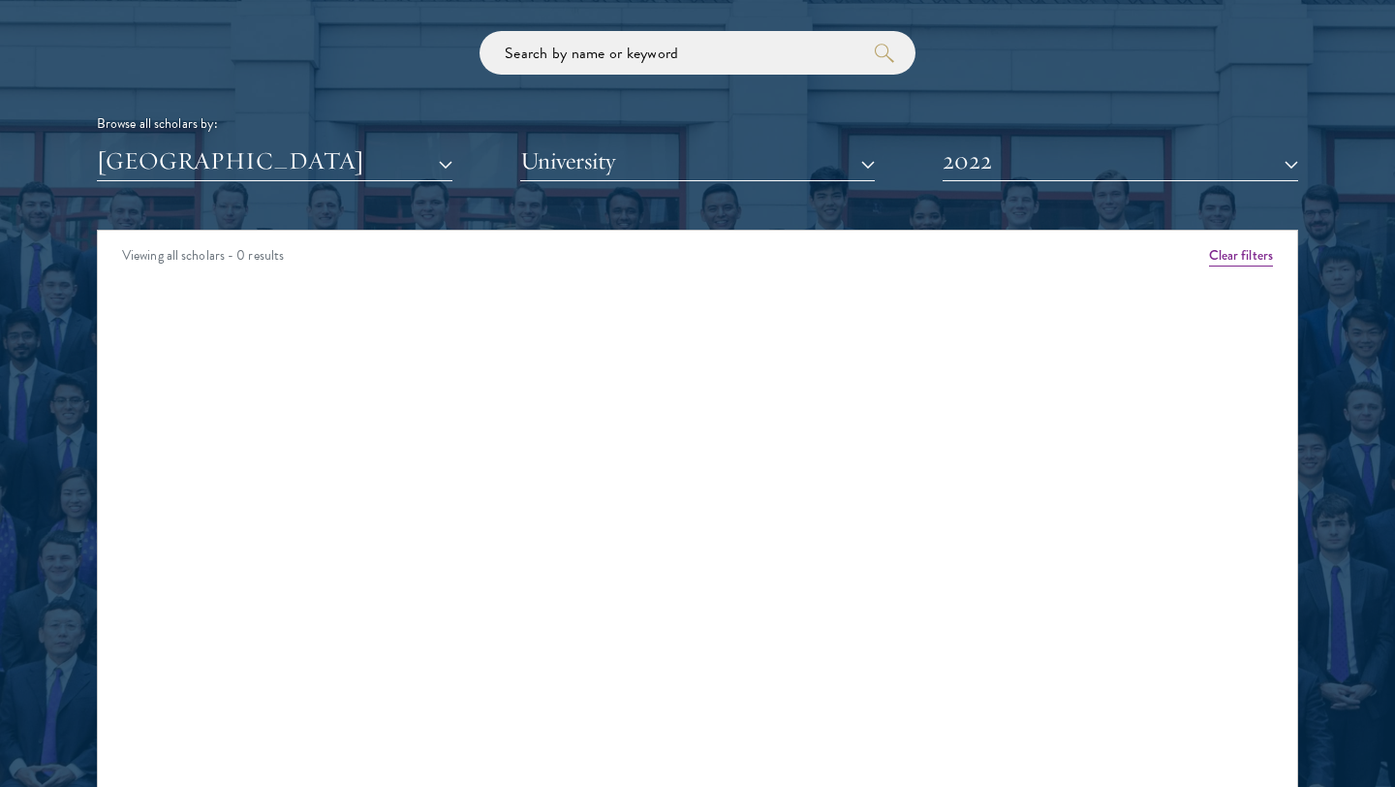
scroll to position [2362, 0]
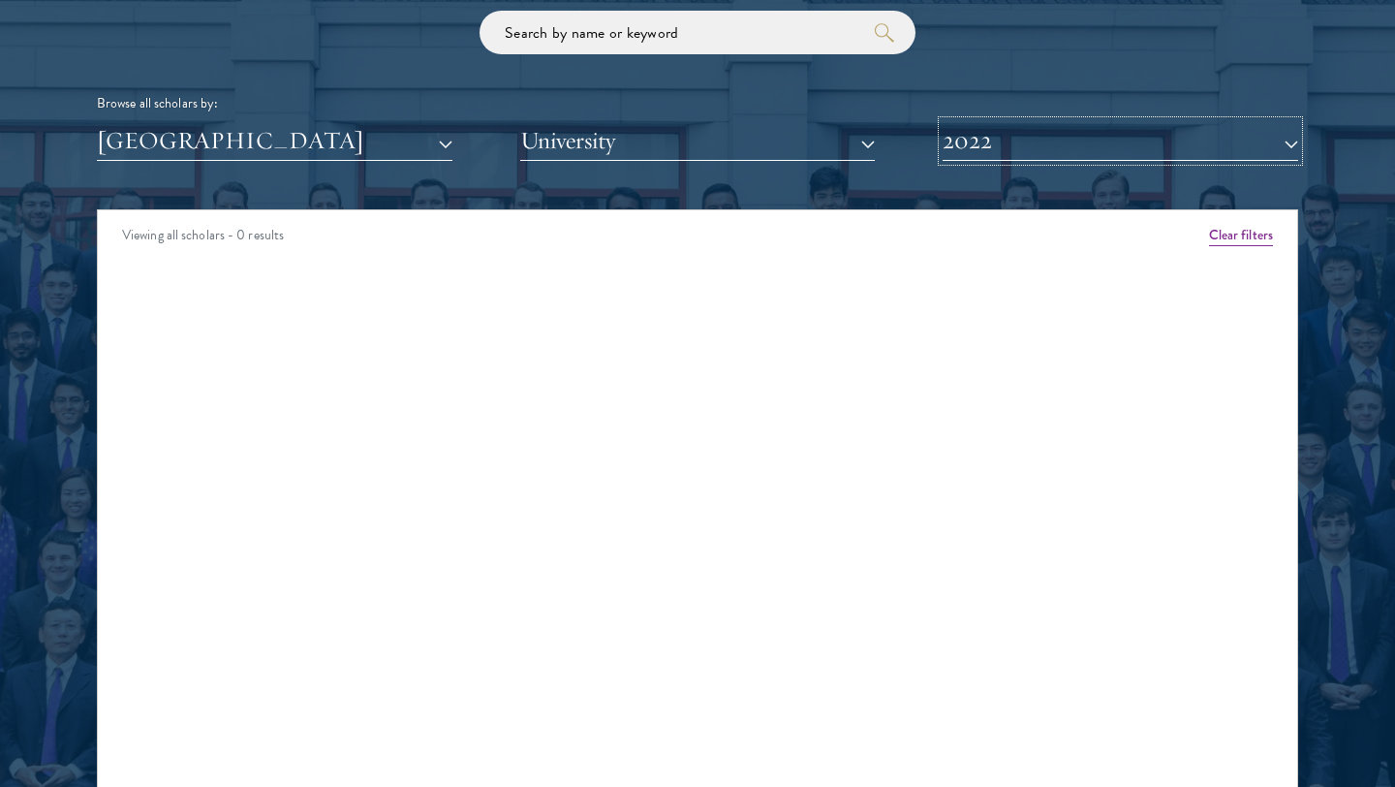
click at [1064, 137] on button "2022" at bounding box center [1119, 141] width 355 height 40
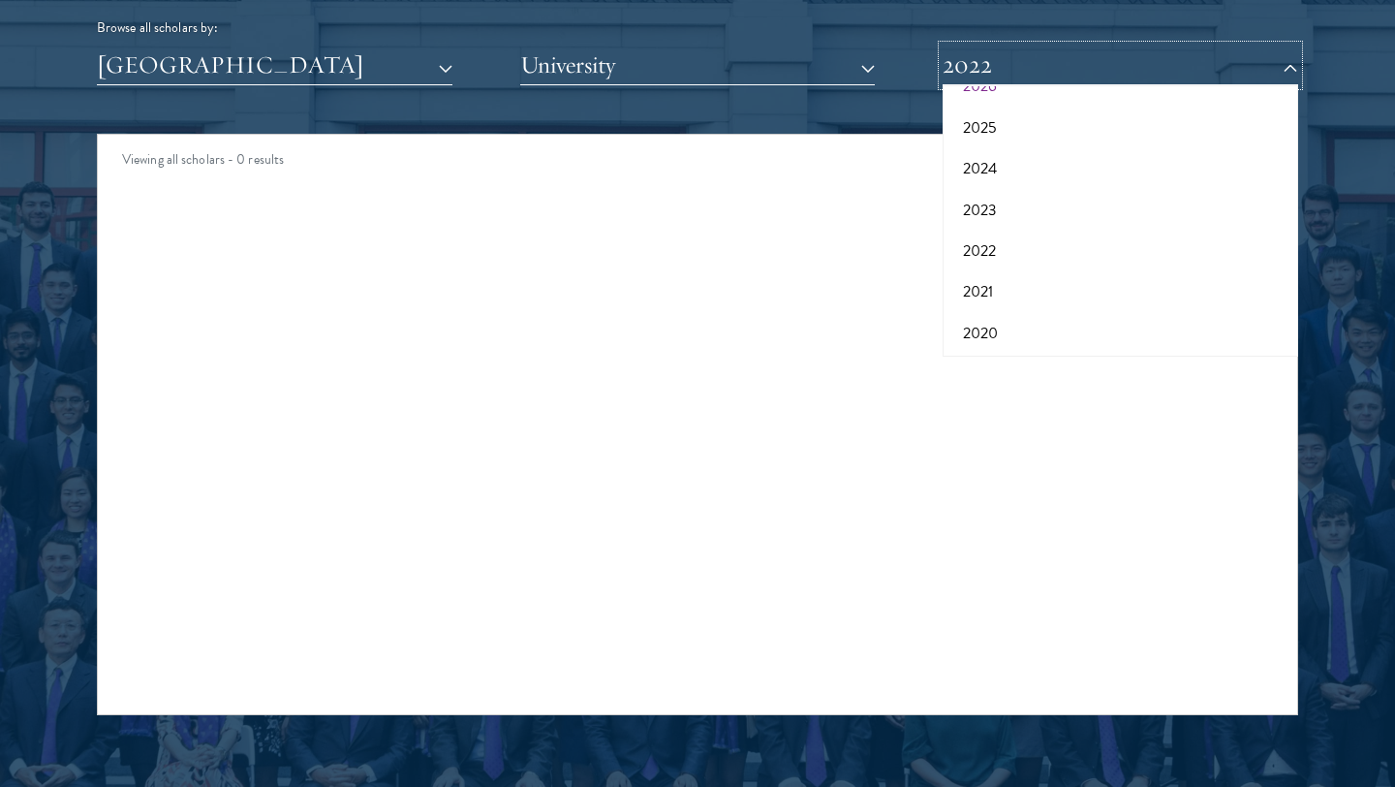
scroll to position [73, 0]
click at [986, 293] on button "2021" at bounding box center [1120, 294] width 344 height 41
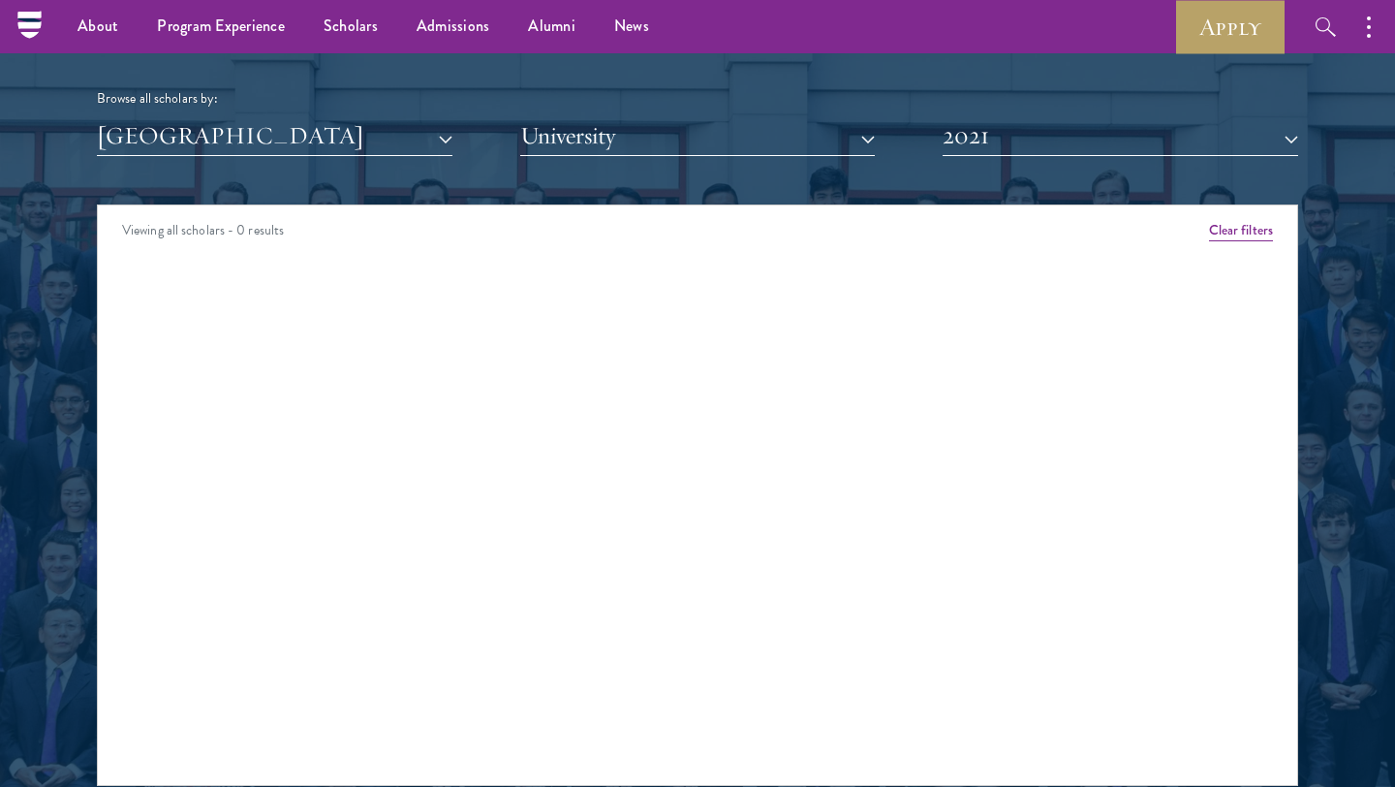
scroll to position [2344, 0]
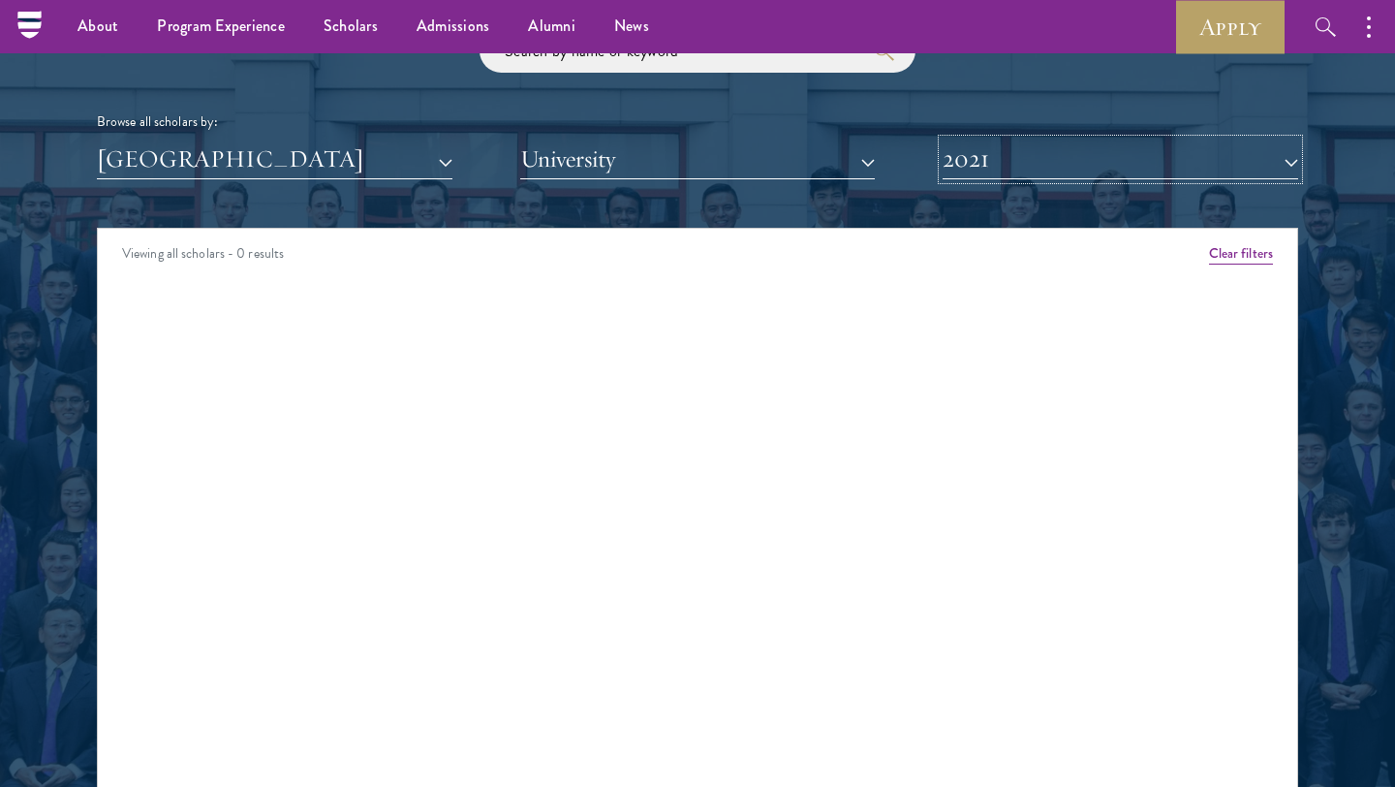
click at [1027, 146] on button "2021" at bounding box center [1119, 159] width 355 height 40
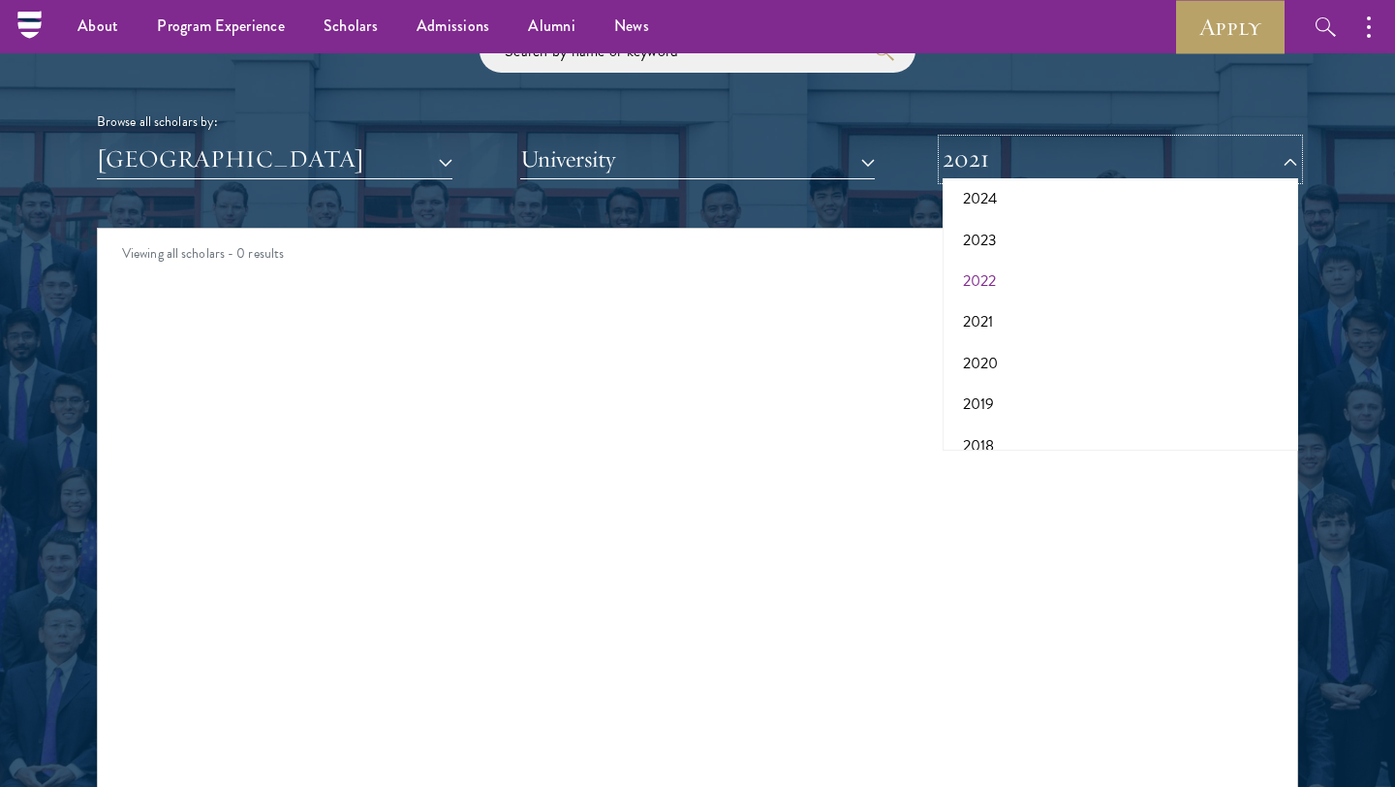
scroll to position [149, 0]
click at [984, 355] on button "2020" at bounding box center [1120, 353] width 344 height 41
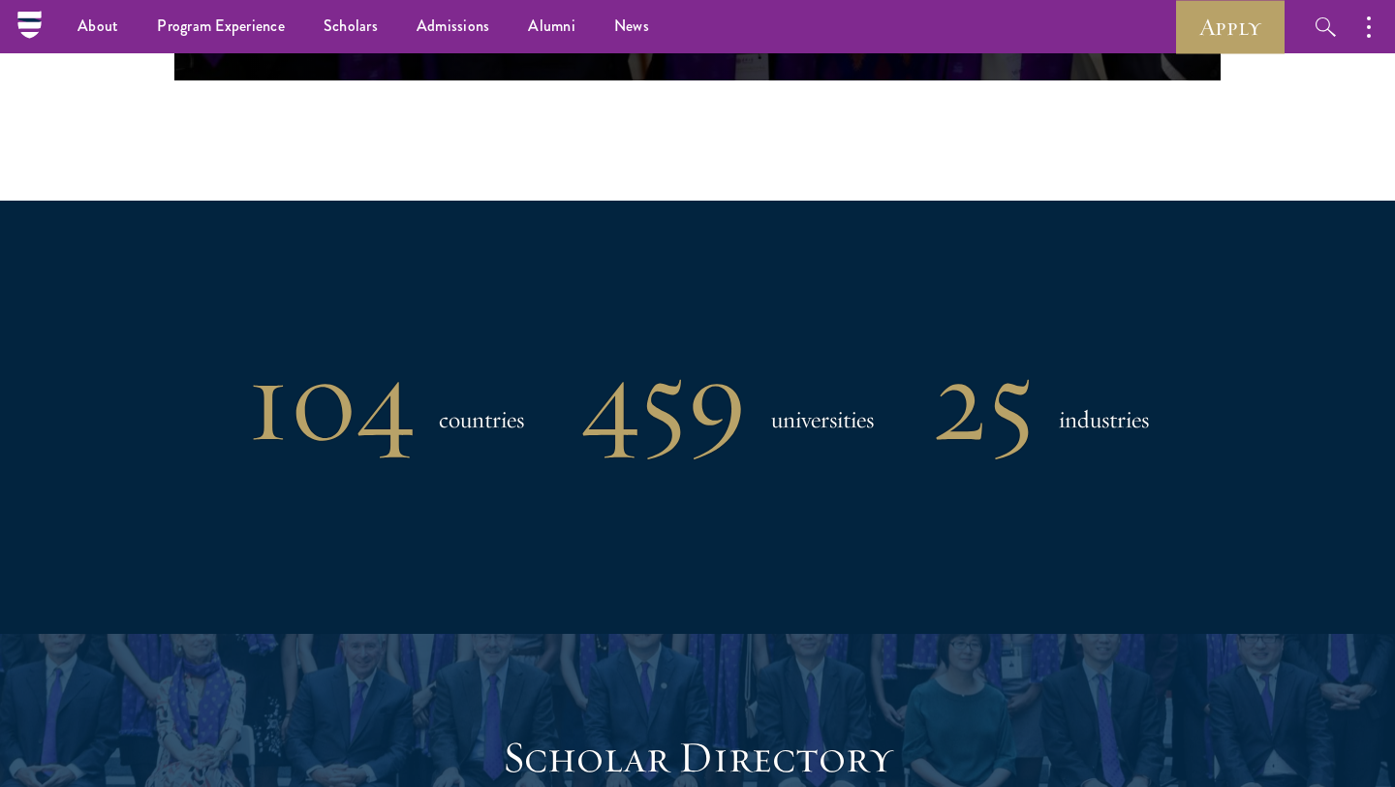
scroll to position [1261, 0]
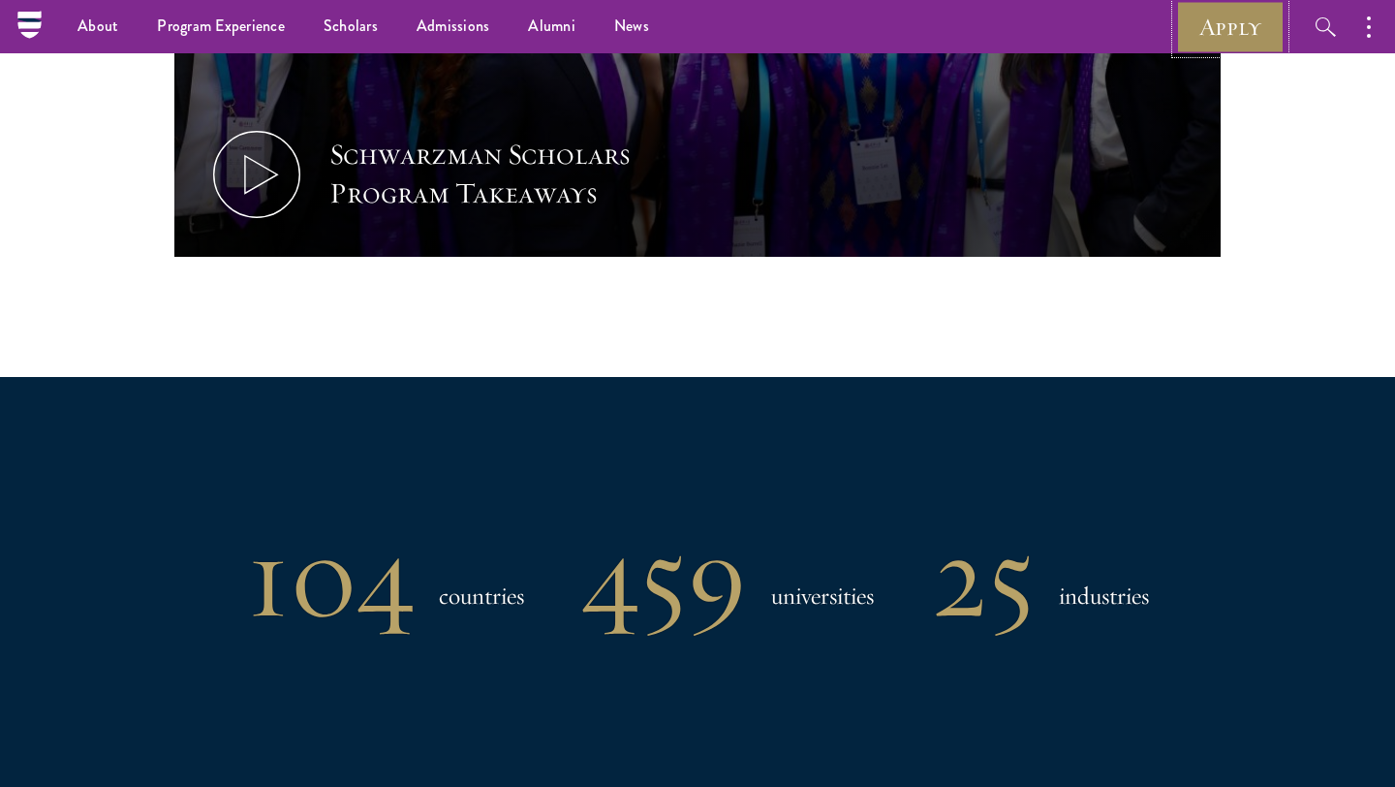
click at [1213, 37] on link "Apply" at bounding box center [1230, 26] width 108 height 53
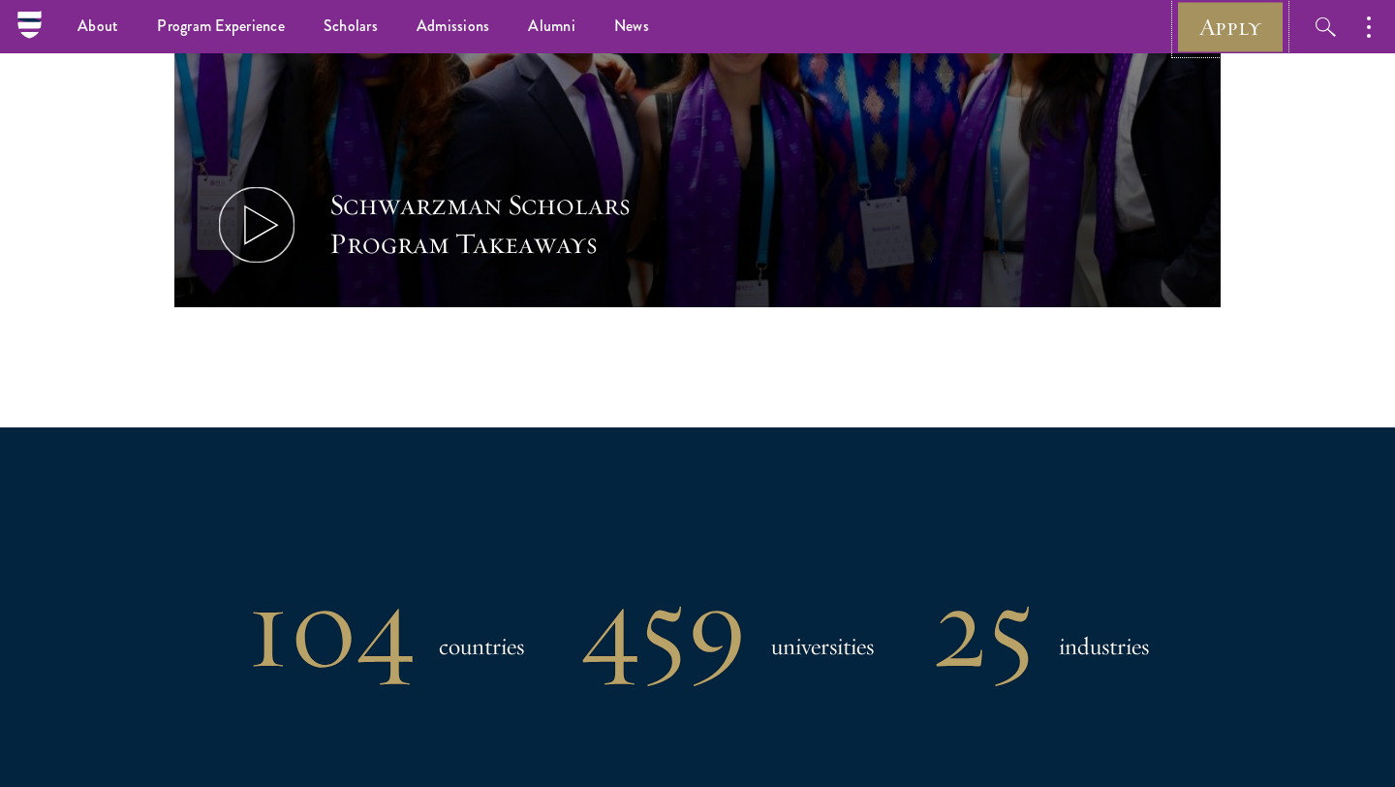
scroll to position [0, 0]
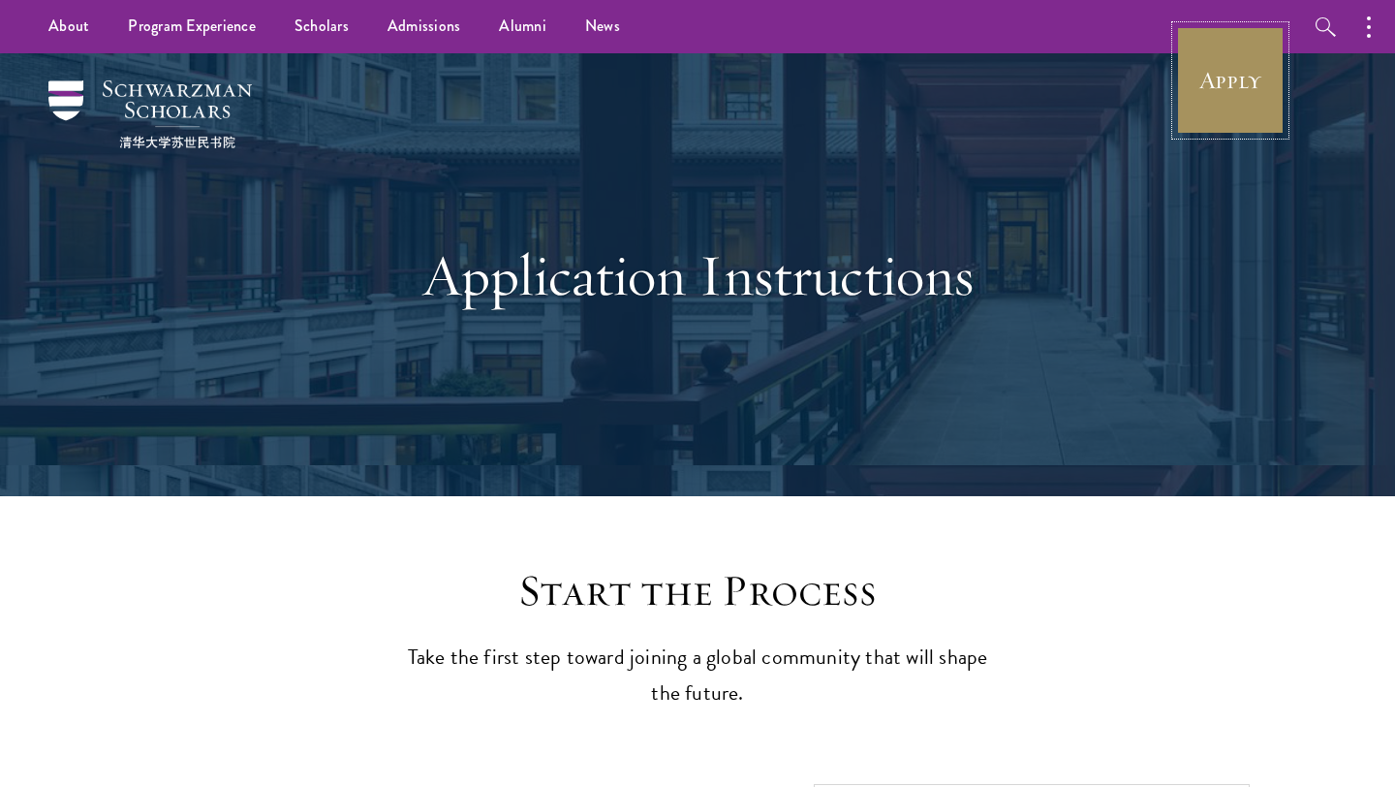
click at [1219, 92] on link "Apply" at bounding box center [1230, 80] width 108 height 108
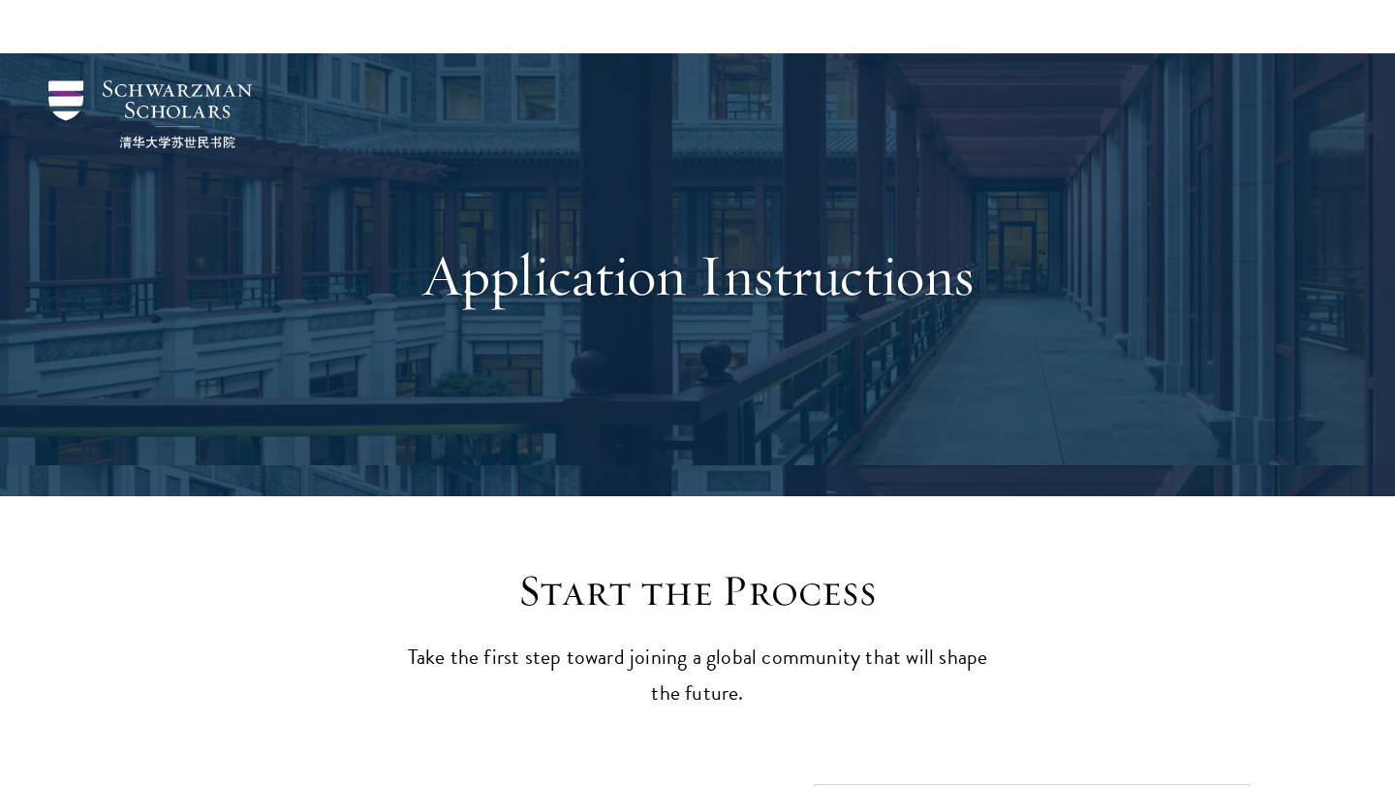
scroll to position [1359, 0]
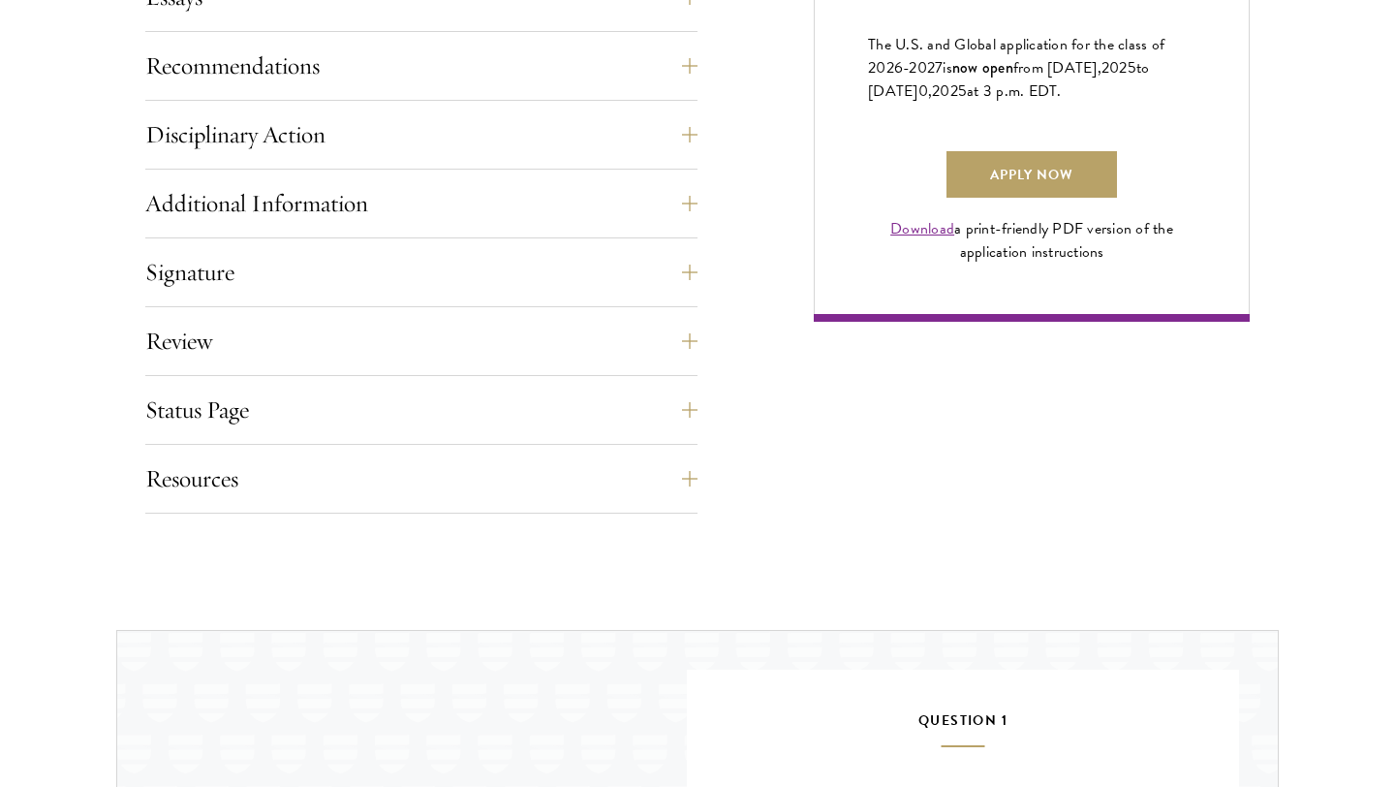
scroll to position [1438, 0]
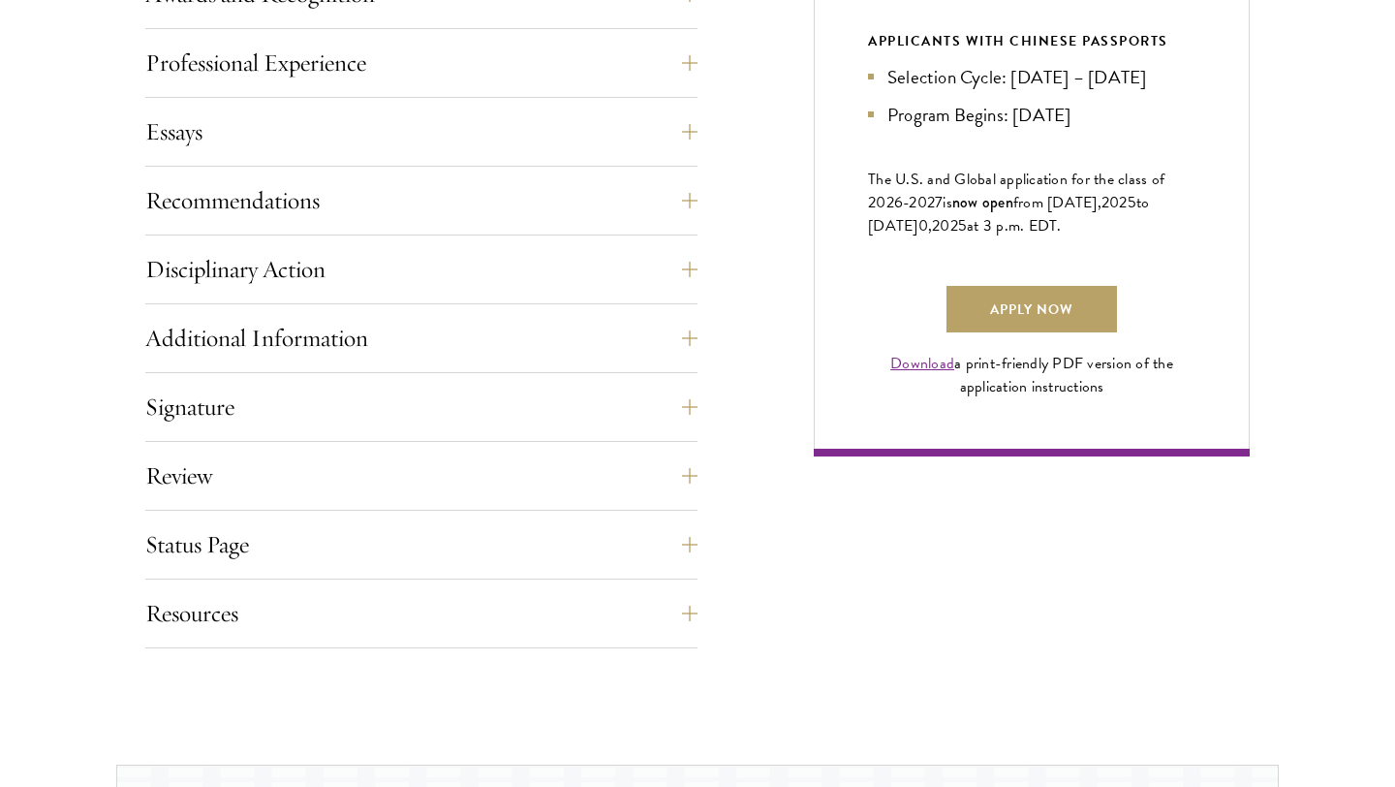
scroll to position [1284, 0]
click at [698, 626] on button "Resources" at bounding box center [436, 612] width 552 height 46
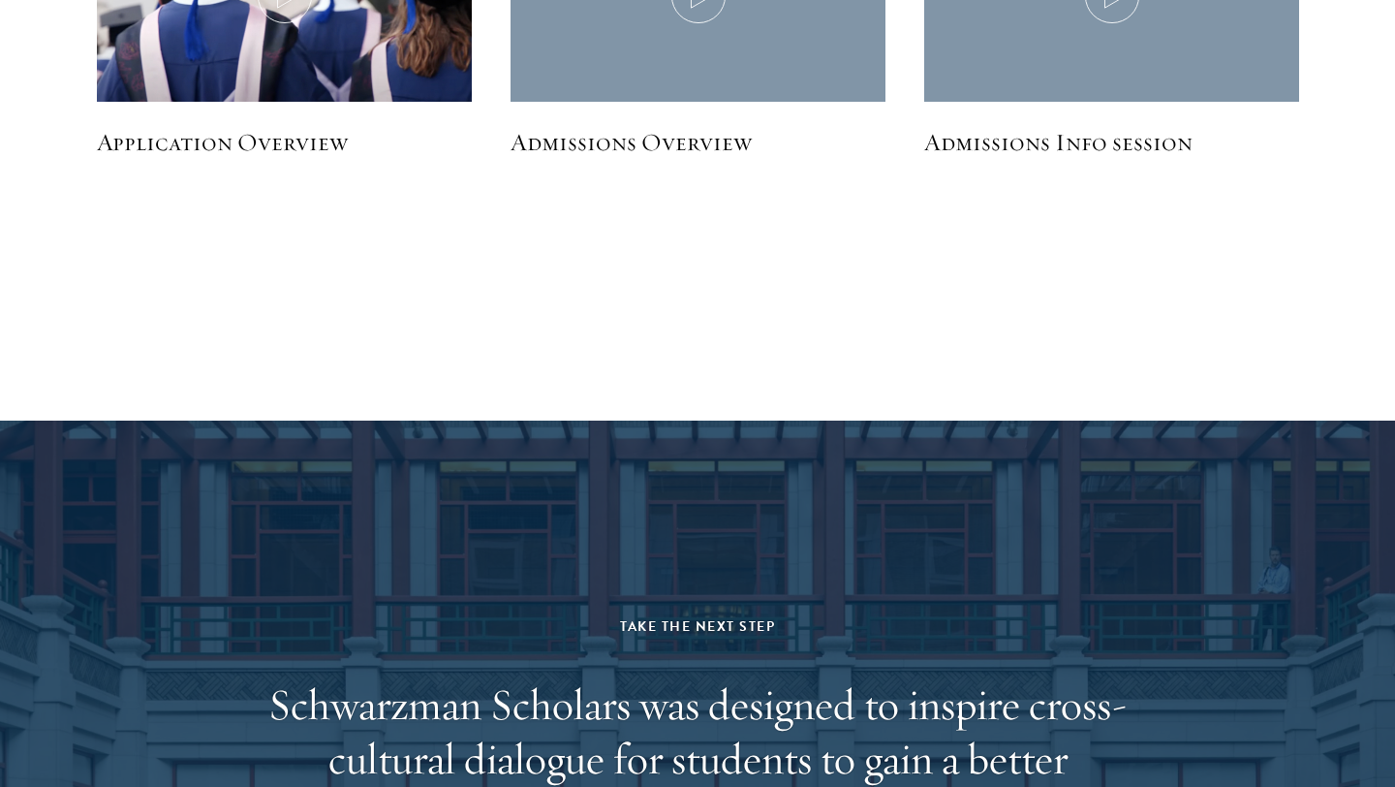
scroll to position [4046, 0]
